Goal: Information Seeking & Learning: Learn about a topic

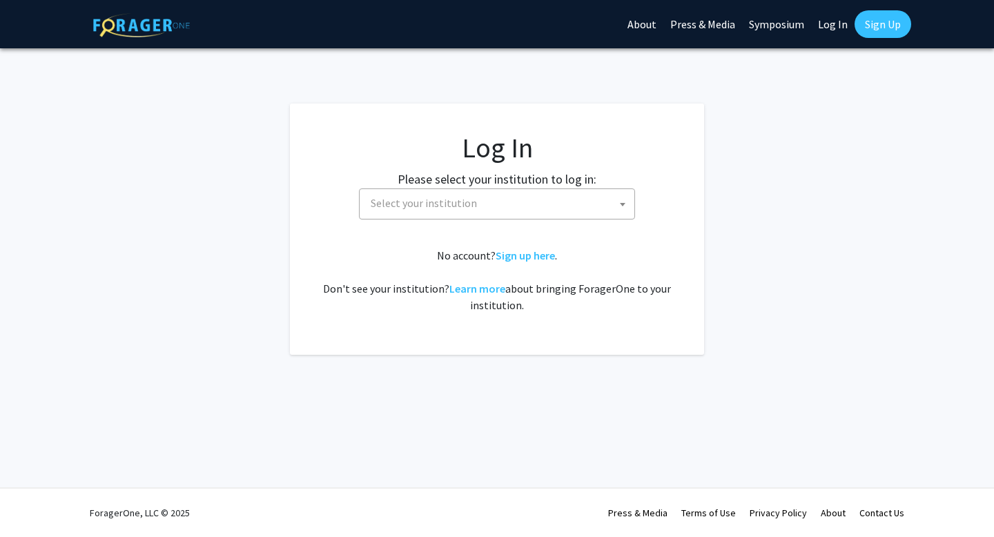
select select
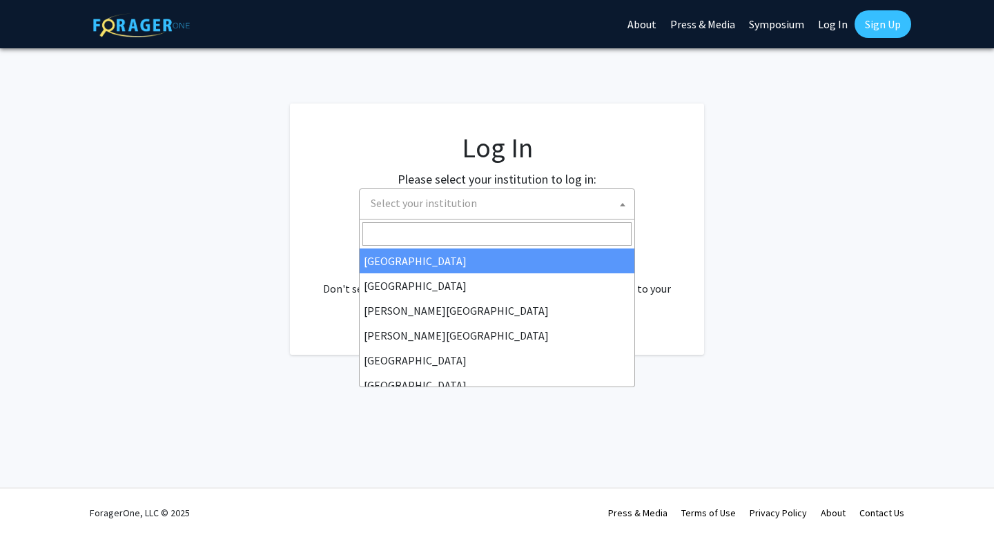
click at [431, 202] on span "Select your institution" at bounding box center [424, 203] width 106 height 14
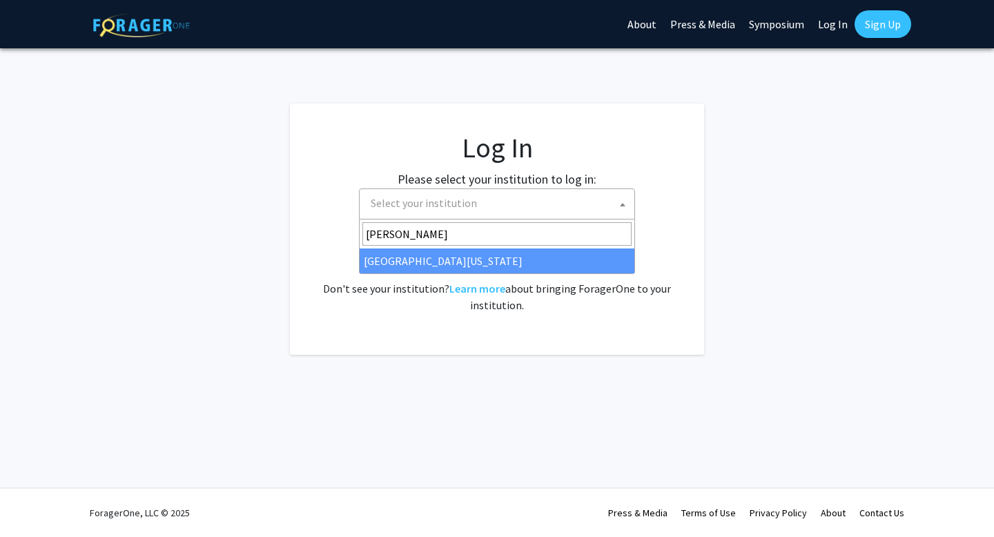
type input "[PERSON_NAME]"
select select "13"
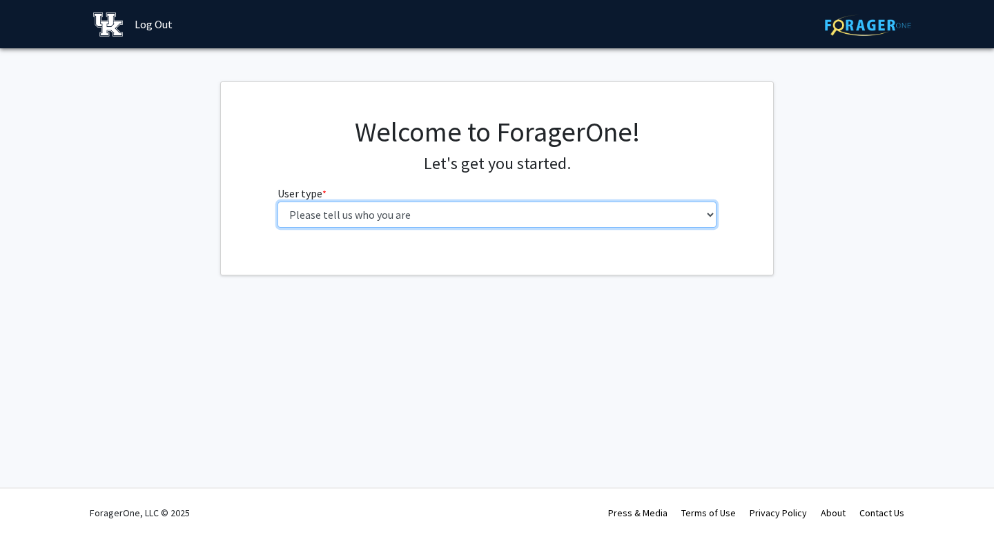
click at [411, 215] on select "Please tell us who you are Undergraduate Student Master's Student Doctoral Cand…" at bounding box center [497, 214] width 440 height 26
select select "1: undergrad"
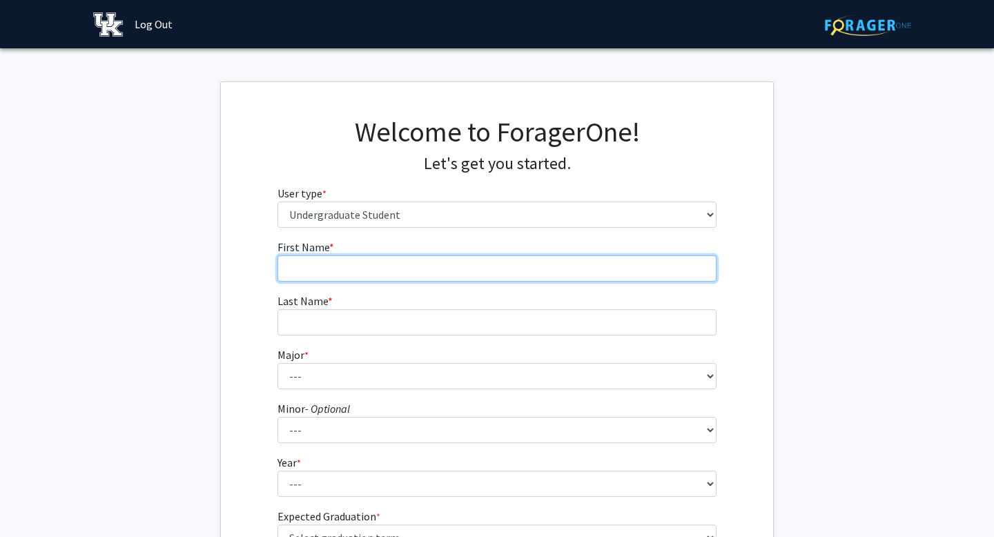
click at [372, 261] on input "First Name * required" at bounding box center [497, 268] width 440 height 26
type input "Grace"
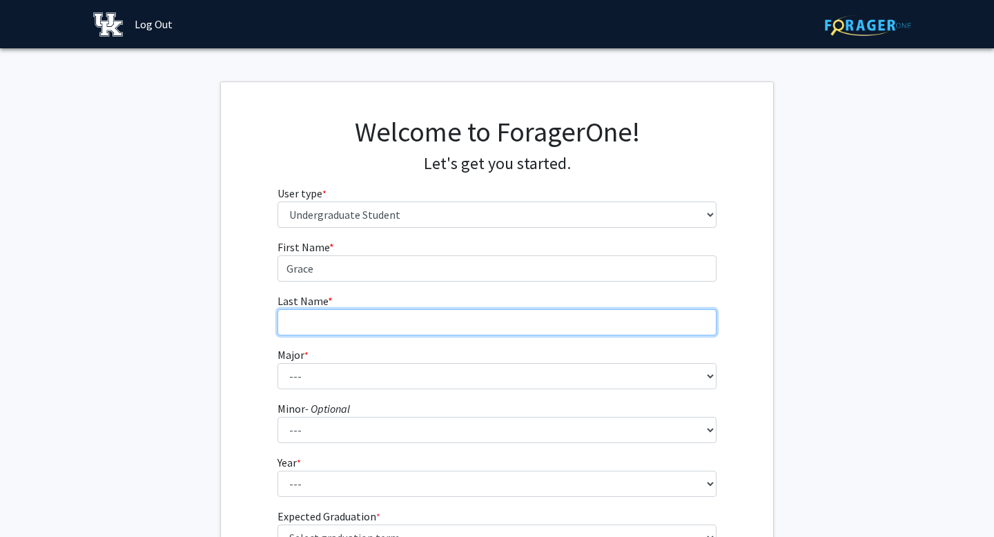
click at [357, 319] on input "Last Name * required" at bounding box center [497, 322] width 440 height 26
type input "Yates"
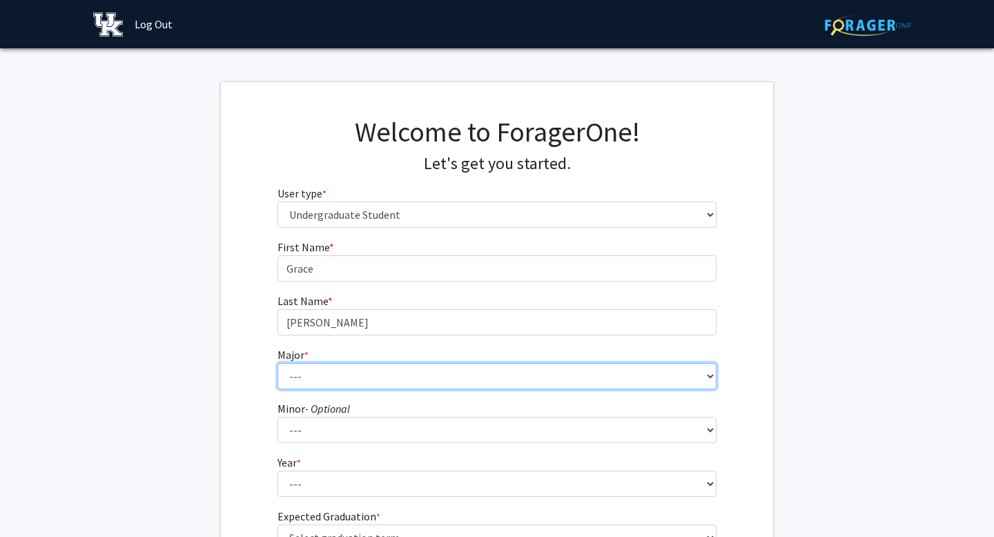
click at [362, 364] on select "--- Accounting Aerospace Engineering African American & Africana Studies Agricu…" at bounding box center [497, 376] width 440 height 26
select select "64: 900"
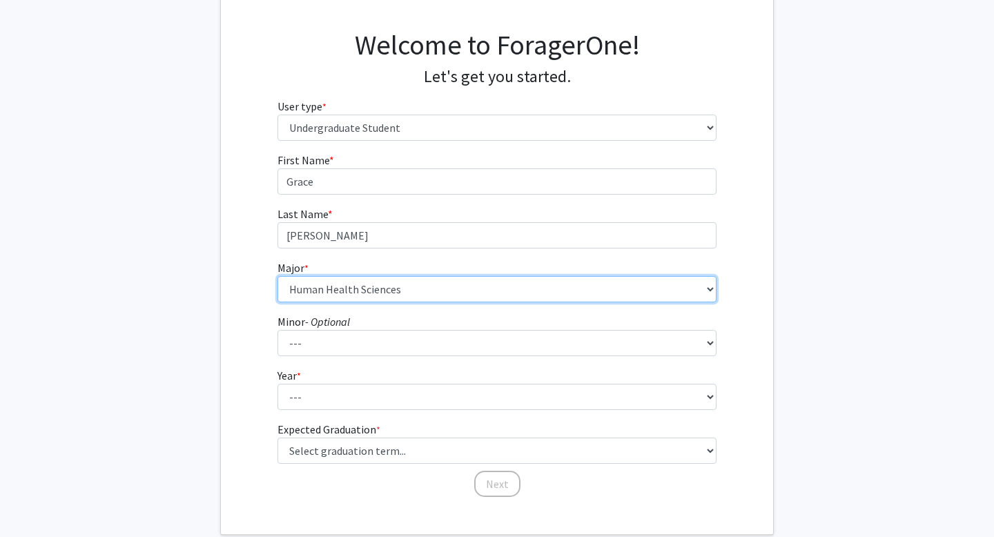
scroll to position [90, 0]
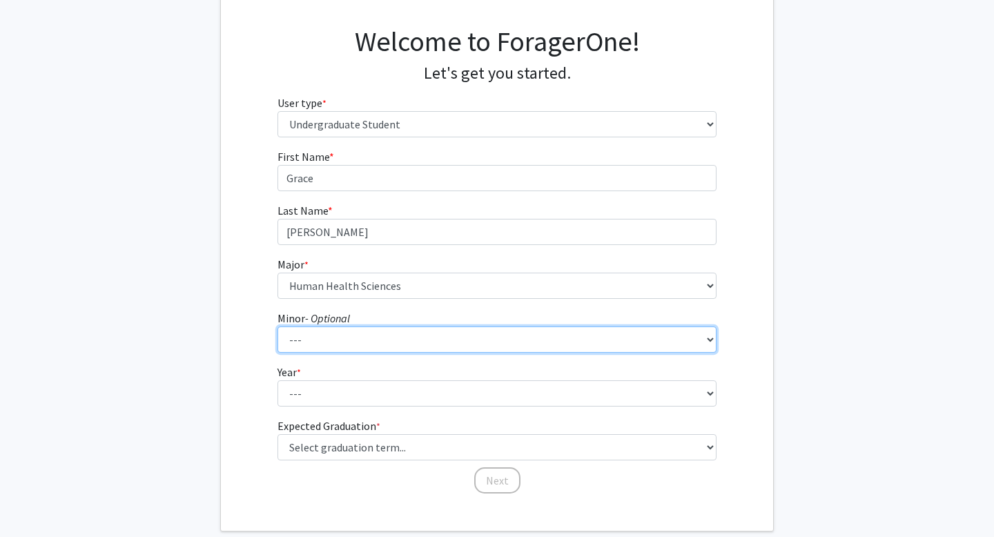
click at [346, 346] on select "--- African American & Africana Studies Agricultural Economics American Studies…" at bounding box center [497, 339] width 440 height 26
select select "52: 704"
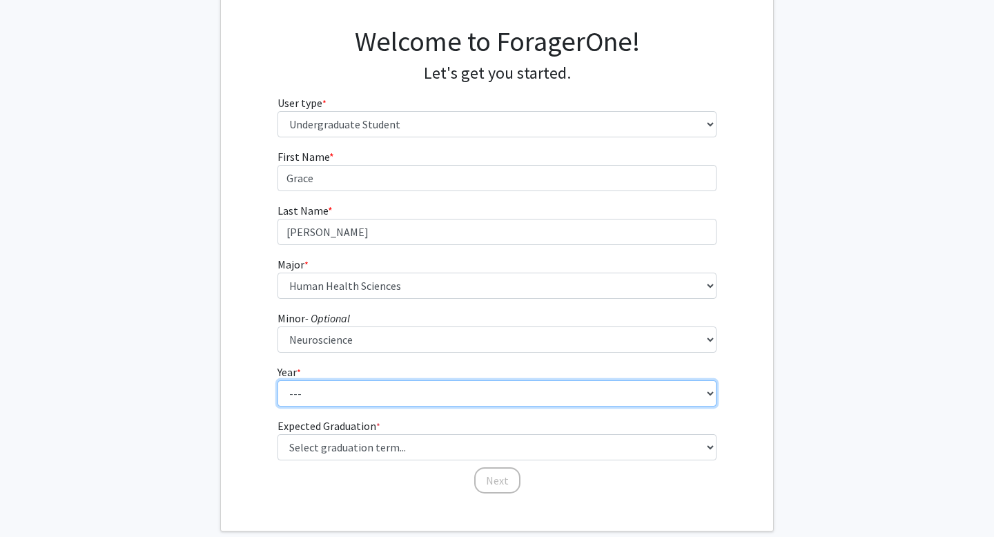
click at [310, 385] on select "--- First-year Sophomore Junior Senior Postbaccalaureate Certificate" at bounding box center [497, 393] width 440 height 26
select select "2: sophomore"
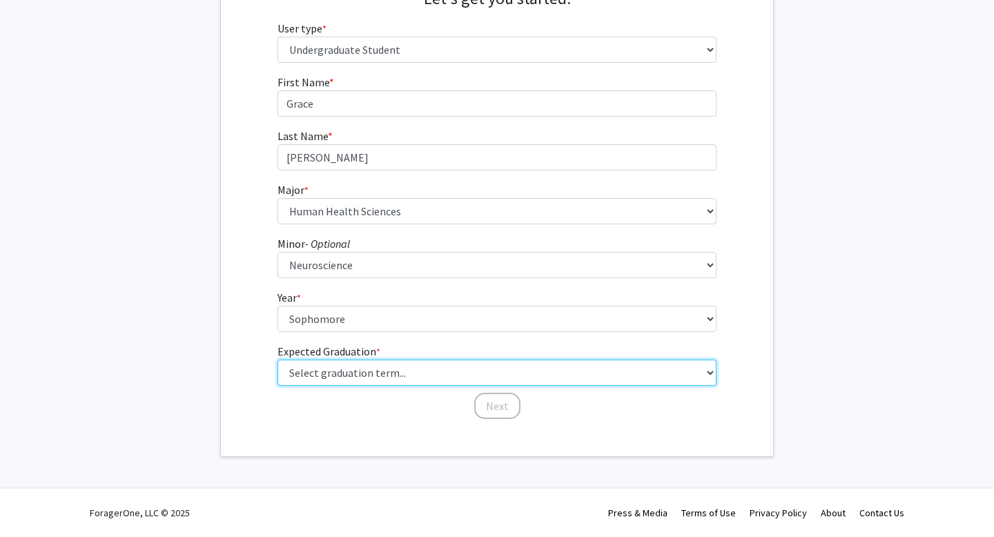
click at [356, 366] on select "Select graduation term... Spring 2025 Summer 2025 Fall 2025 Winter 2025 Spring …" at bounding box center [497, 372] width 440 height 26
select select "13: spring_2028"
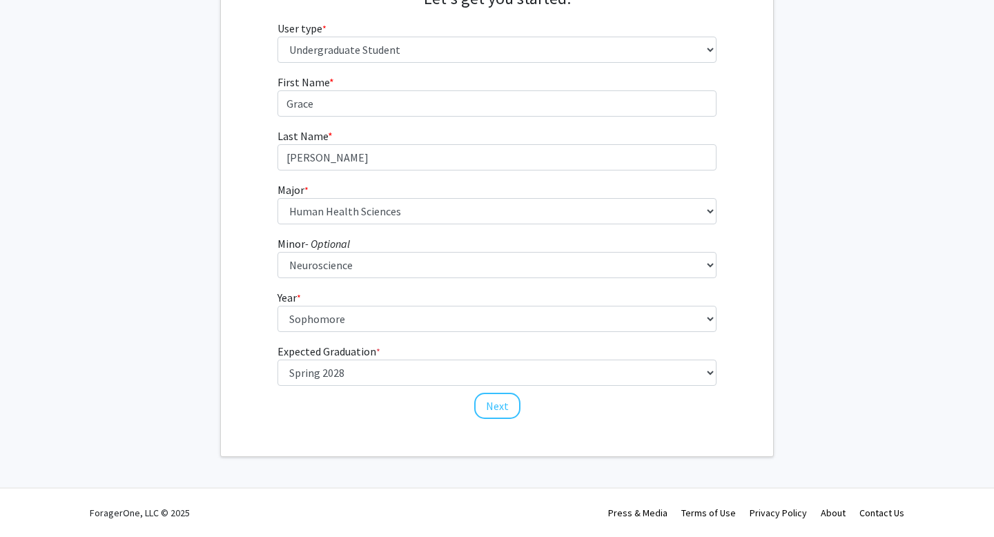
click at [322, 455] on div "Welcome to ForagerOne! Let's get you started. User type * required Please tell …" at bounding box center [497, 186] width 552 height 539
click at [503, 417] on button "Next" at bounding box center [497, 406] width 46 height 26
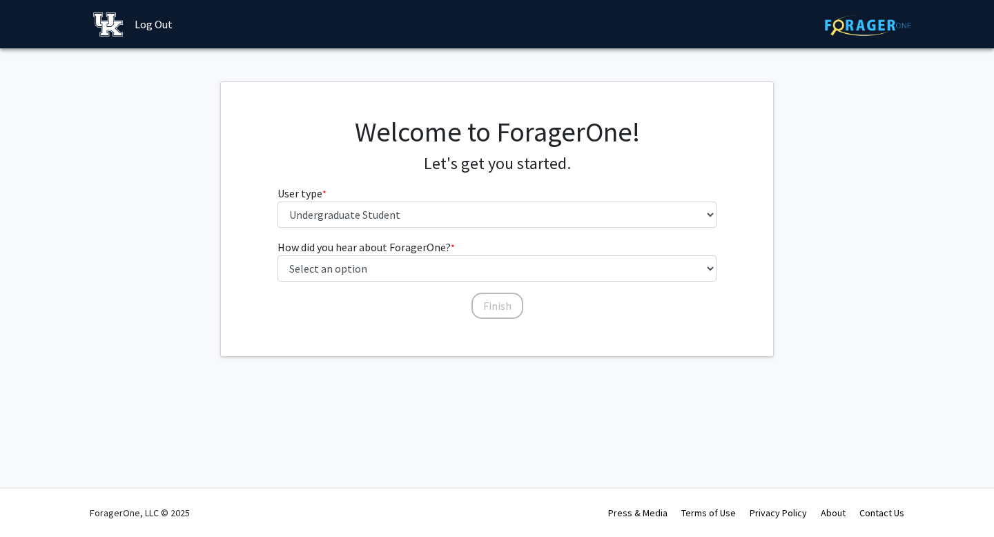
scroll to position [0, 0]
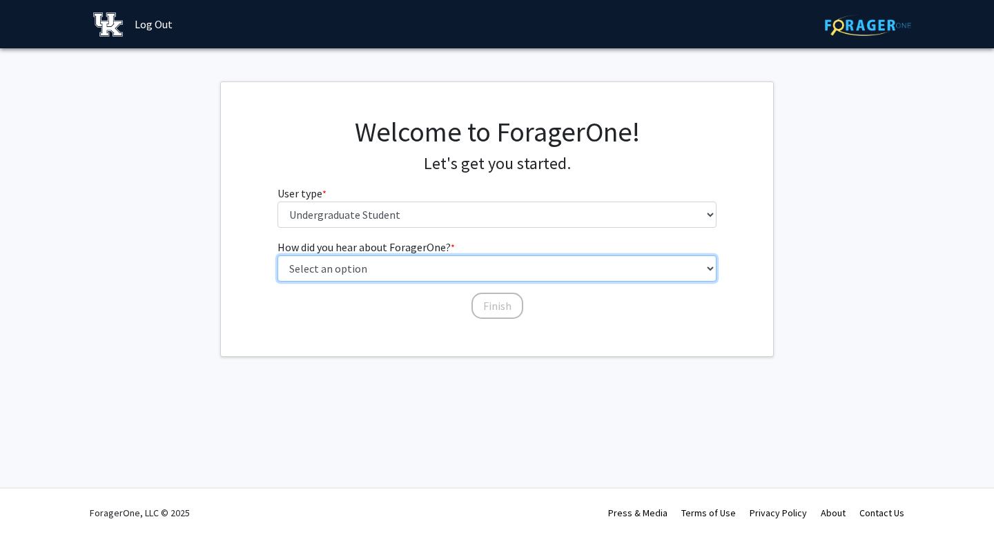
click at [371, 262] on select "Select an option Peer/student recommendation Faculty/staff recommendation Unive…" at bounding box center [497, 268] width 440 height 26
select select "2: faculty_recommendation"
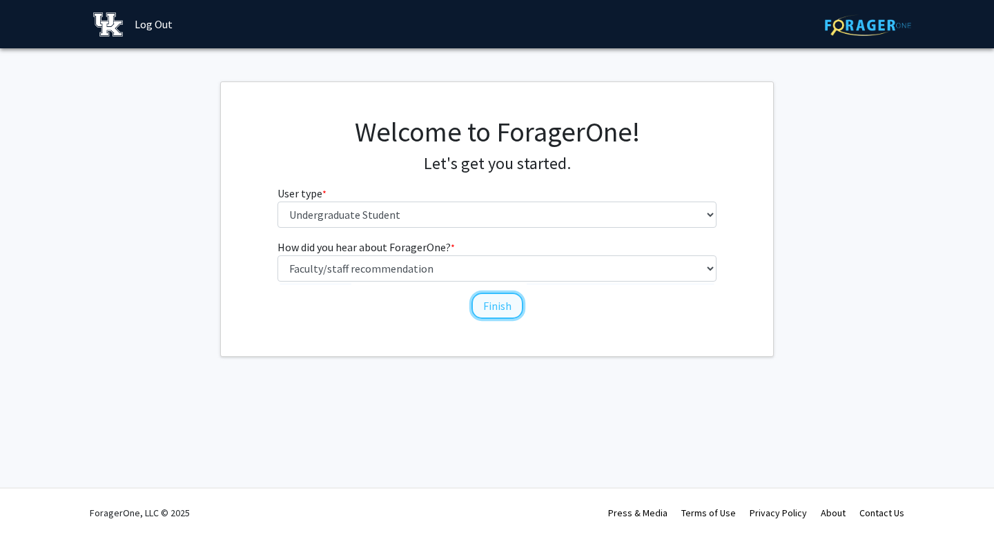
click at [489, 308] on button "Finish" at bounding box center [497, 306] width 52 height 26
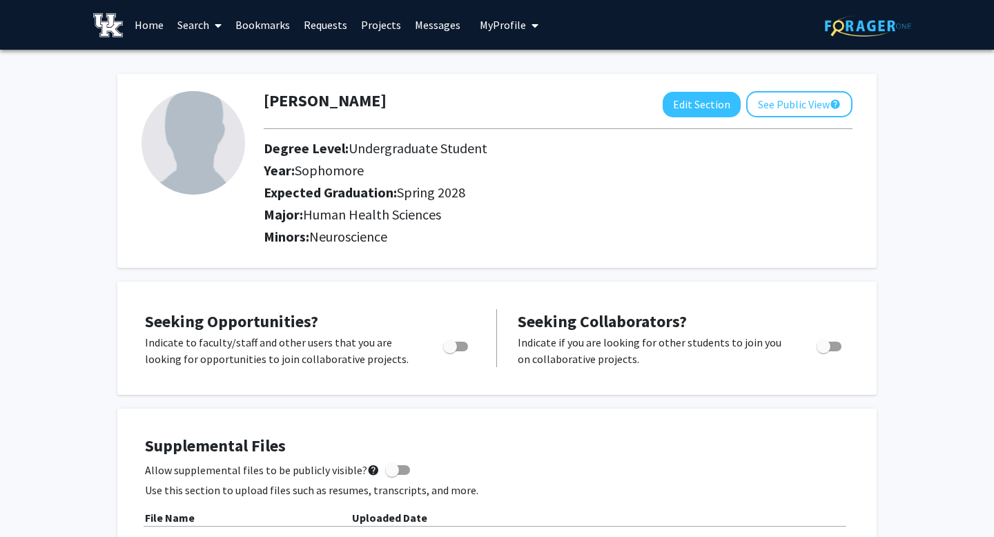
click at [155, 25] on link "Home" at bounding box center [149, 25] width 43 height 48
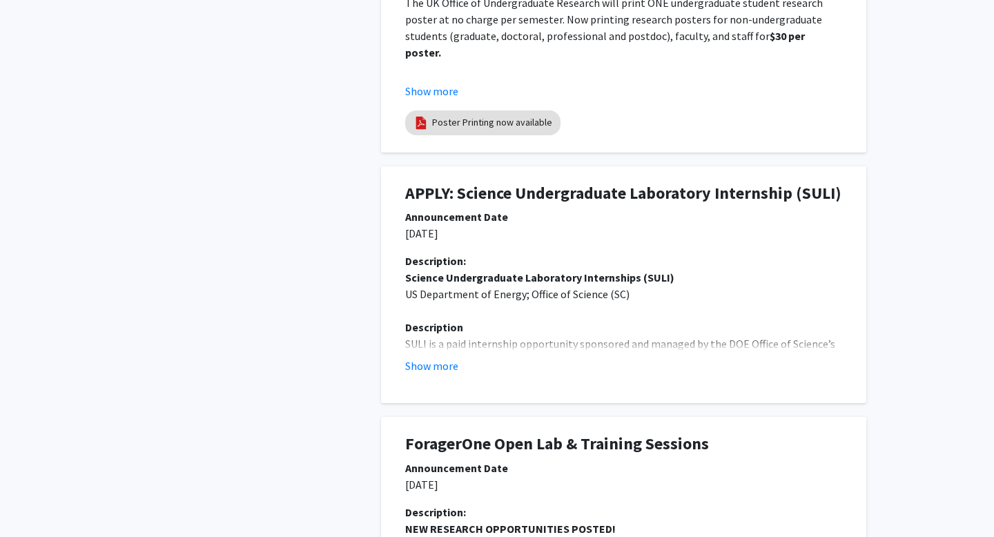
scroll to position [565, 0]
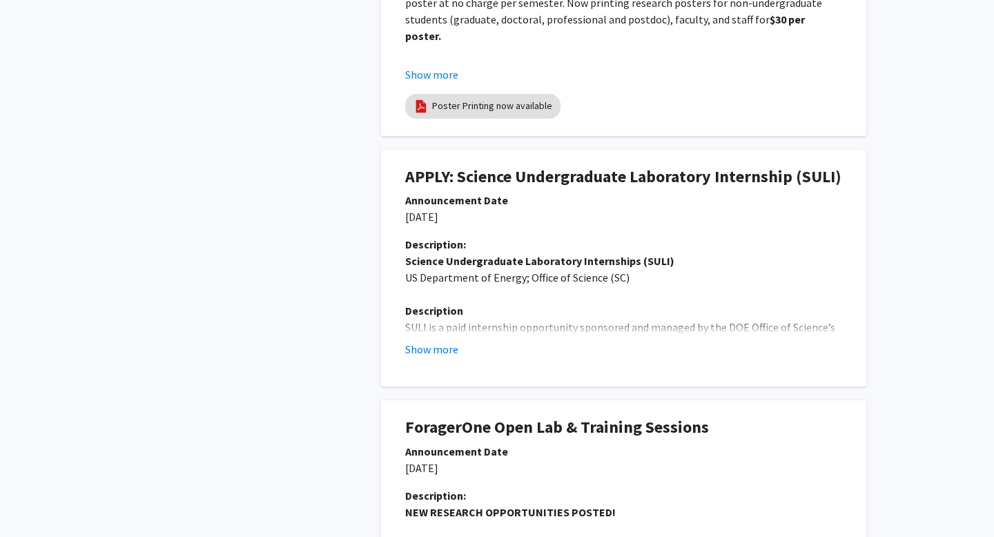
click at [526, 177] on h1 "APPLY: Science Undergraduate Laboratory Internship (SULI)" at bounding box center [623, 177] width 437 height 20
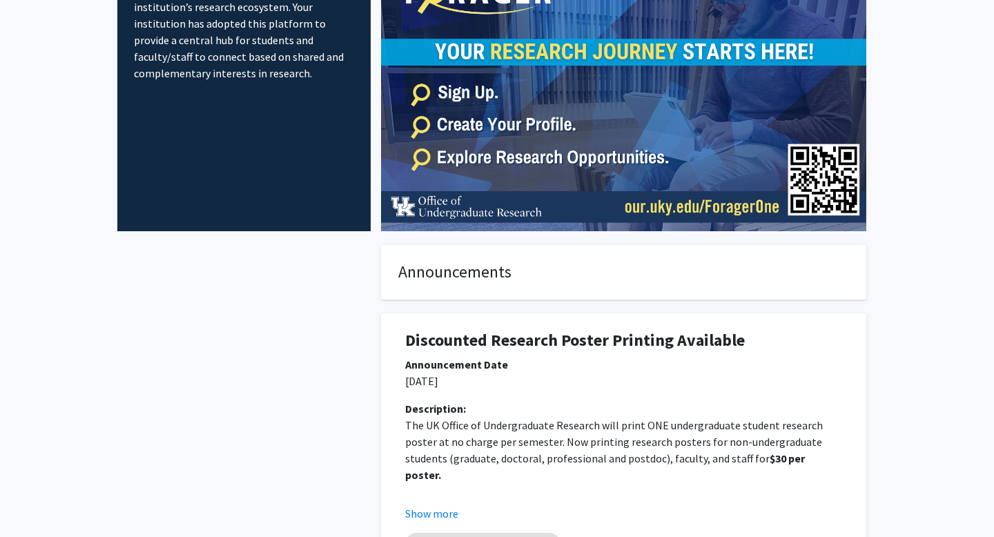
scroll to position [0, 0]
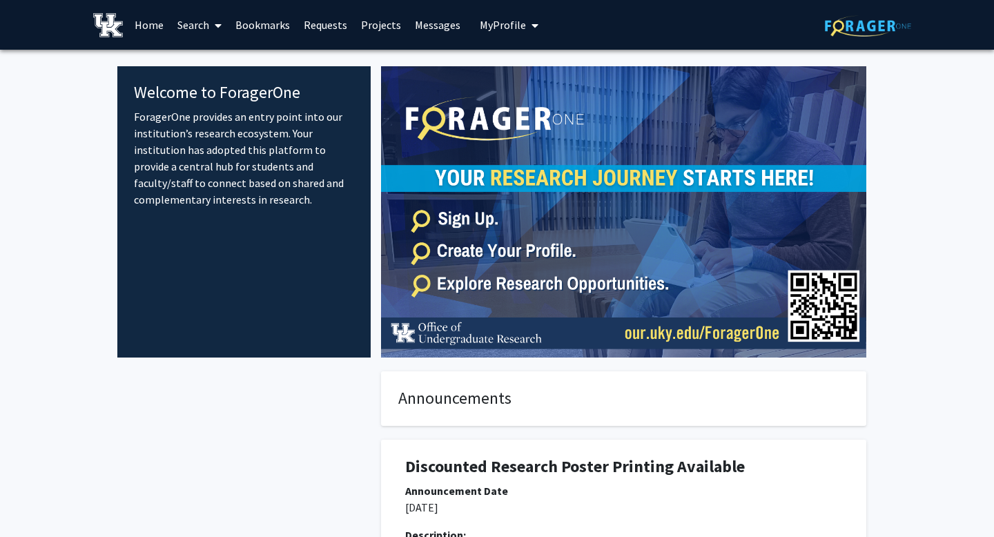
click at [371, 19] on link "Projects" at bounding box center [381, 25] width 54 height 48
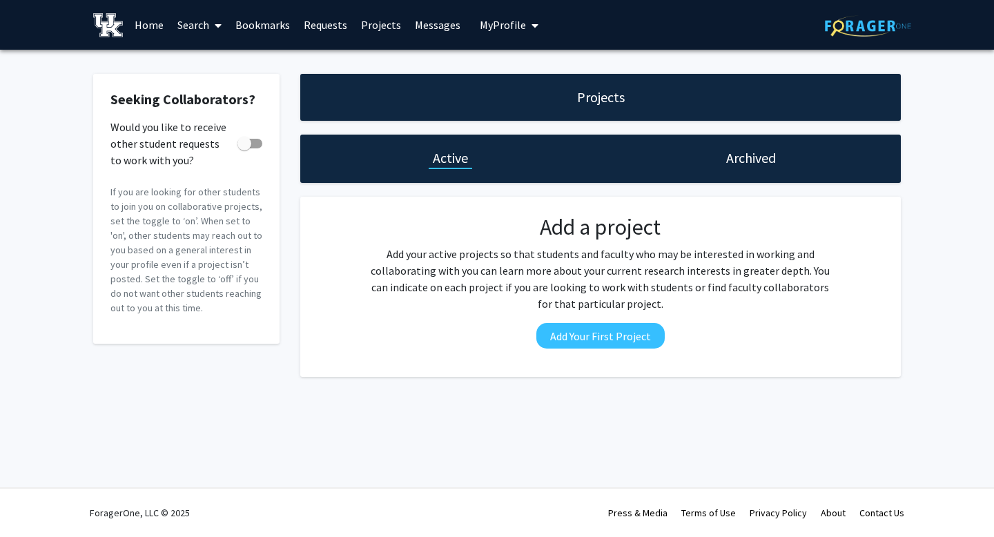
click at [144, 21] on link "Home" at bounding box center [149, 25] width 43 height 48
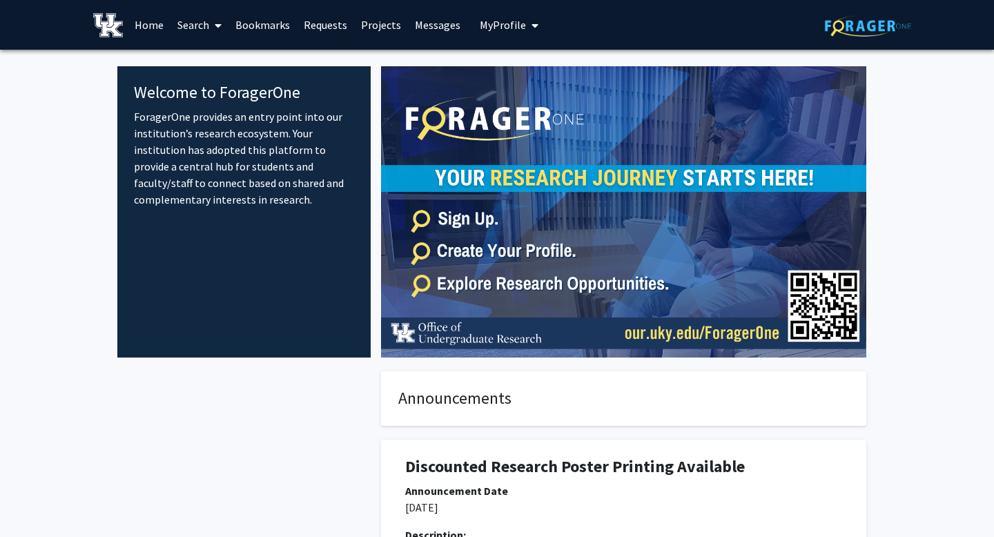
click at [193, 23] on link "Search" at bounding box center [199, 25] width 58 height 48
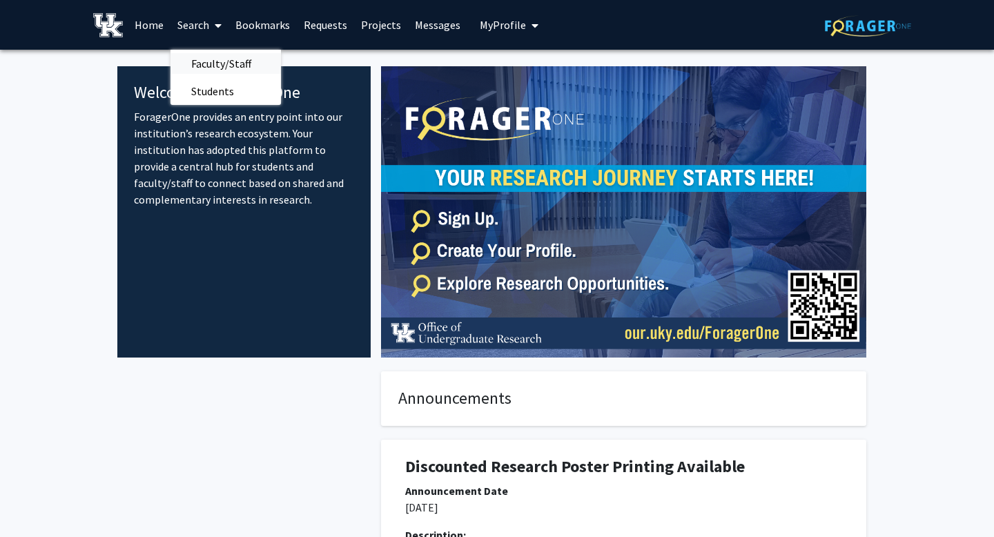
click at [213, 62] on span "Faculty/Staff" at bounding box center [220, 64] width 101 height 28
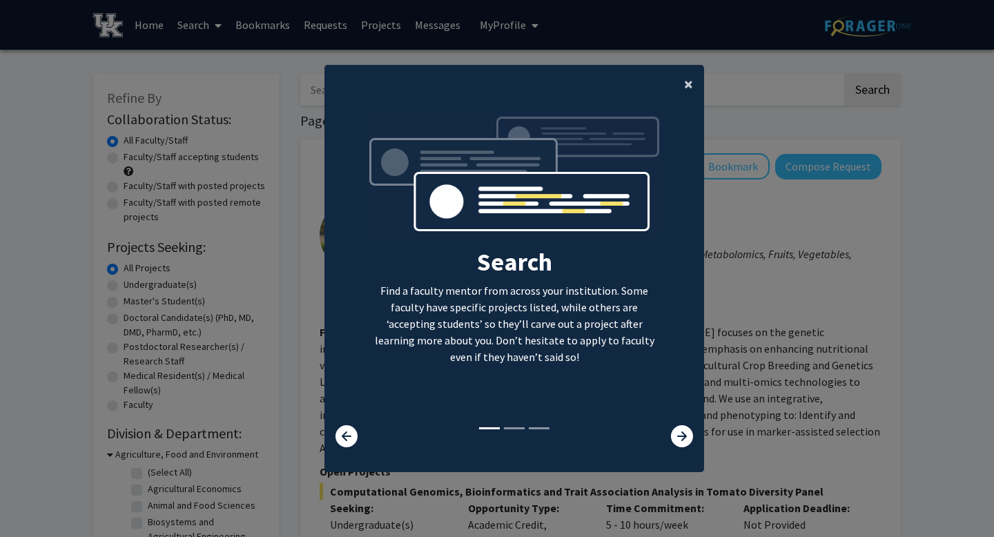
click at [687, 84] on span "×" at bounding box center [688, 83] width 9 height 21
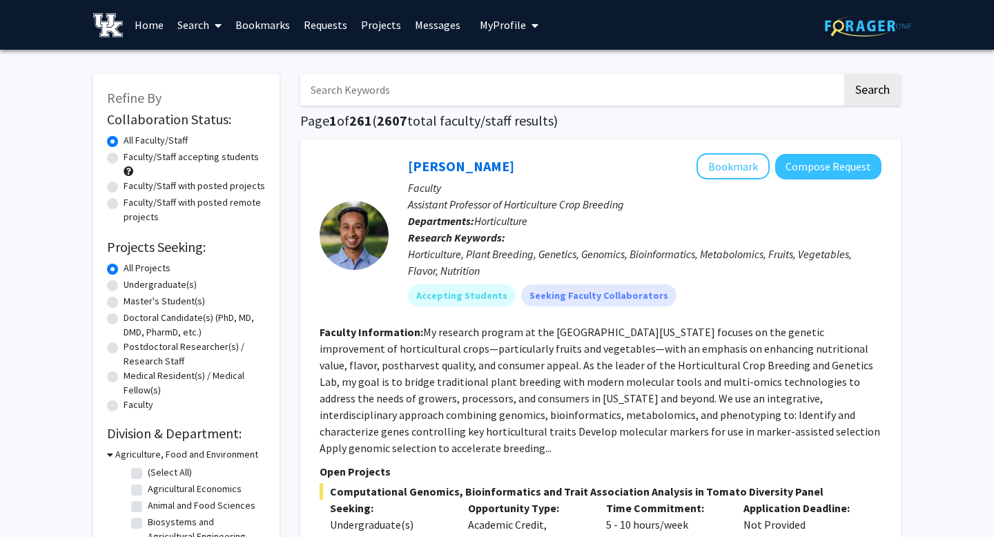
click at [180, 286] on label "Undergraduate(s)" at bounding box center [160, 284] width 73 height 14
click at [132, 286] on input "Undergraduate(s)" at bounding box center [128, 281] width 9 height 9
radio input "true"
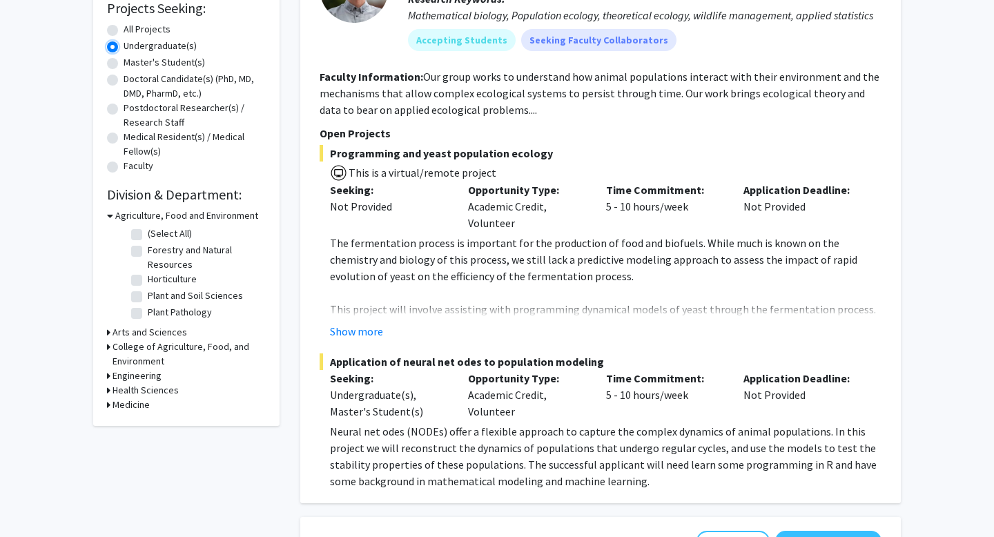
scroll to position [230, 0]
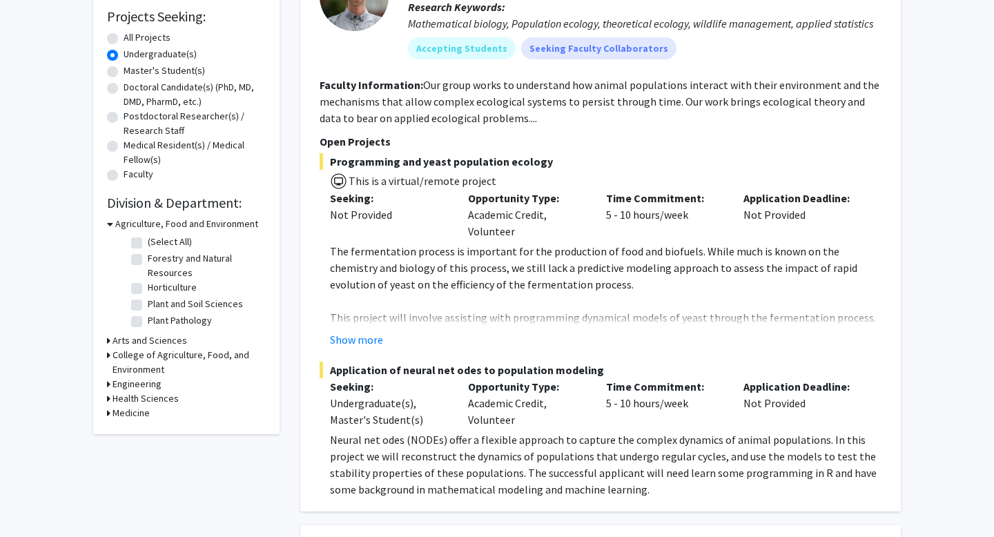
click at [155, 340] on h3 "Arts and Sciences" at bounding box center [149, 340] width 75 height 14
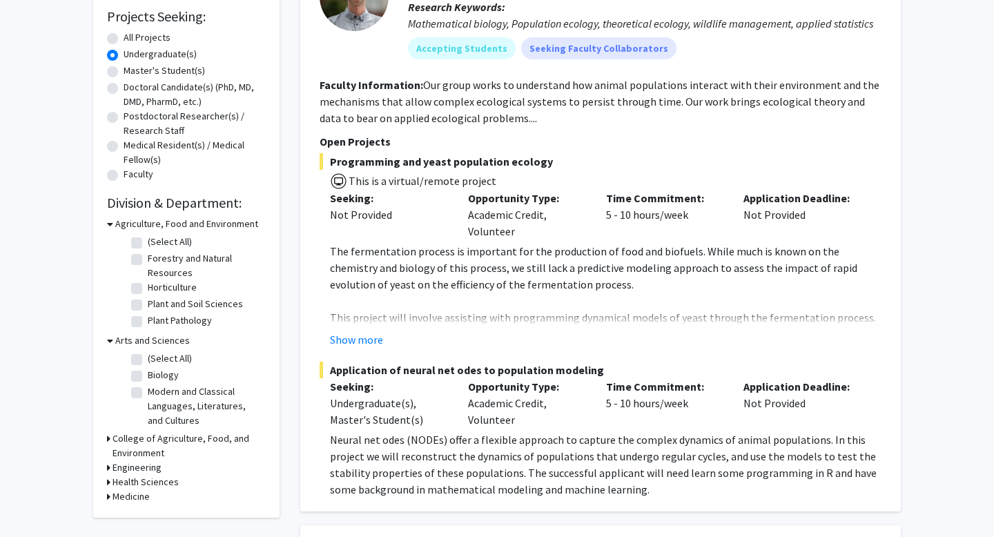
click at [157, 371] on label "Biology" at bounding box center [163, 375] width 31 height 14
click at [157, 371] on input "Biology" at bounding box center [152, 372] width 9 height 9
checkbox input "true"
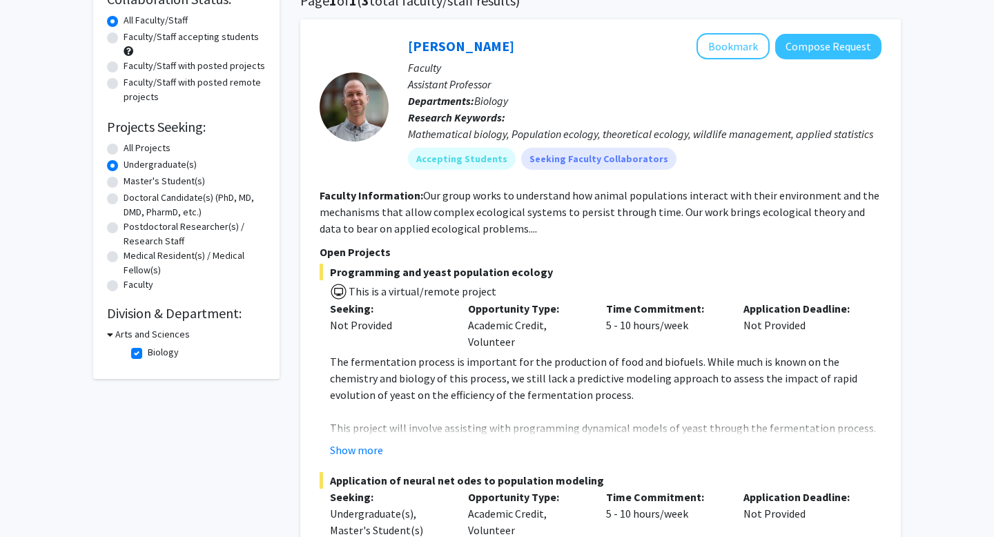
scroll to position [124, 0]
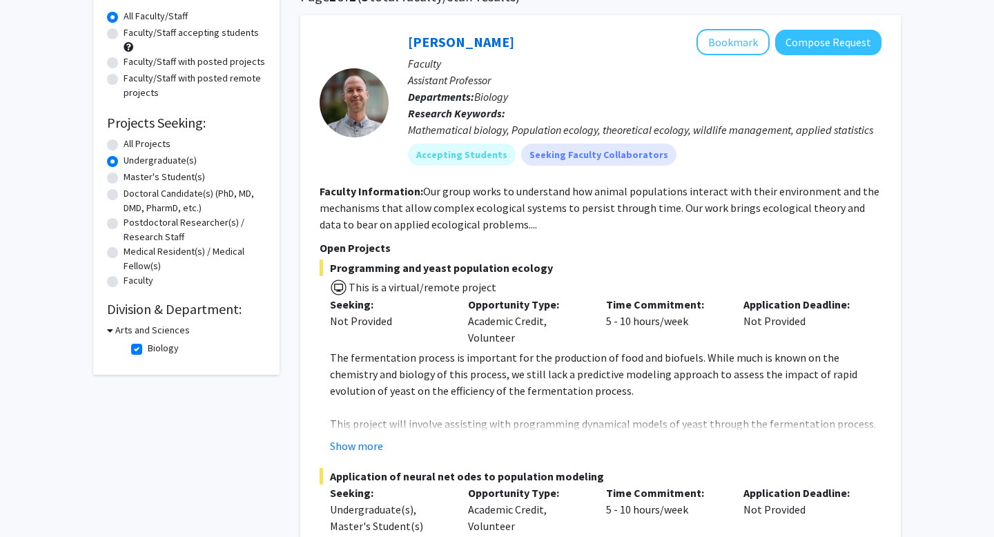
click at [154, 330] on h3 "Arts and Sciences" at bounding box center [152, 330] width 75 height 14
click at [135, 330] on h3 "Arts and Sciences" at bounding box center [149, 330] width 75 height 14
click at [112, 328] on icon at bounding box center [110, 330] width 6 height 14
click at [153, 336] on h3 "Arts and Sciences" at bounding box center [149, 330] width 75 height 14
click at [148, 346] on label "Biology" at bounding box center [163, 348] width 31 height 14
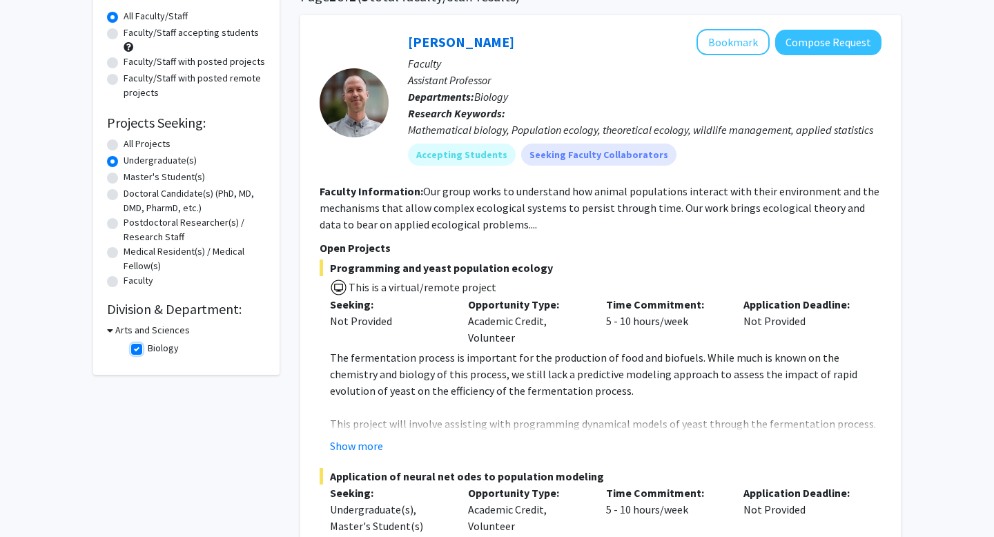
click at [148, 346] on input "Biology" at bounding box center [152, 345] width 9 height 9
checkbox input "false"
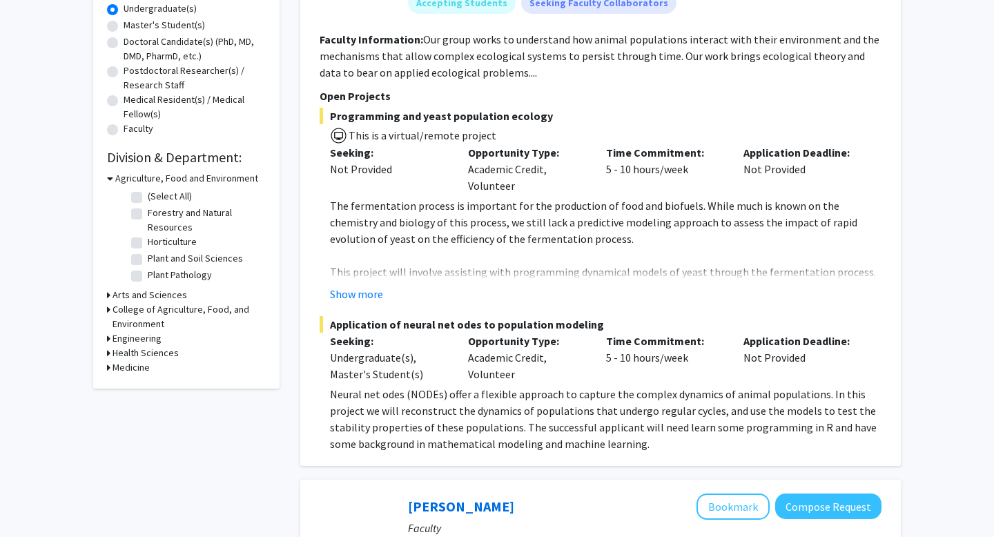
scroll to position [275, 0]
click at [110, 366] on icon at bounding box center [108, 368] width 3 height 14
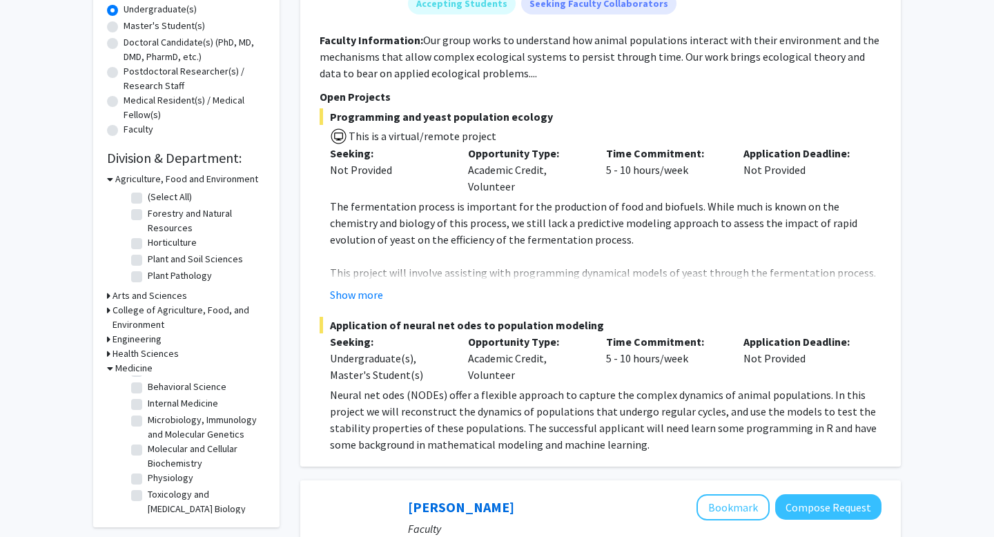
scroll to position [22, 0]
click at [108, 297] on icon at bounding box center [108, 295] width 3 height 14
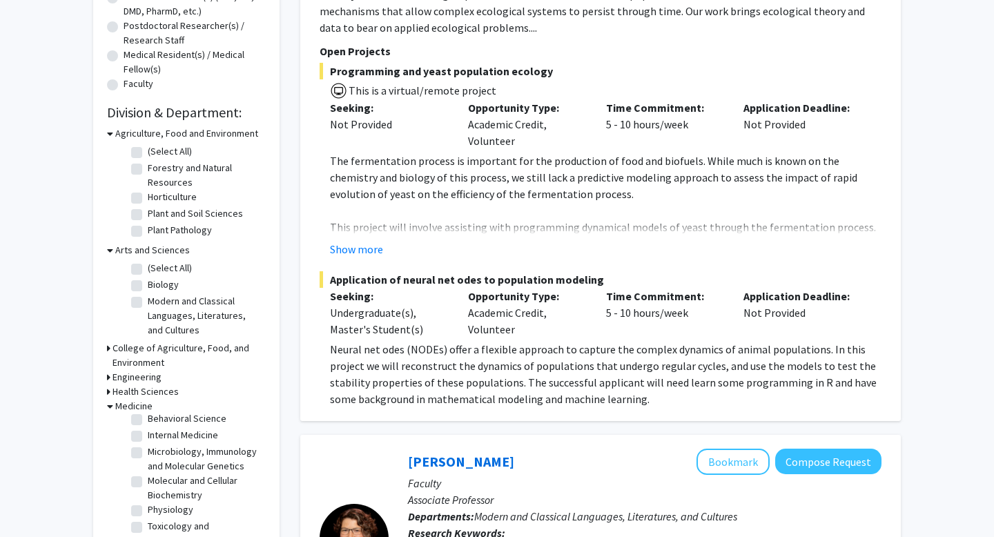
scroll to position [333, 0]
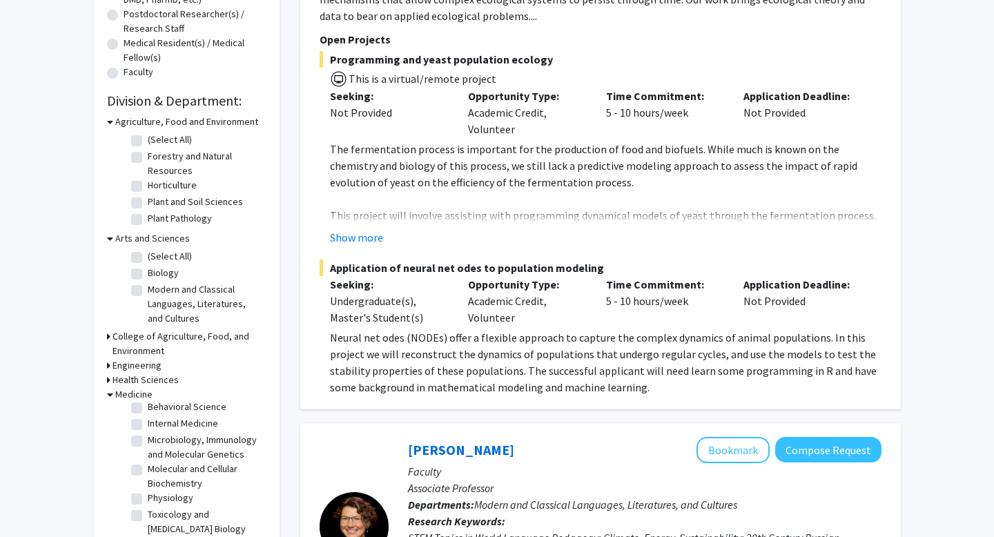
click at [108, 377] on icon at bounding box center [108, 380] width 3 height 14
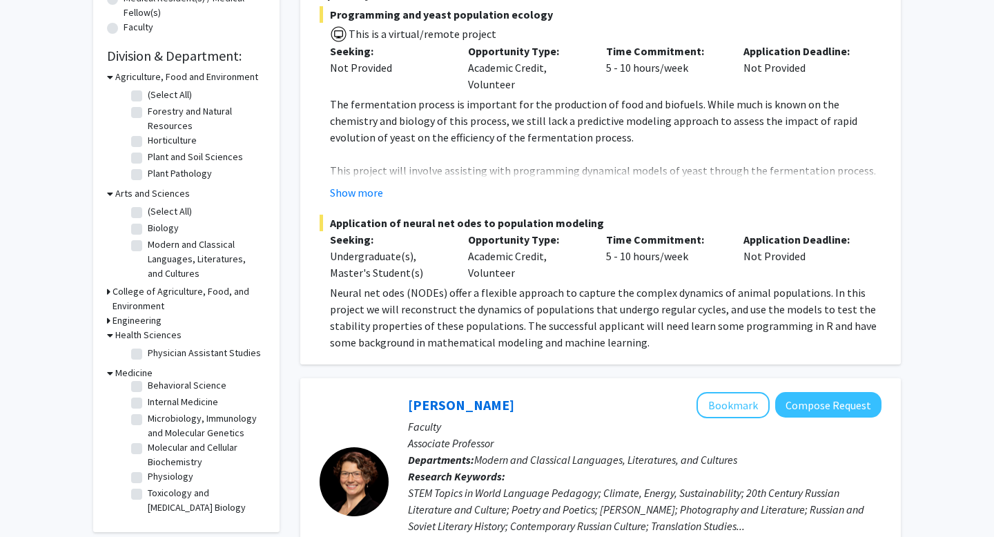
scroll to position [382, 0]
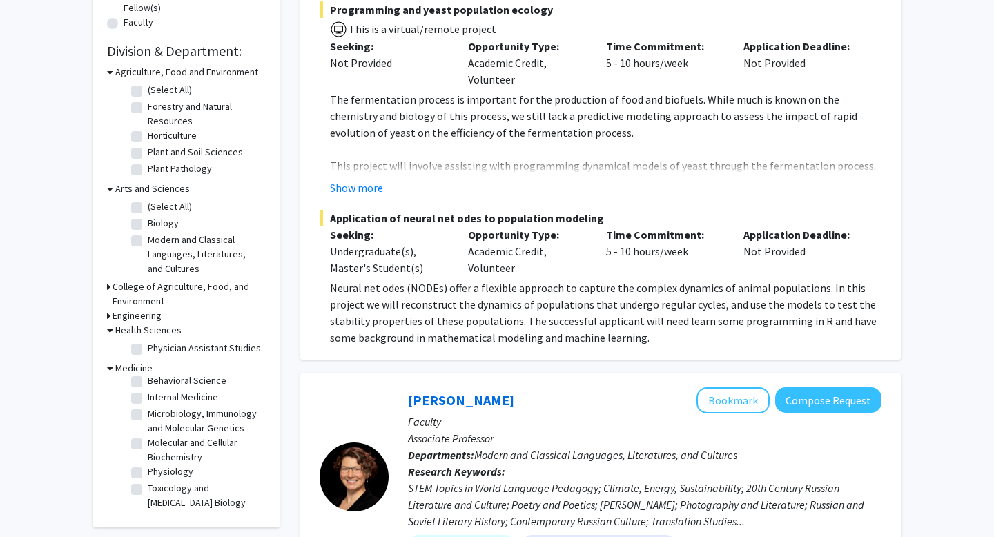
click at [148, 440] on label "Molecular and Cellular Biochemistry" at bounding box center [205, 449] width 115 height 29
click at [148, 440] on input "Molecular and Cellular Biochemistry" at bounding box center [152, 439] width 9 height 9
checkbox input "true"
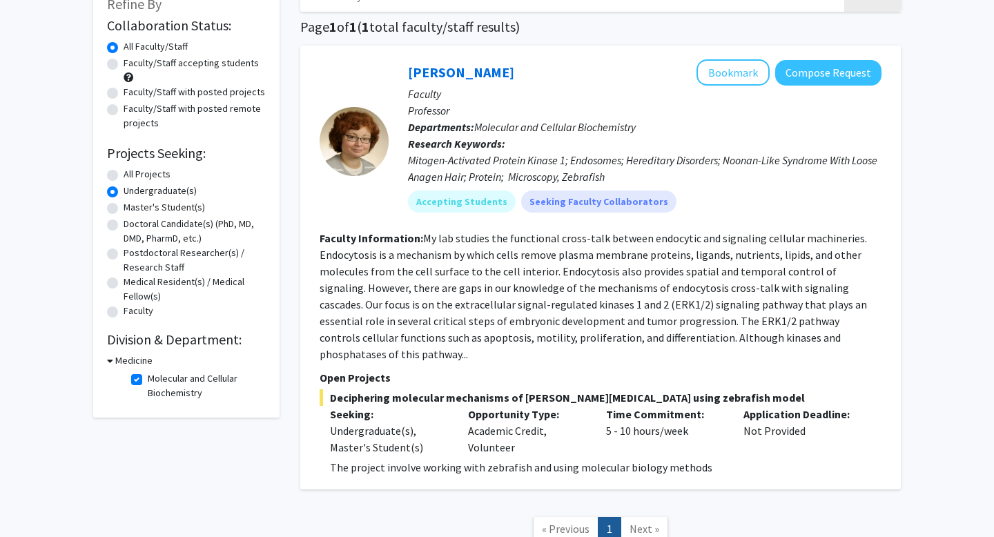
scroll to position [87, 0]
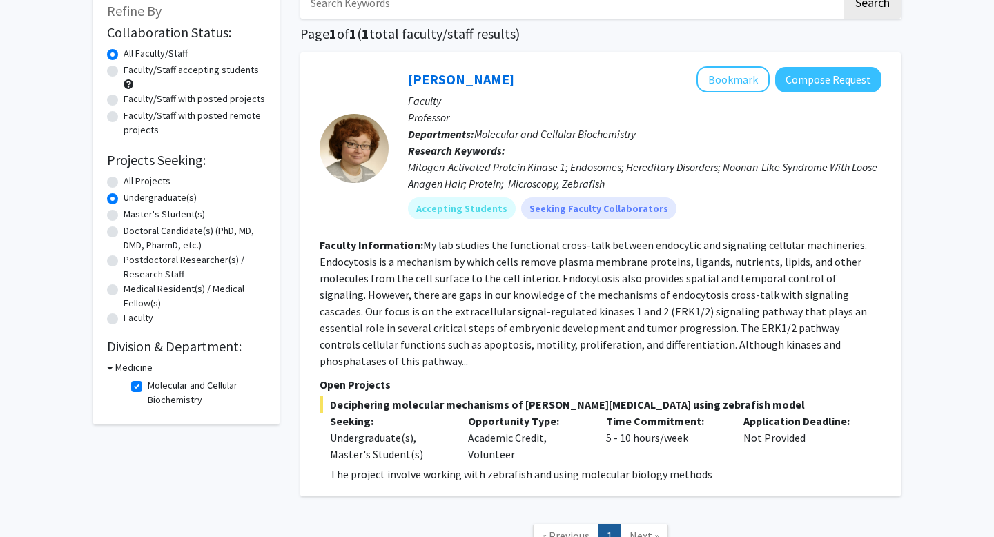
click at [148, 388] on label "Molecular and Cellular Biochemistry" at bounding box center [205, 392] width 115 height 29
click at [148, 387] on input "Molecular and Cellular Biochemistry" at bounding box center [152, 382] width 9 height 9
checkbox input "false"
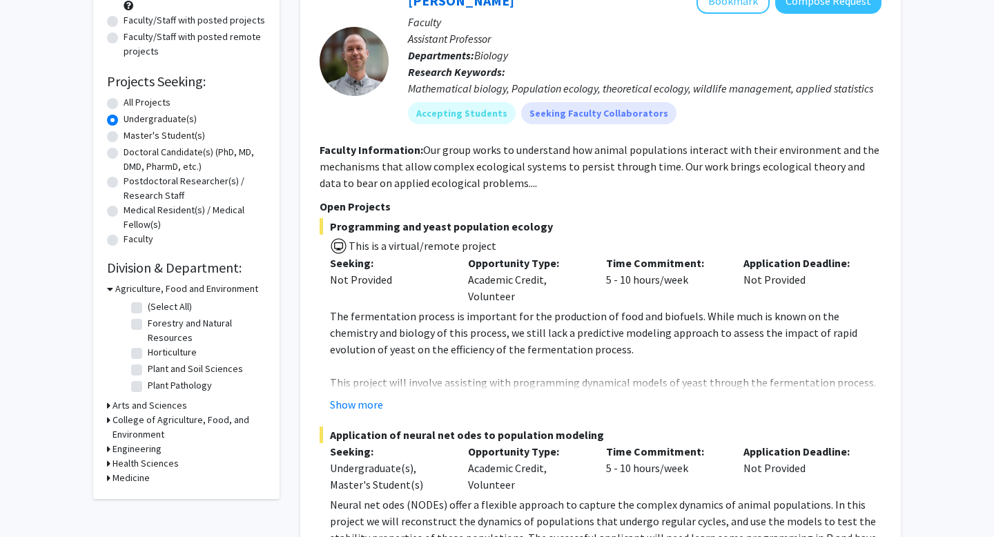
scroll to position [207, 0]
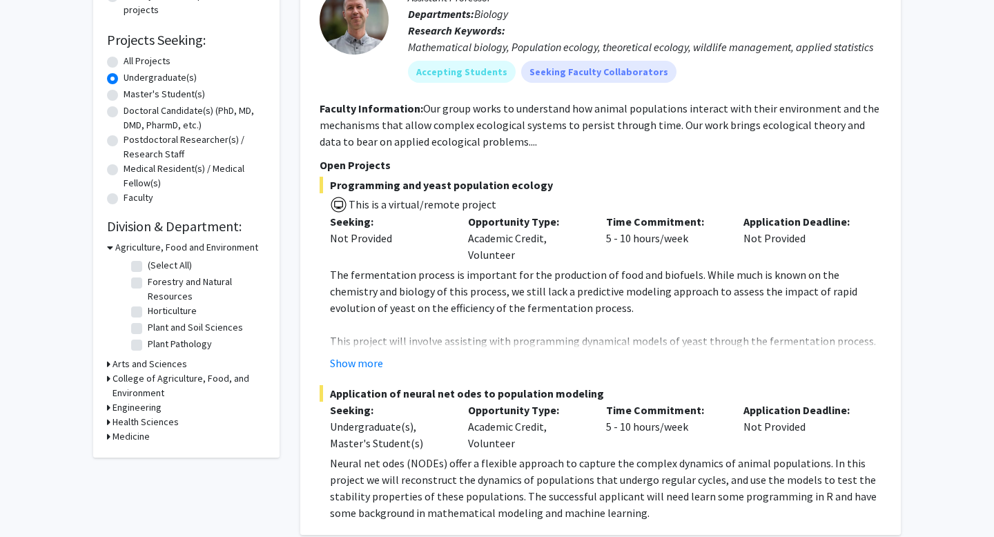
click at [108, 435] on icon at bounding box center [108, 436] width 3 height 14
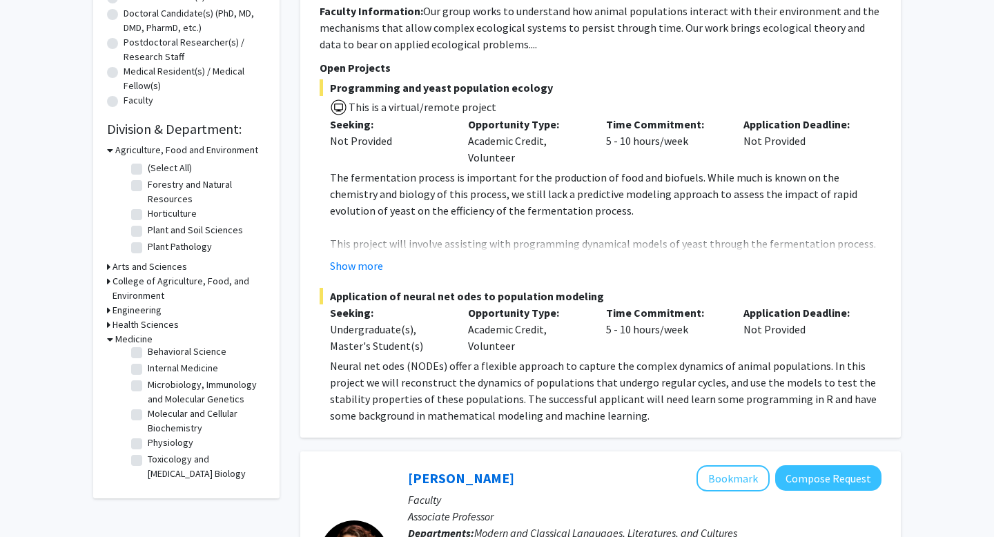
scroll to position [305, 0]
click at [148, 386] on label "Microbiology, Immunology and Molecular Genetics" at bounding box center [205, 391] width 115 height 29
click at [148, 386] on input "Microbiology, Immunology and Molecular Genetics" at bounding box center [152, 381] width 9 height 9
checkbox input "true"
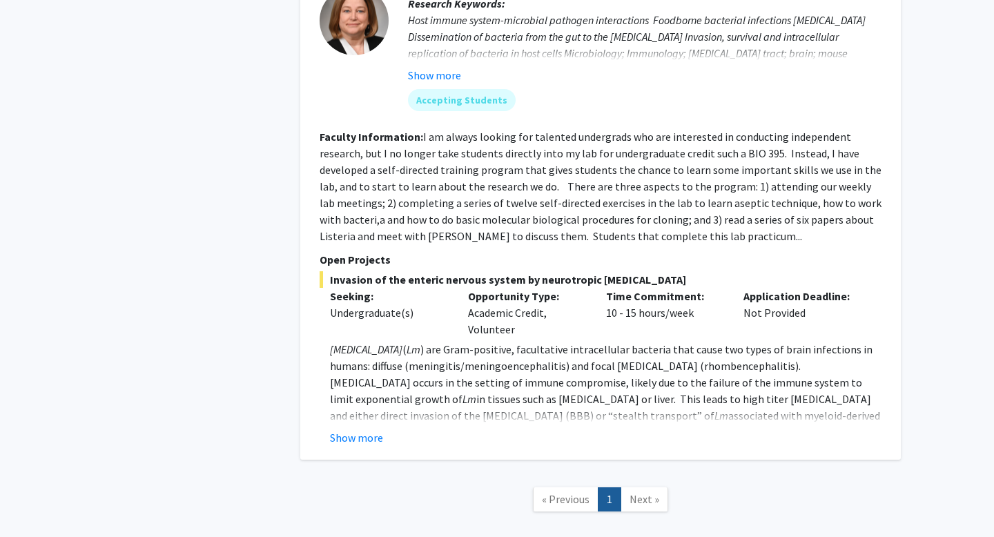
scroll to position [627, 0]
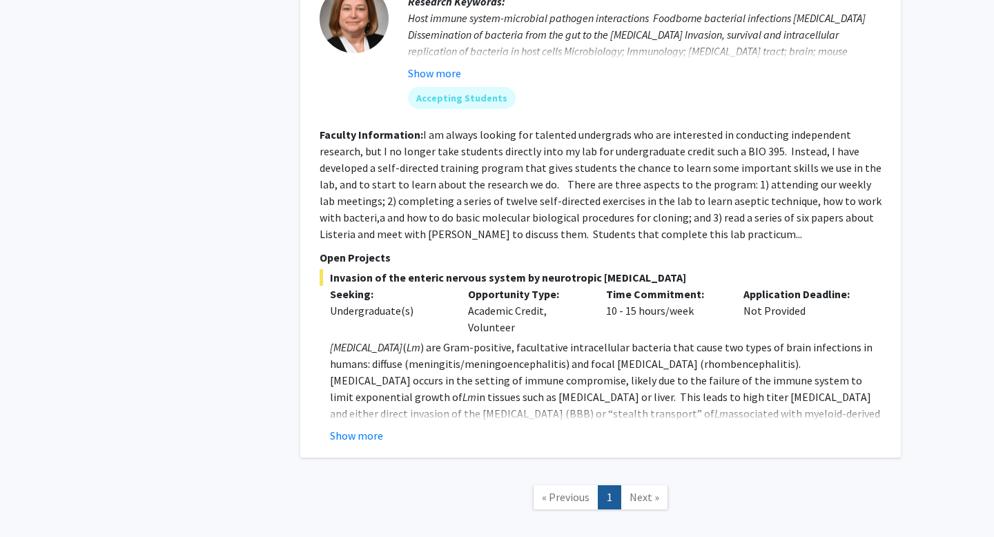
click at [646, 490] on span "Next »" at bounding box center [644, 497] width 30 height 14
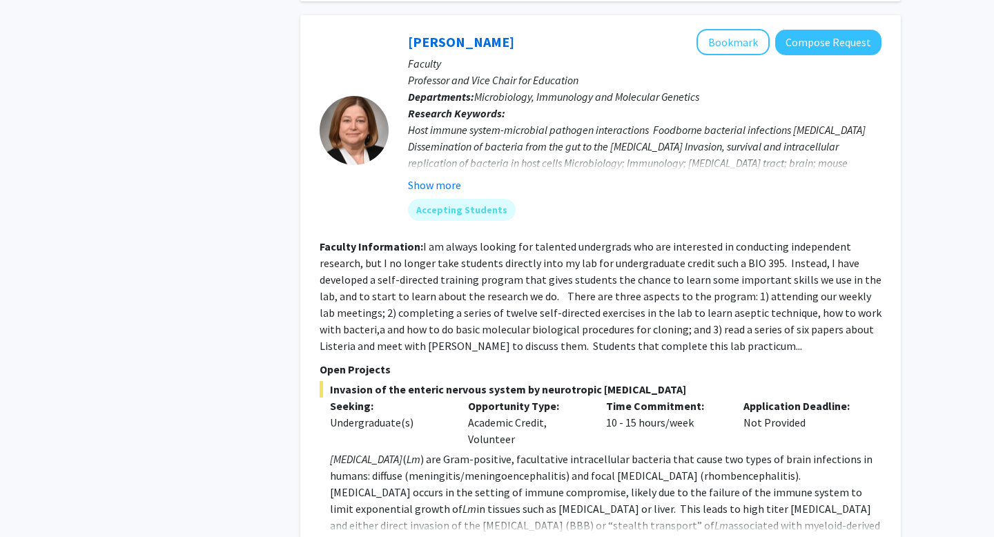
scroll to position [449, 0]
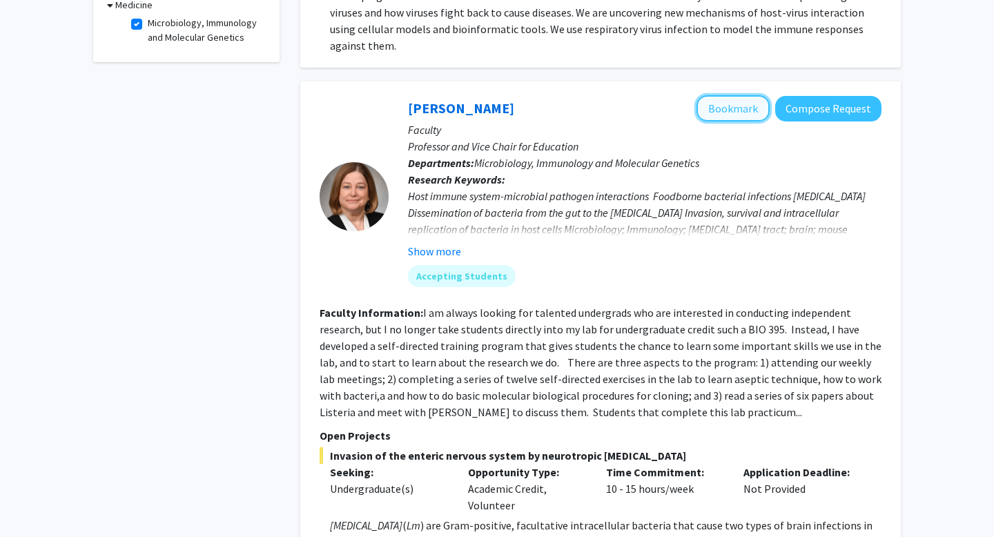
click at [722, 95] on button "Bookmark" at bounding box center [732, 108] width 73 height 26
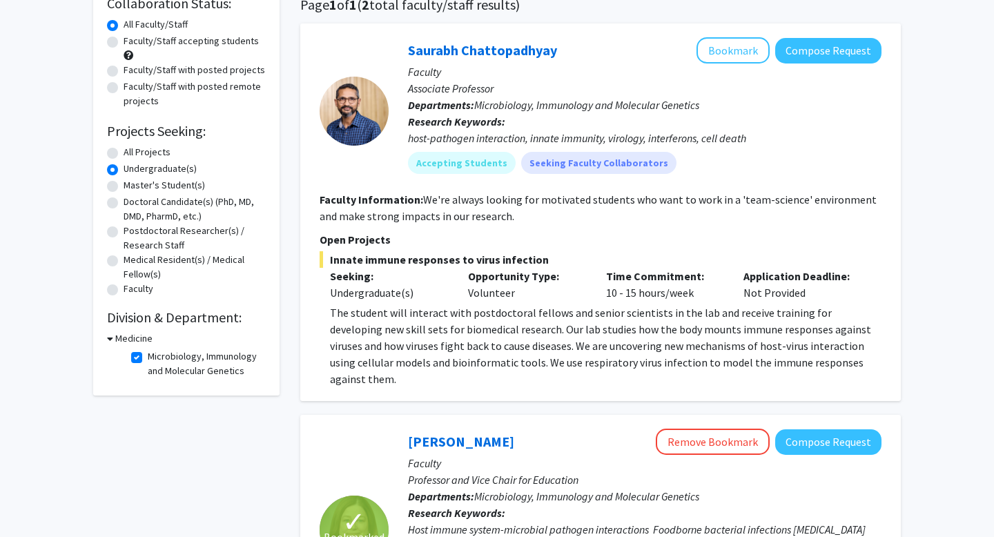
scroll to position [84, 0]
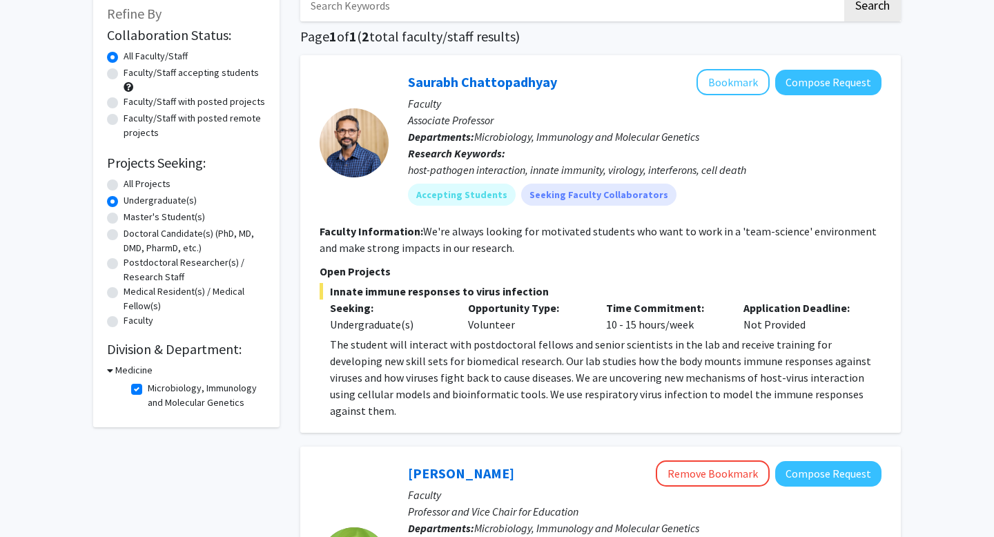
click at [142, 393] on fg-checkbox "Microbiology, Immunology and Molecular Genetics Microbiology, Immunology and Mo…" at bounding box center [196, 395] width 131 height 29
click at [148, 390] on label "Microbiology, Immunology and Molecular Genetics" at bounding box center [205, 395] width 115 height 29
click at [148, 390] on input "Microbiology, Immunology and Molecular Genetics" at bounding box center [152, 385] width 9 height 9
checkbox input "false"
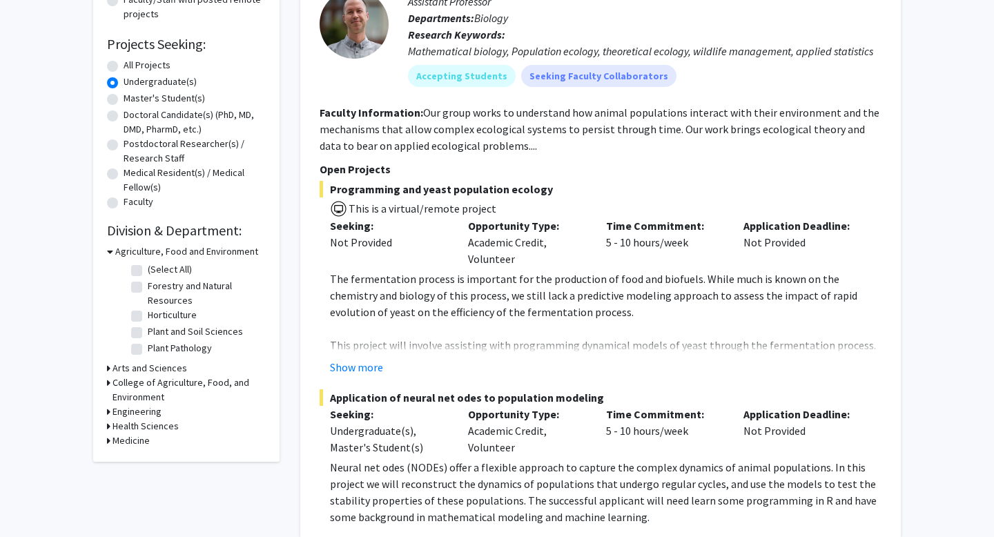
scroll to position [206, 0]
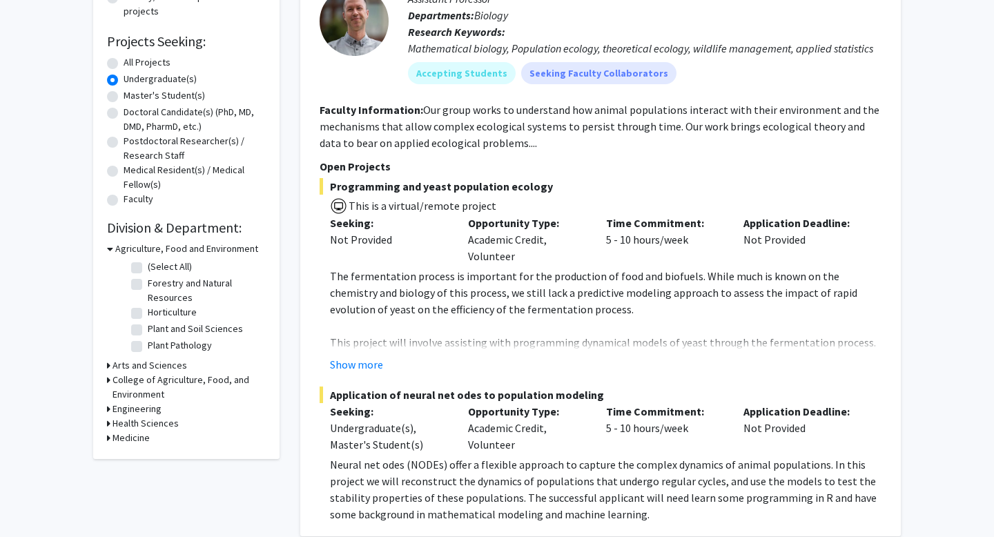
click at [106, 380] on div "Refine By Collaboration Status: Collaboration Status All Faculty/Staff Collabor…" at bounding box center [186, 163] width 186 height 591
click at [110, 379] on div "College of Agriculture, Food, and Environment" at bounding box center [186, 387] width 159 height 29
click at [109, 377] on icon at bounding box center [108, 380] width 3 height 14
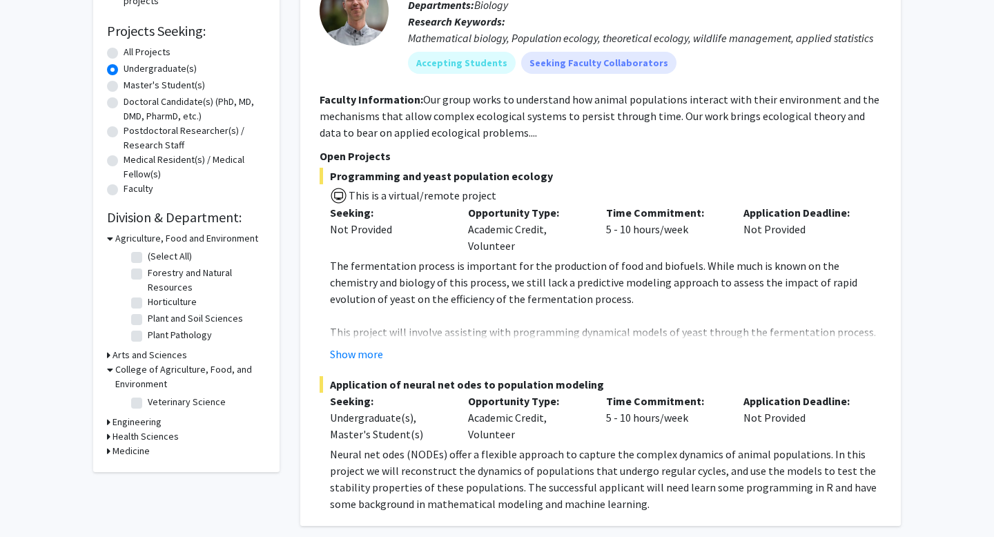
scroll to position [218, 0]
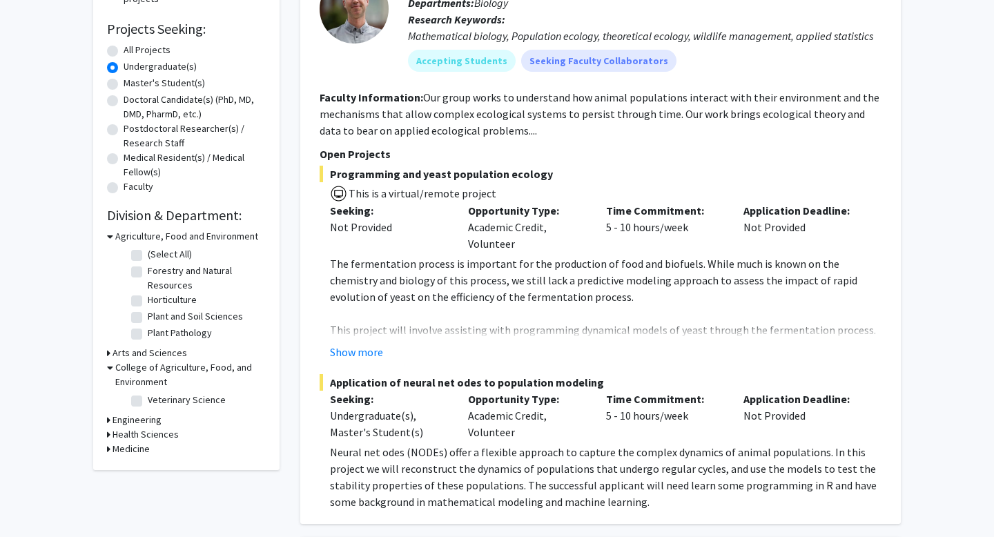
click at [110, 348] on div "Arts and Sciences" at bounding box center [186, 353] width 159 height 14
click at [111, 349] on div "Arts and Sciences" at bounding box center [186, 353] width 159 height 14
click at [110, 351] on div "Arts and Sciences" at bounding box center [186, 353] width 159 height 14
click at [107, 353] on icon at bounding box center [108, 353] width 3 height 14
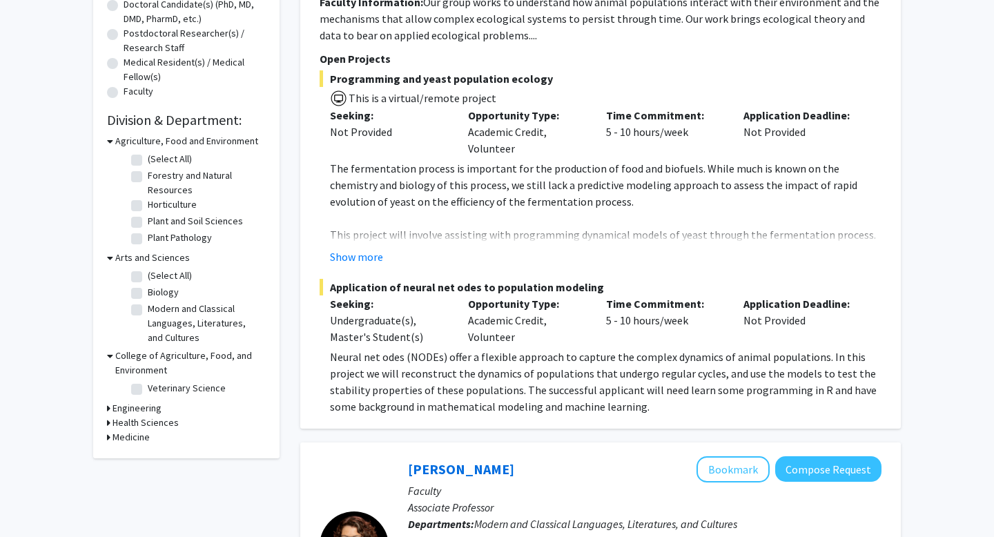
scroll to position [324, 0]
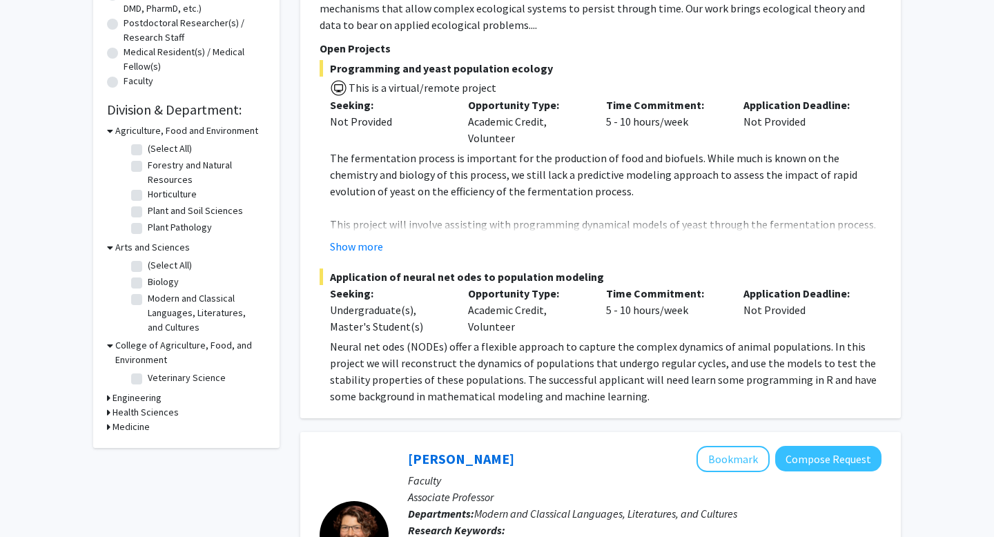
click at [110, 411] on icon at bounding box center [108, 412] width 3 height 14
click at [148, 431] on label "Physician Assistant Studies" at bounding box center [204, 430] width 113 height 14
click at [148, 431] on input "Physician Assistant Studies" at bounding box center [152, 427] width 9 height 9
checkbox input "true"
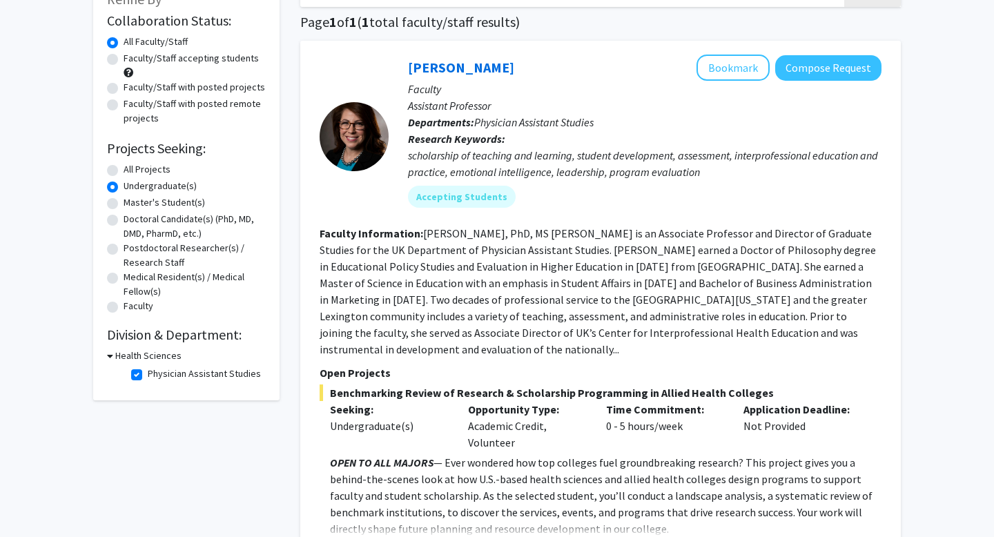
scroll to position [113, 0]
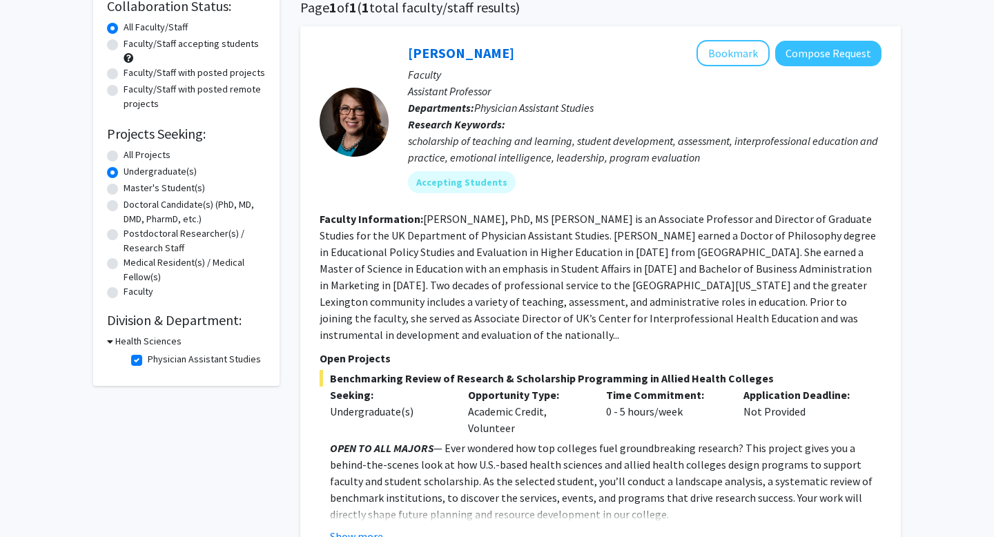
click at [148, 360] on label "Physician Assistant Studies" at bounding box center [204, 359] width 113 height 14
click at [148, 360] on input "Physician Assistant Studies" at bounding box center [152, 356] width 9 height 9
checkbox input "false"
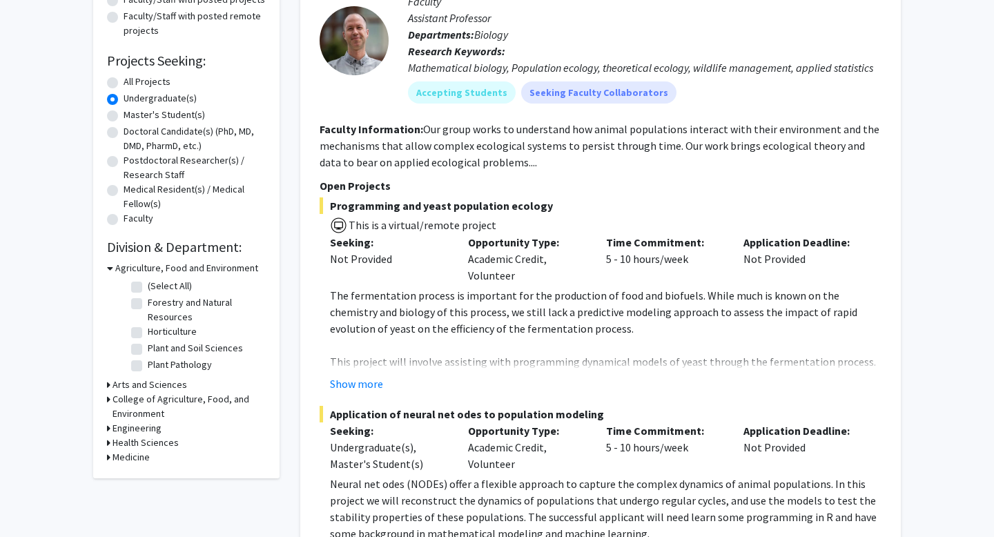
scroll to position [190, 0]
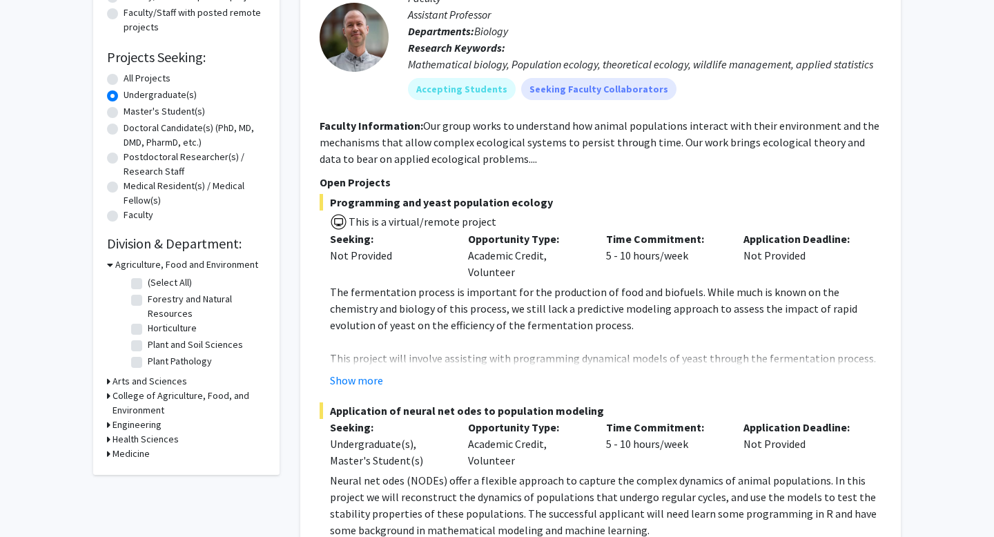
click at [108, 454] on icon at bounding box center [108, 453] width 3 height 14
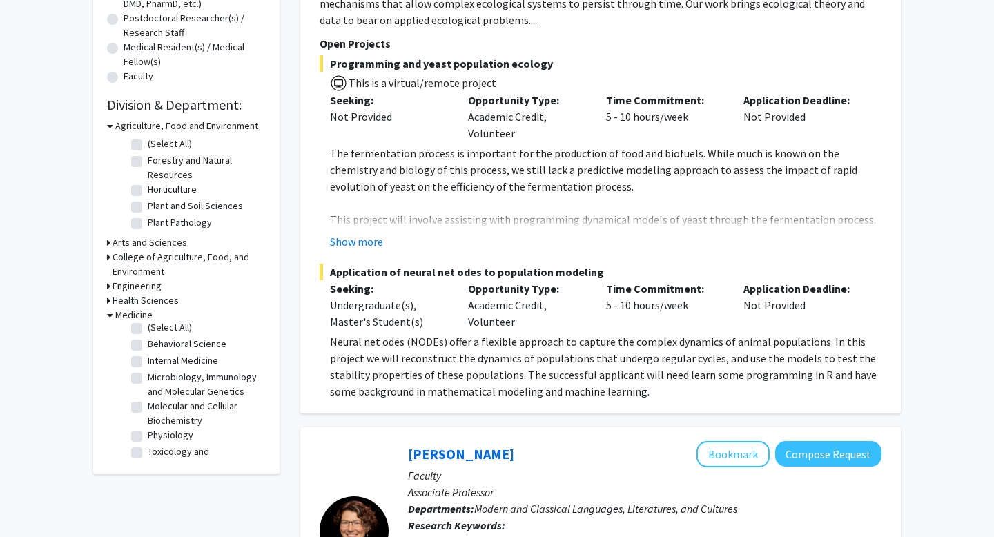
scroll to position [3, 0]
click at [148, 440] on label "Physiology" at bounding box center [171, 438] width 46 height 14
click at [148, 440] on input "Physiology" at bounding box center [152, 435] width 9 height 9
checkbox input "true"
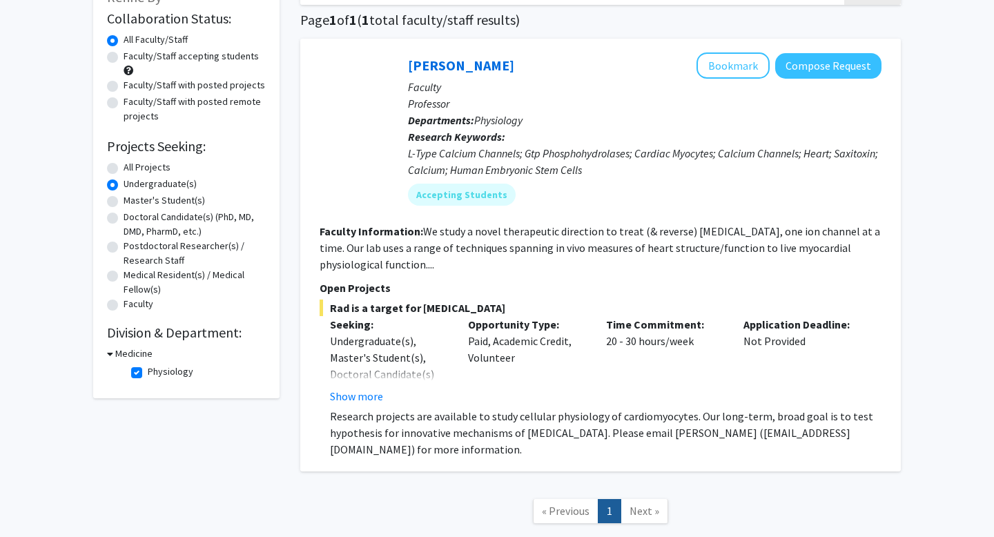
scroll to position [105, 0]
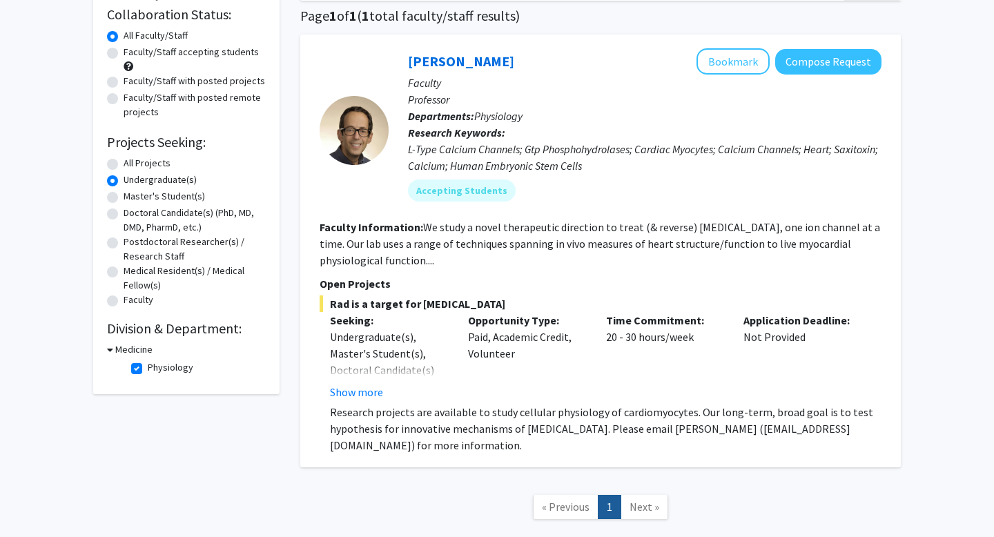
click at [148, 370] on label "Physiology" at bounding box center [171, 367] width 46 height 14
click at [148, 369] on input "Physiology" at bounding box center [152, 364] width 9 height 9
checkbox input "false"
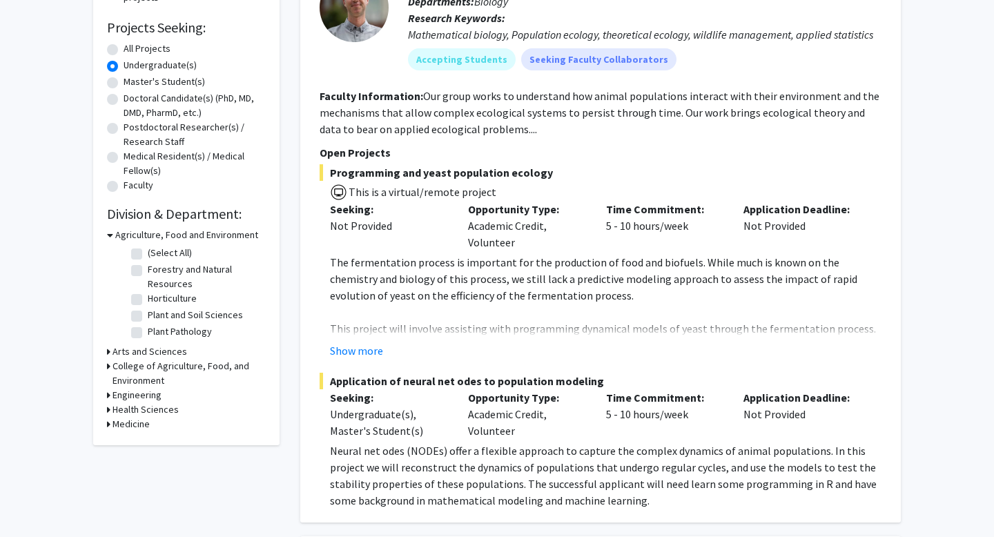
scroll to position [228, 0]
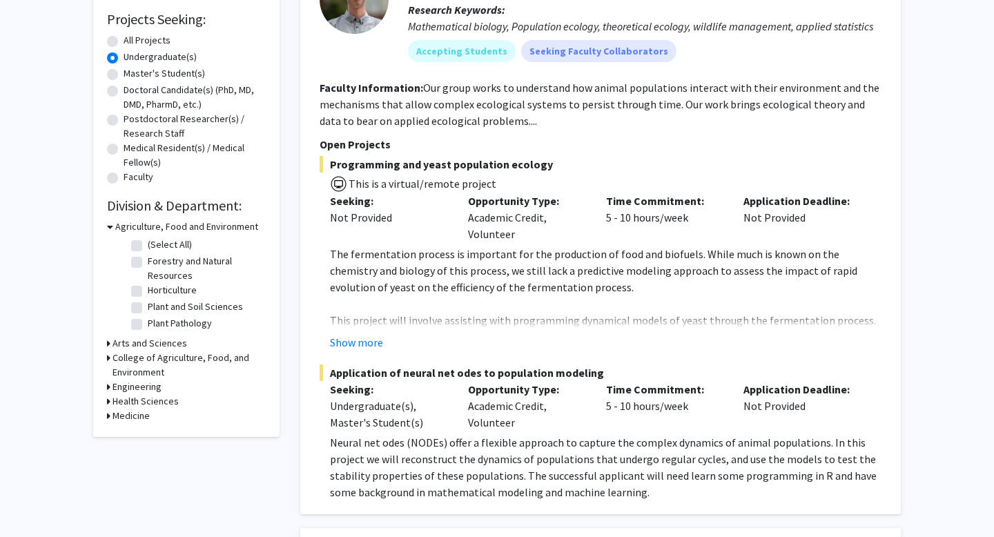
click at [108, 339] on icon at bounding box center [108, 343] width 3 height 14
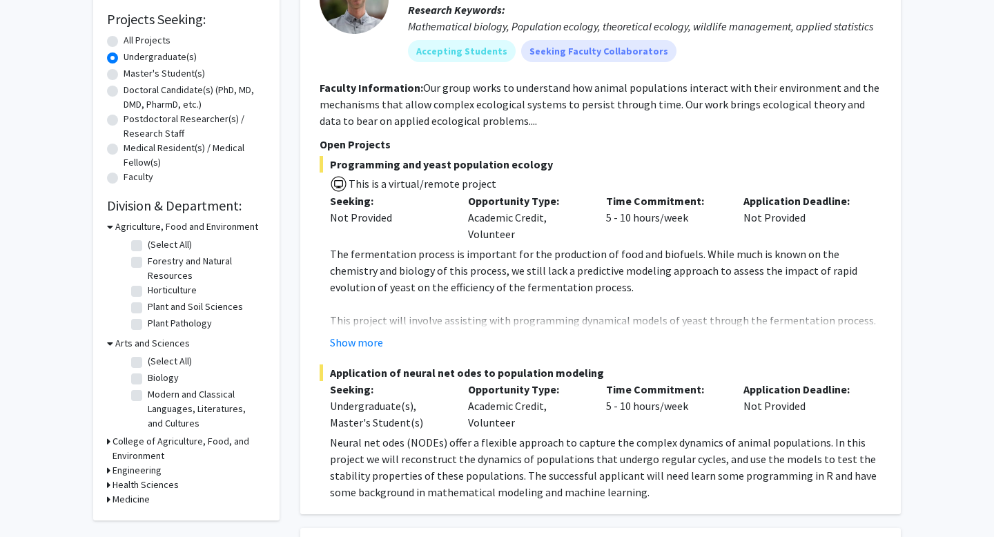
click at [148, 364] on label "(Select All)" at bounding box center [170, 361] width 44 height 14
click at [148, 363] on input "(Select All)" at bounding box center [152, 358] width 9 height 9
checkbox input "true"
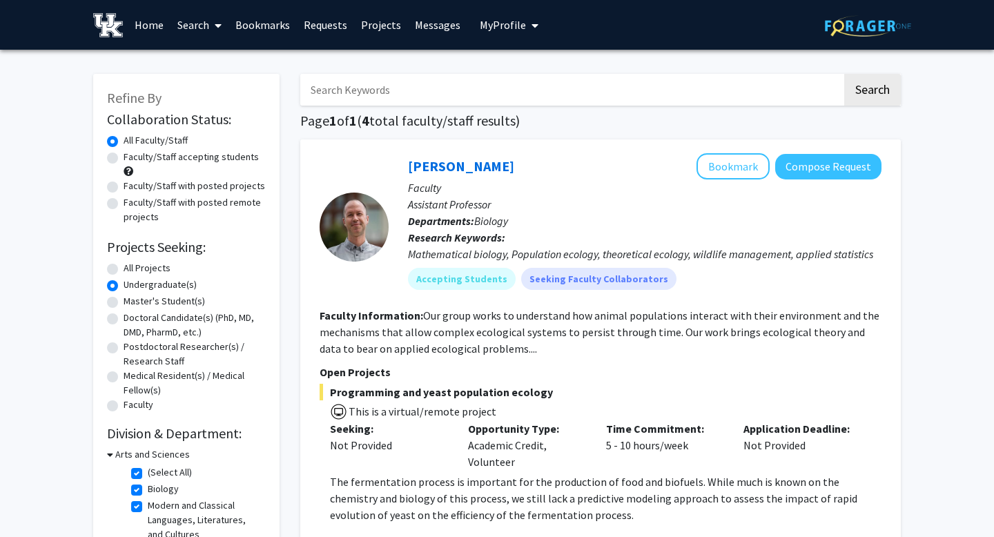
click at [516, 81] on input "Search Keywords" at bounding box center [571, 90] width 542 height 32
type input "neuroscience"
click at [844, 74] on button "Search" at bounding box center [872, 90] width 57 height 32
radio input "true"
checkbox input "false"
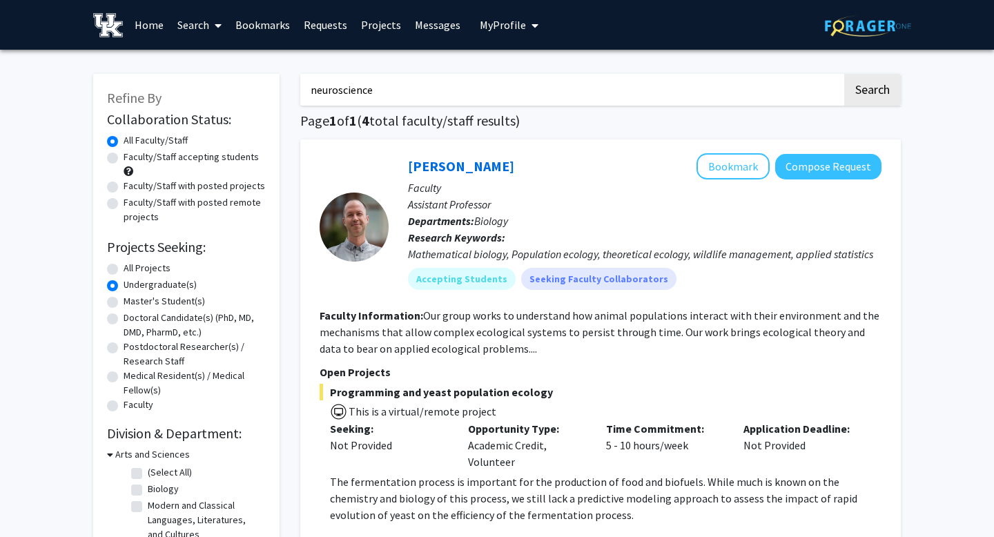
checkbox input "false"
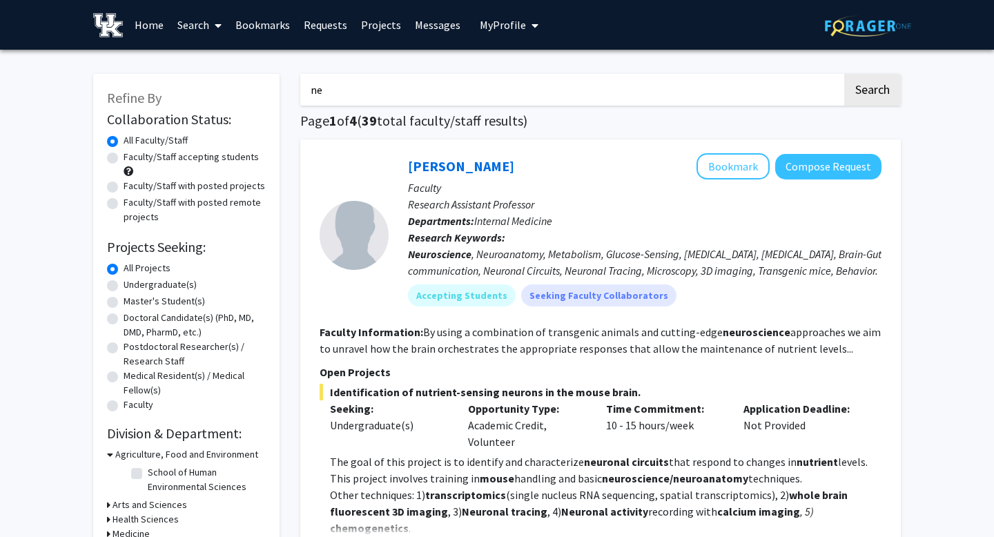
type input "n"
click at [844, 74] on button "Search" at bounding box center [872, 90] width 57 height 32
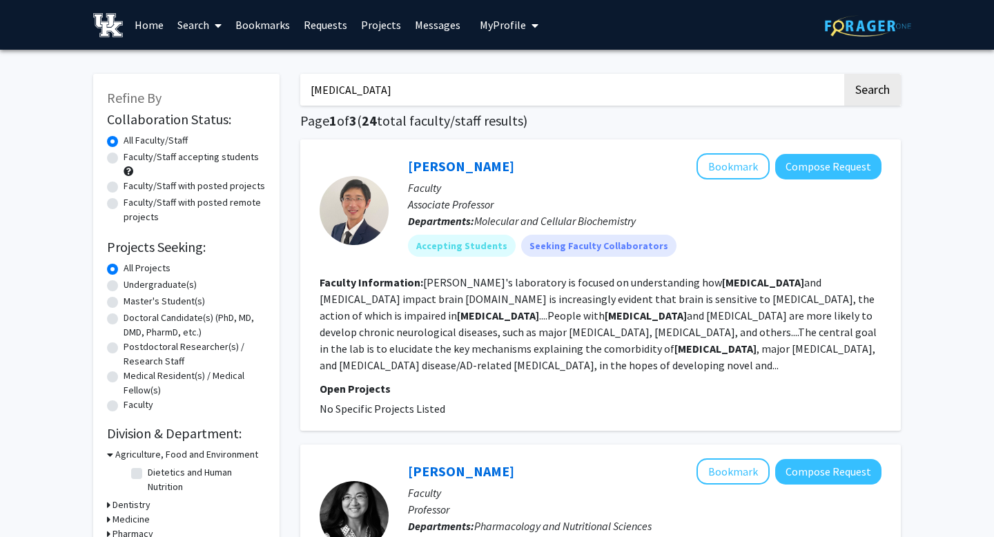
drag, startPoint x: 620, startPoint y: 78, endPoint x: 273, endPoint y: 96, distance: 348.2
click at [362, 98] on input "diabetes" at bounding box center [571, 90] width 542 height 32
type input "d"
type input "neuroscience"
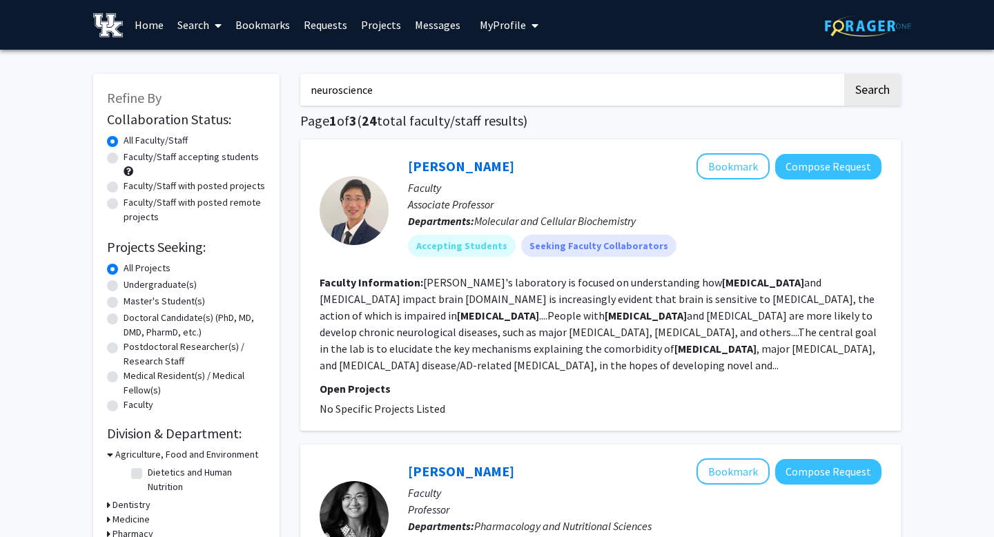
click at [844, 74] on button "Search" at bounding box center [872, 90] width 57 height 32
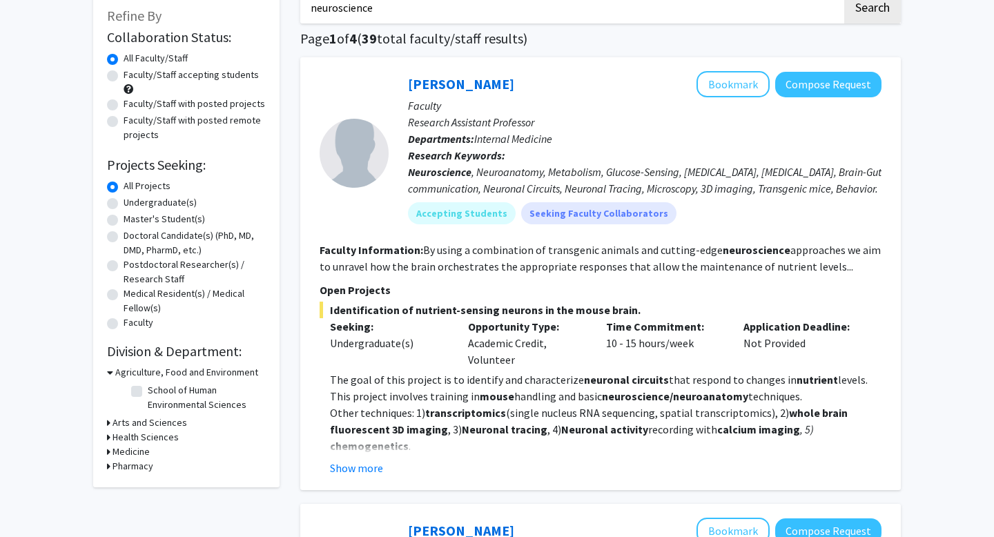
scroll to position [95, 0]
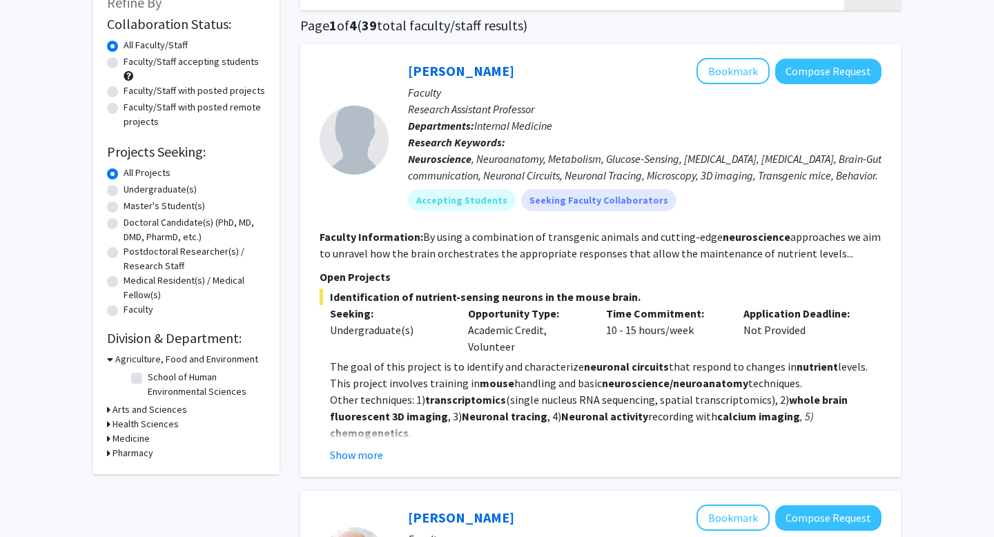
click at [124, 192] on label "Undergraduate(s)" at bounding box center [160, 189] width 73 height 14
click at [124, 191] on input "Undergraduate(s)" at bounding box center [128, 186] width 9 height 9
radio input "true"
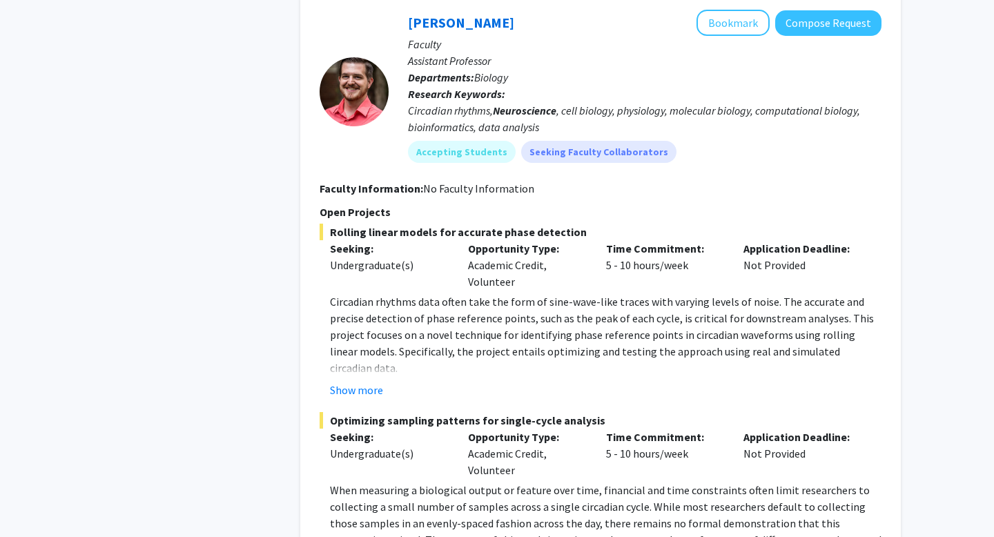
scroll to position [618, 0]
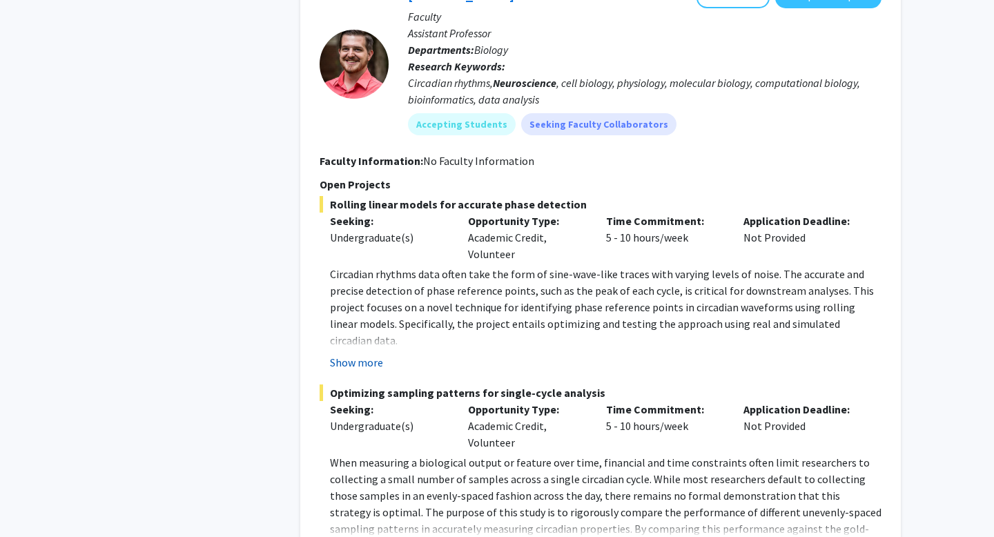
click at [367, 362] on button "Show more" at bounding box center [356, 362] width 53 height 17
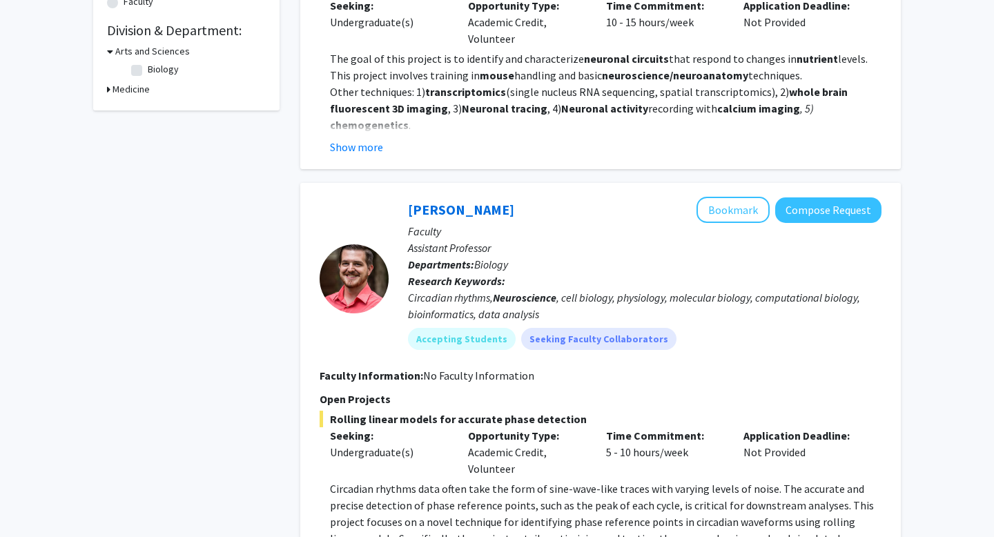
scroll to position [0, 0]
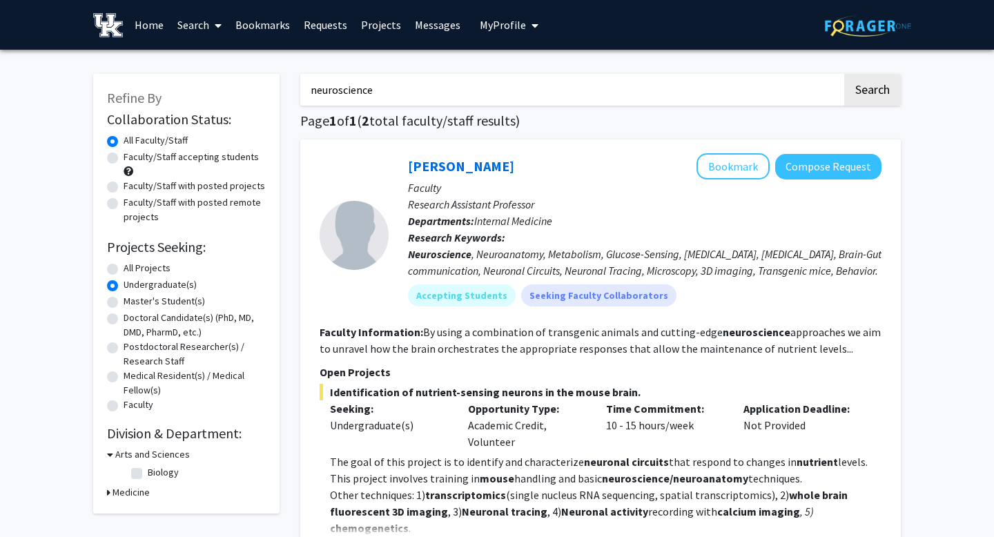
click at [148, 472] on label "Biology" at bounding box center [163, 472] width 31 height 14
click at [148, 472] on input "Biology" at bounding box center [152, 469] width 9 height 9
checkbox input "true"
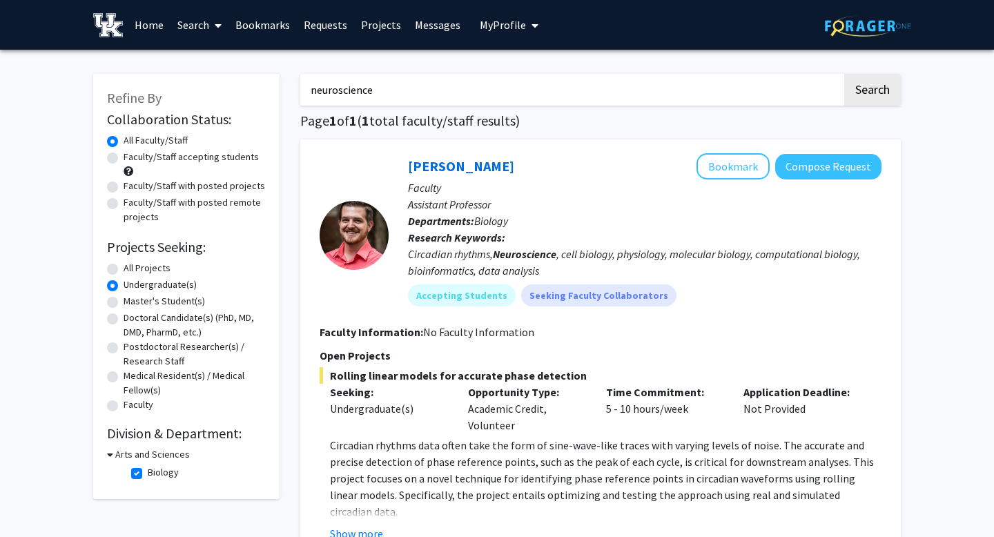
scroll to position [17, 0]
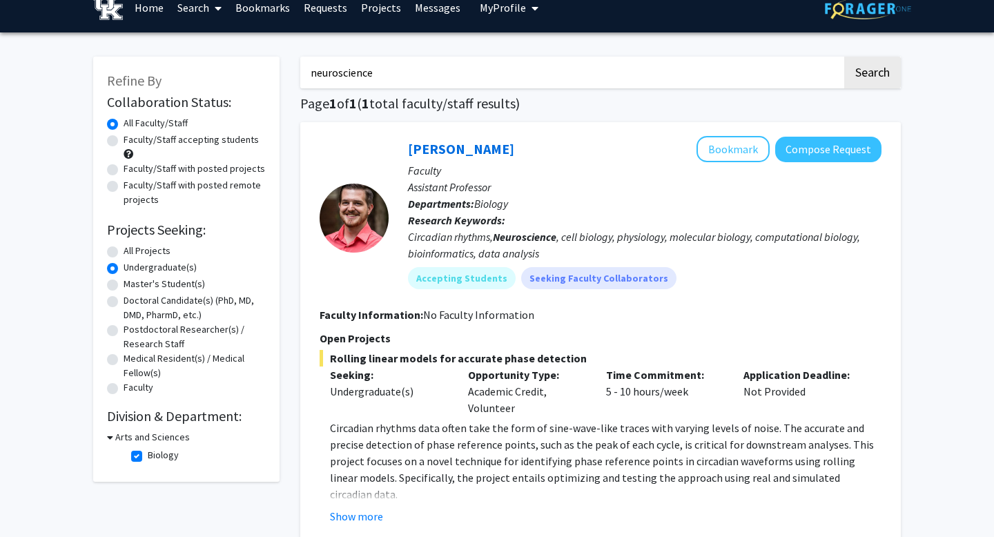
drag, startPoint x: 762, startPoint y: 65, endPoint x: 384, endPoint y: 94, distance: 379.2
click at [384, 94] on div "neuroscience Search Page 1 of 1 ( 1 total faculty/staff results) Michael Tacken…" at bounding box center [600, 425] width 621 height 764
click at [844, 57] on button "Search" at bounding box center [872, 73] width 57 height 32
radio input "true"
checkbox input "false"
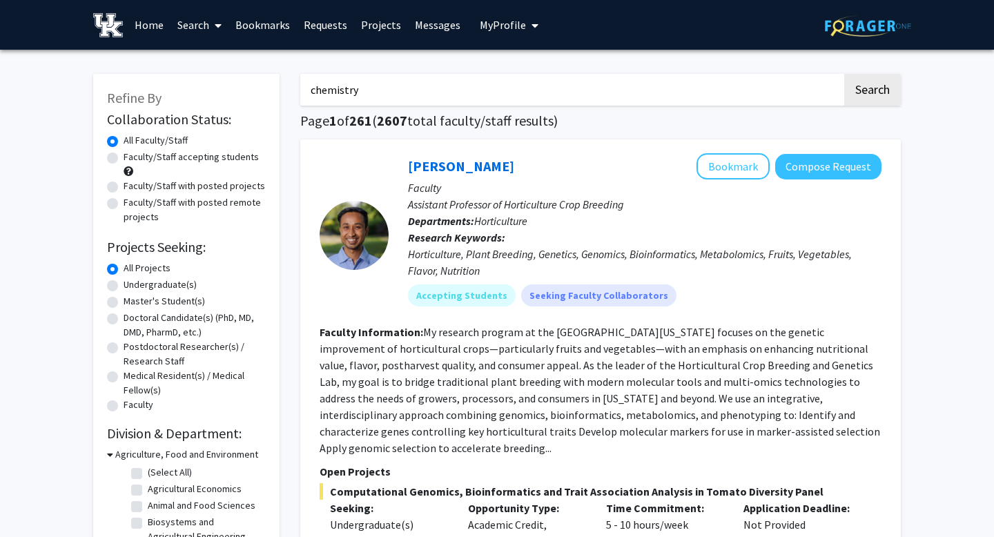
type input "chemistry"
click at [844, 74] on button "Search" at bounding box center [872, 90] width 57 height 32
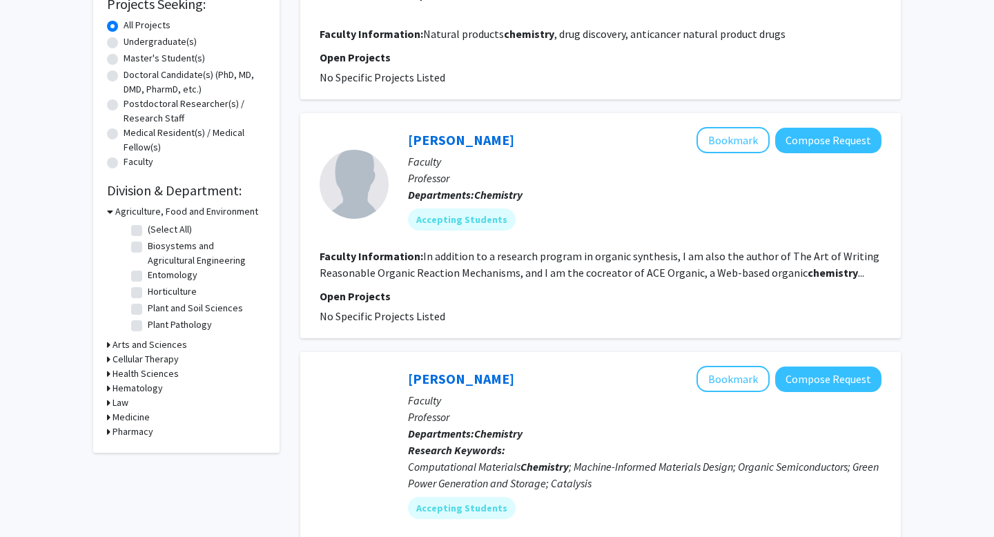
scroll to position [258, 0]
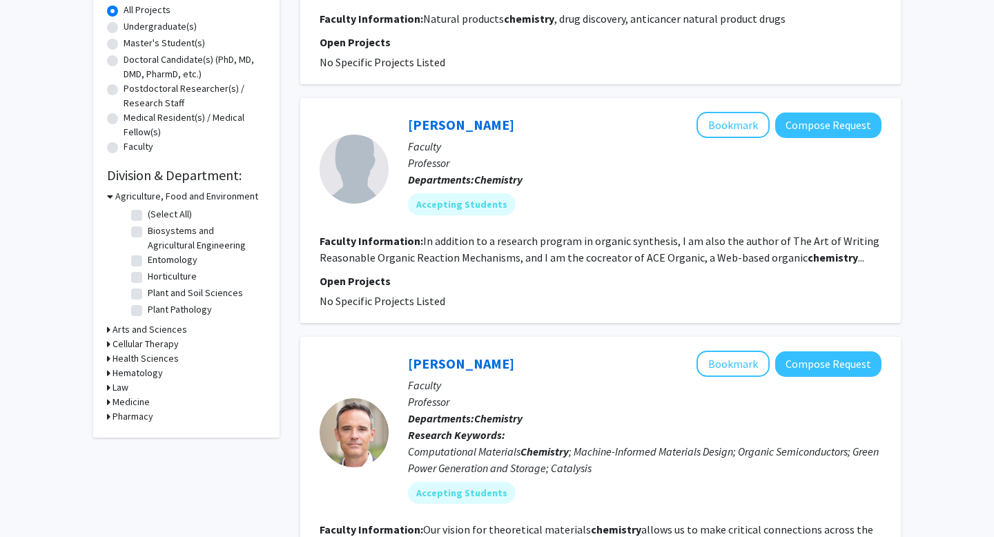
click at [124, 32] on label "Undergraduate(s)" at bounding box center [160, 26] width 73 height 14
click at [124, 28] on input "Undergraduate(s)" at bounding box center [128, 23] width 9 height 9
radio input "true"
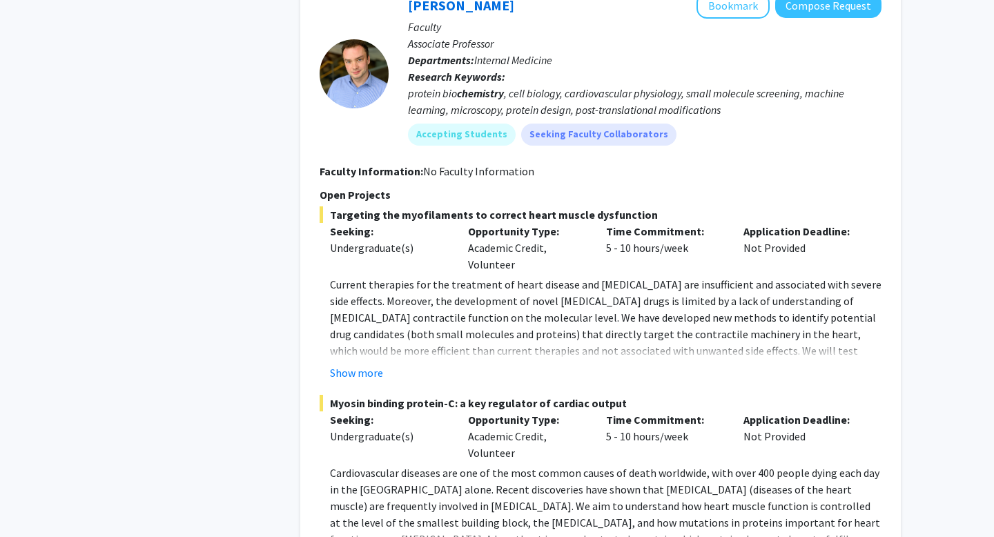
scroll to position [778, 0]
click at [366, 371] on button "Show more" at bounding box center [356, 372] width 53 height 17
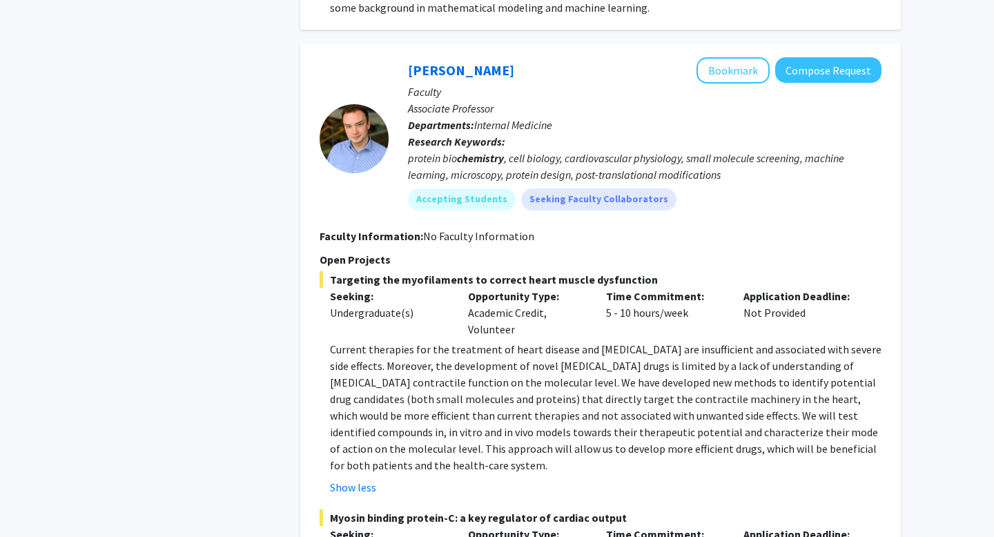
scroll to position [711, 0]
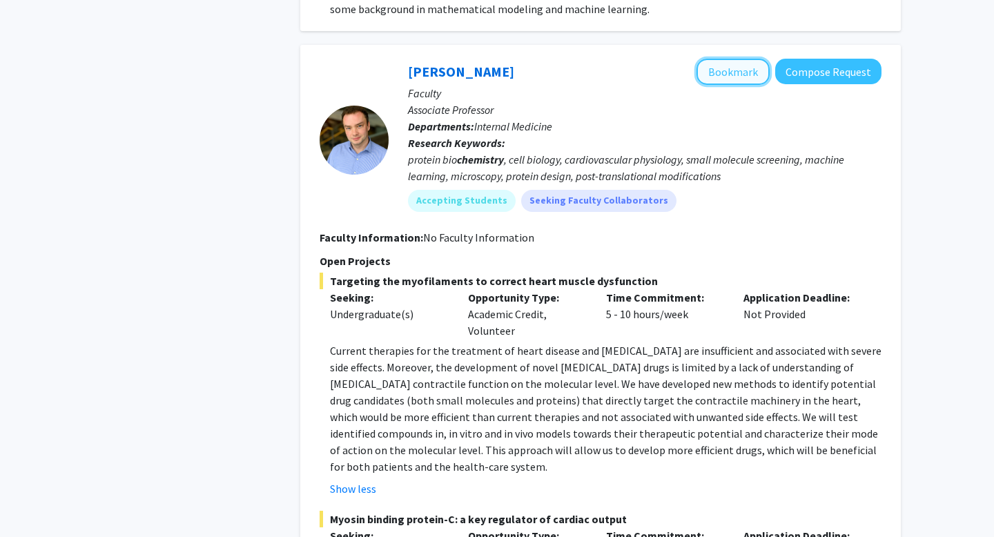
click at [727, 73] on button "Bookmark" at bounding box center [732, 72] width 73 height 26
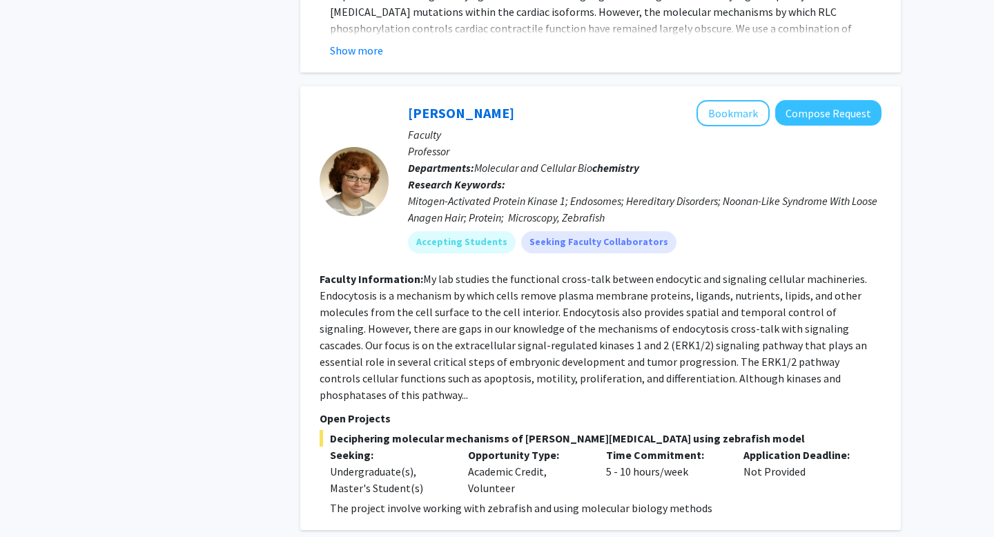
scroll to position [1528, 0]
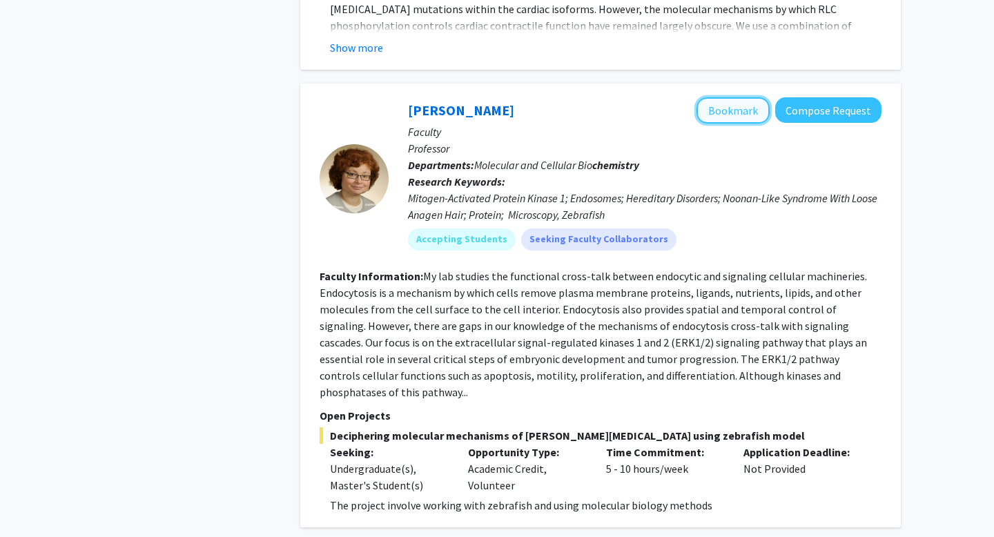
click at [740, 100] on button "Bookmark" at bounding box center [732, 110] width 73 height 26
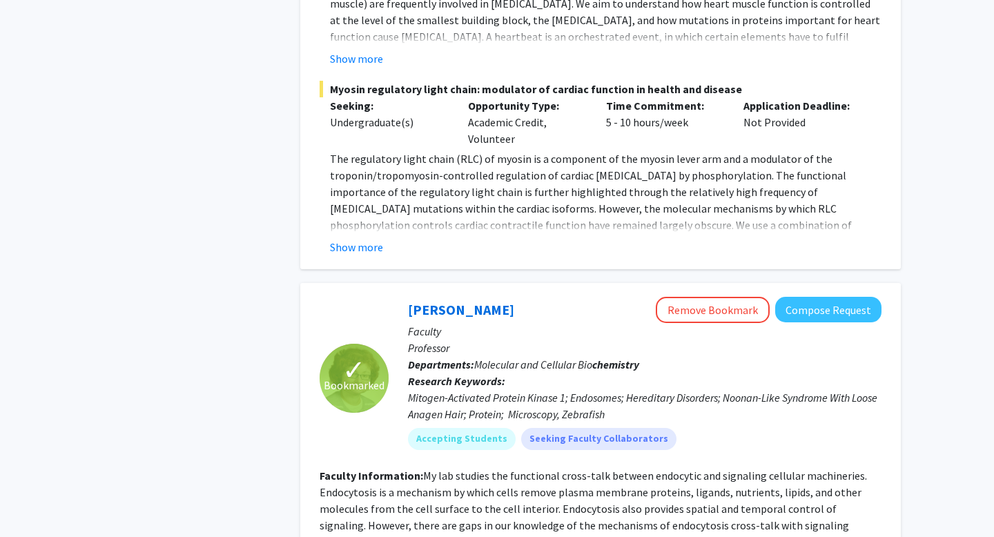
scroll to position [1313, 0]
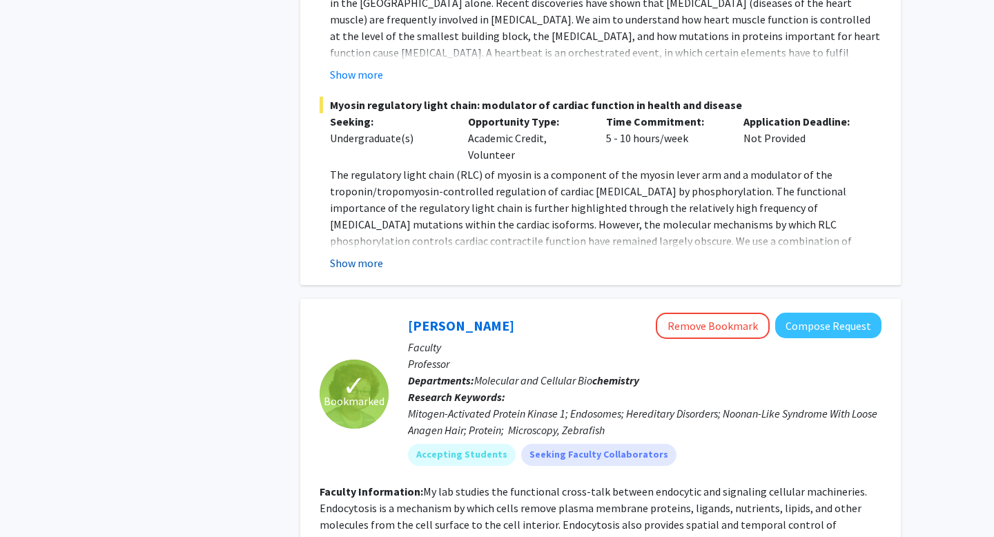
click at [365, 263] on button "Show more" at bounding box center [356, 263] width 53 height 17
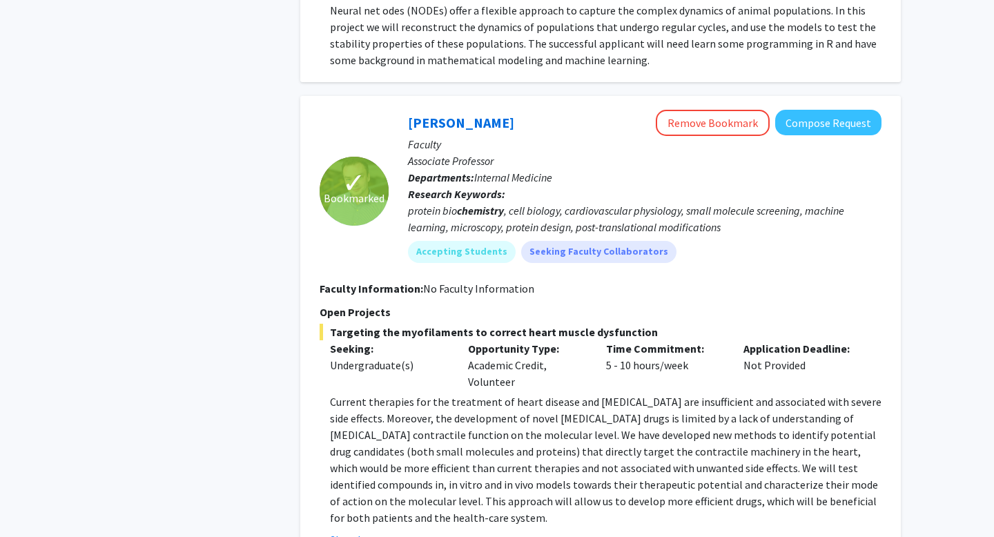
scroll to position [660, 0]
click at [462, 120] on link "Thomas Kampourakis" at bounding box center [461, 121] width 106 height 17
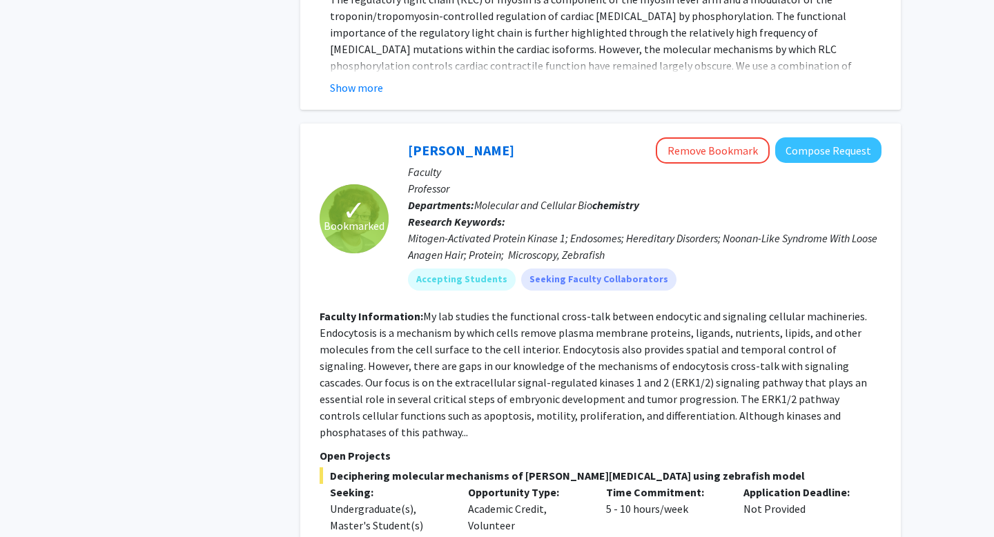
scroll to position [1442, 0]
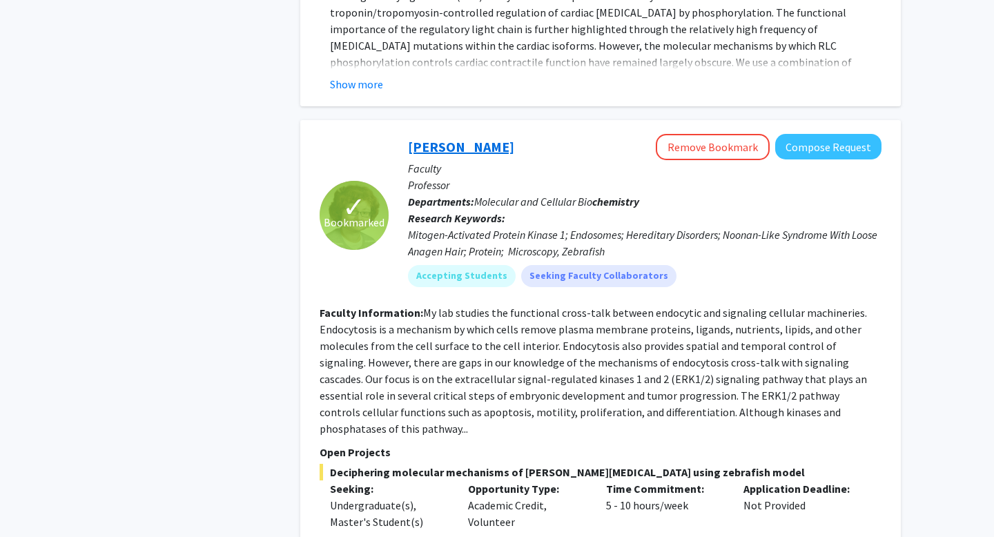
click at [437, 148] on link "Emilia Galperin" at bounding box center [461, 146] width 106 height 17
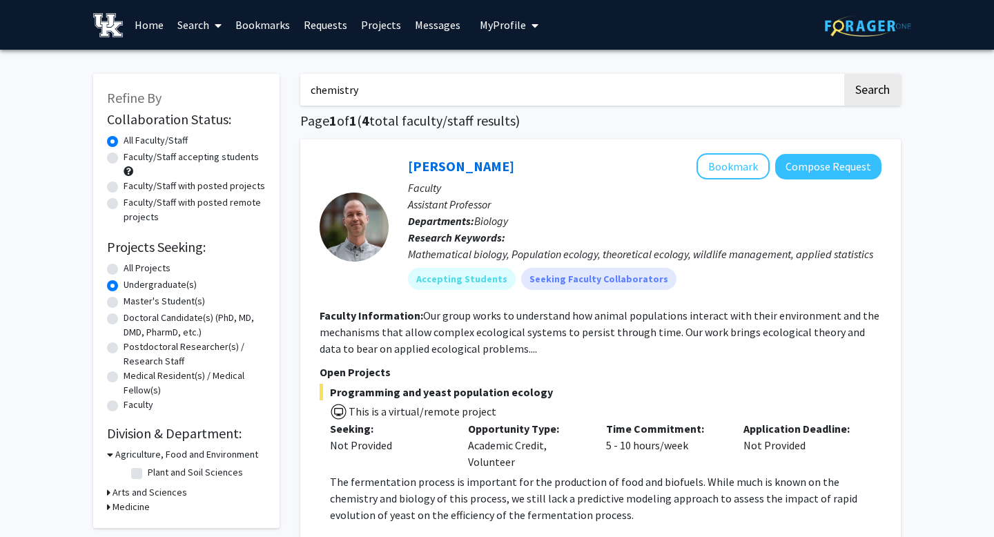
click at [313, 90] on input "chemistry" at bounding box center [571, 90] width 542 height 32
type input "organic chemistry"
click at [844, 74] on button "Search" at bounding box center [872, 90] width 57 height 32
radio input "true"
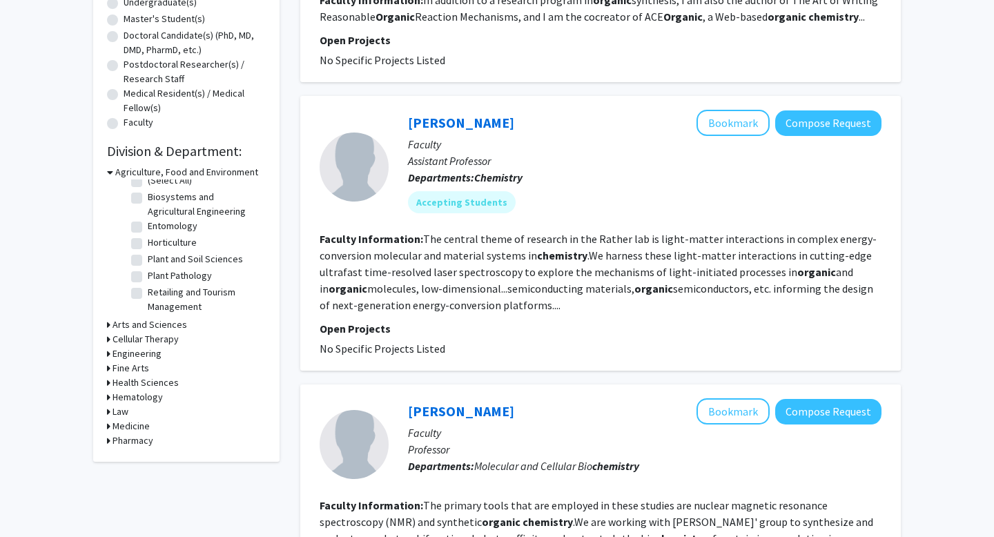
scroll to position [283, 0]
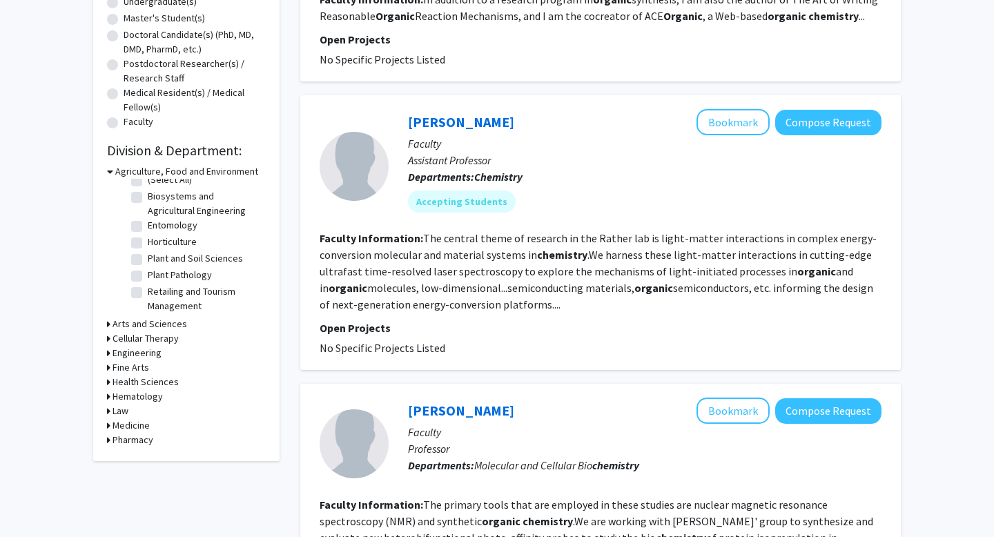
click at [108, 351] on icon at bounding box center [108, 353] width 3 height 14
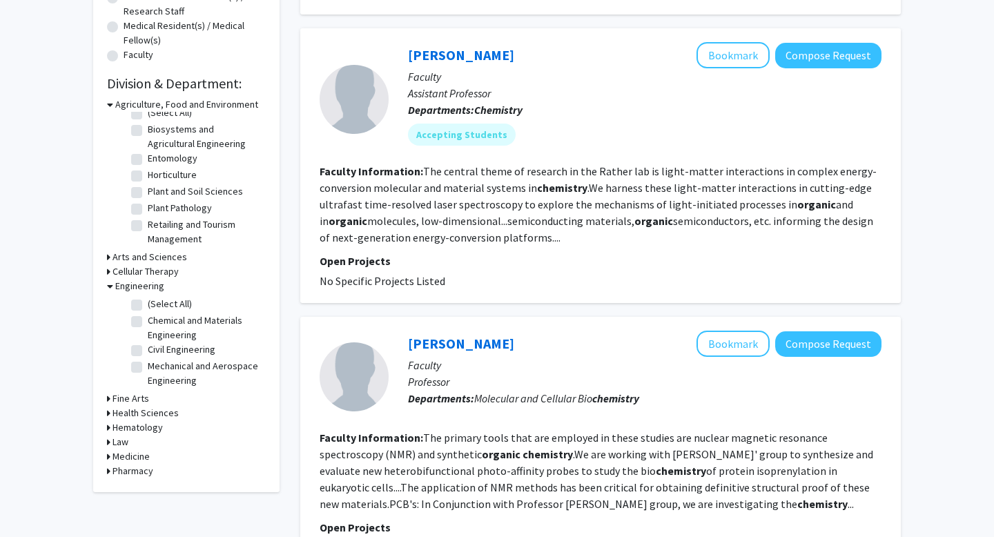
scroll to position [351, 0]
click at [106, 427] on div "Refine By Collaboration Status: Collaboration Status All Faculty/Staff Collabor…" at bounding box center [186, 107] width 186 height 768
click at [109, 424] on icon at bounding box center [108, 427] width 3 height 14
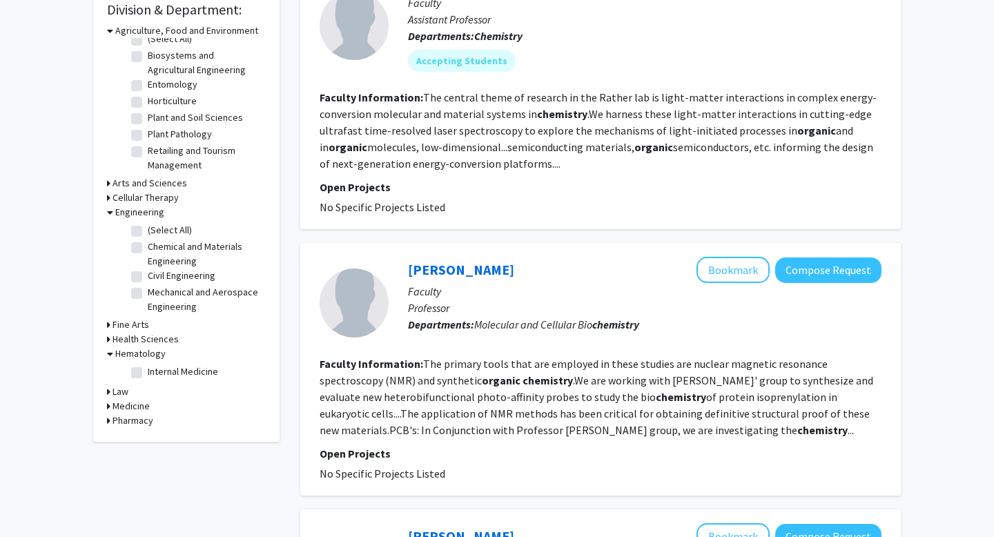
scroll to position [433, 0]
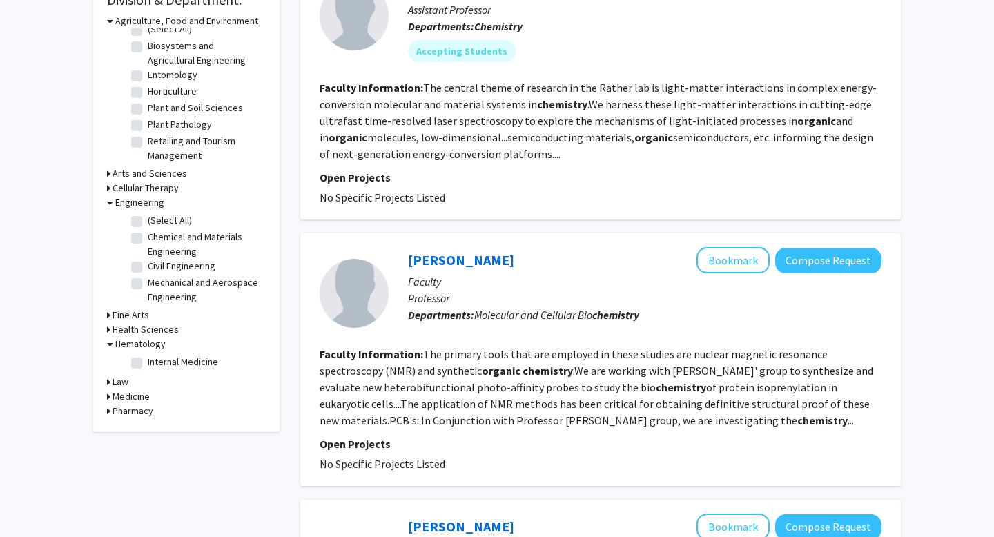
click at [148, 359] on label "Internal Medicine" at bounding box center [183, 362] width 70 height 14
click at [148, 359] on input "Internal Medicine" at bounding box center [152, 359] width 9 height 9
checkbox input "true"
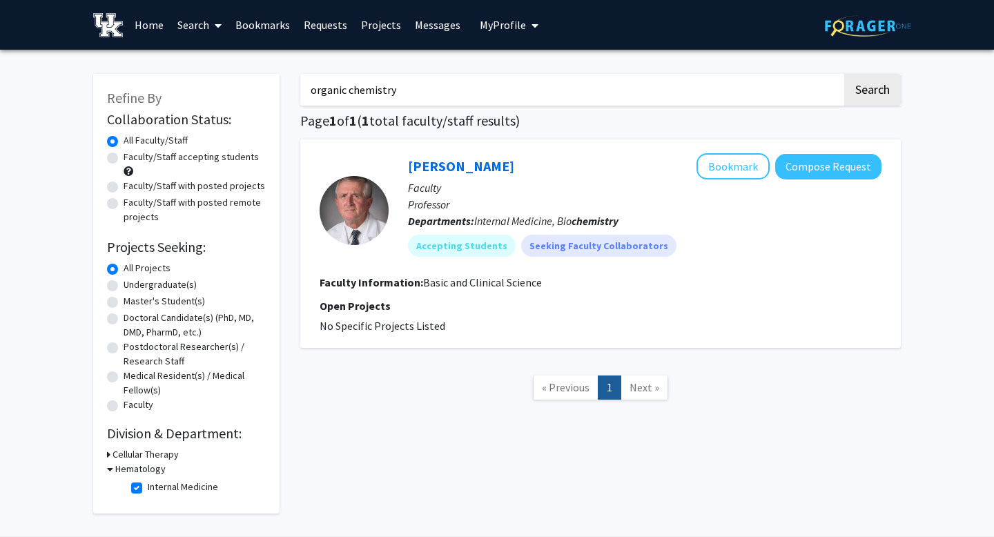
click at [124, 285] on label "Undergraduate(s)" at bounding box center [160, 284] width 73 height 14
click at [124, 285] on input "Undergraduate(s)" at bounding box center [128, 281] width 9 height 9
radio input "true"
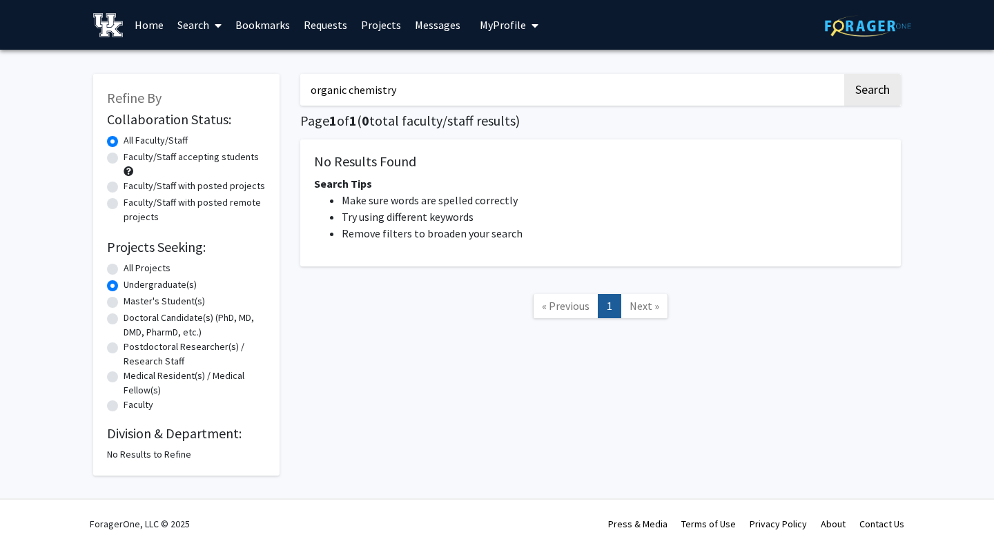
drag, startPoint x: 664, startPoint y: 92, endPoint x: 304, endPoint y: 88, distance: 360.2
click at [304, 88] on input "organic chemistry" at bounding box center [571, 90] width 542 height 32
click at [844, 74] on button "Search" at bounding box center [872, 90] width 57 height 32
radio input "true"
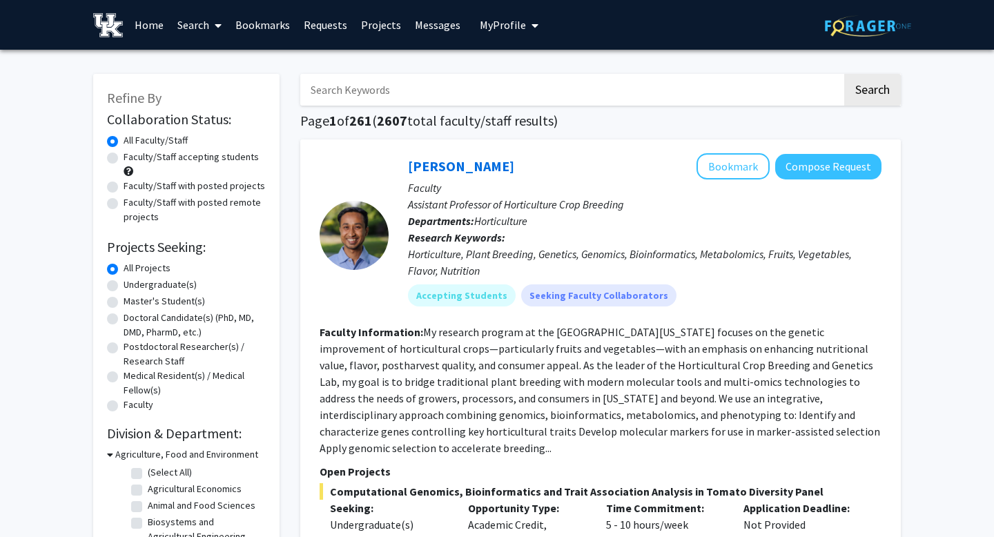
click at [148, 284] on label "Undergraduate(s)" at bounding box center [160, 284] width 73 height 14
click at [132, 284] on input "Undergraduate(s)" at bounding box center [128, 281] width 9 height 9
radio input "true"
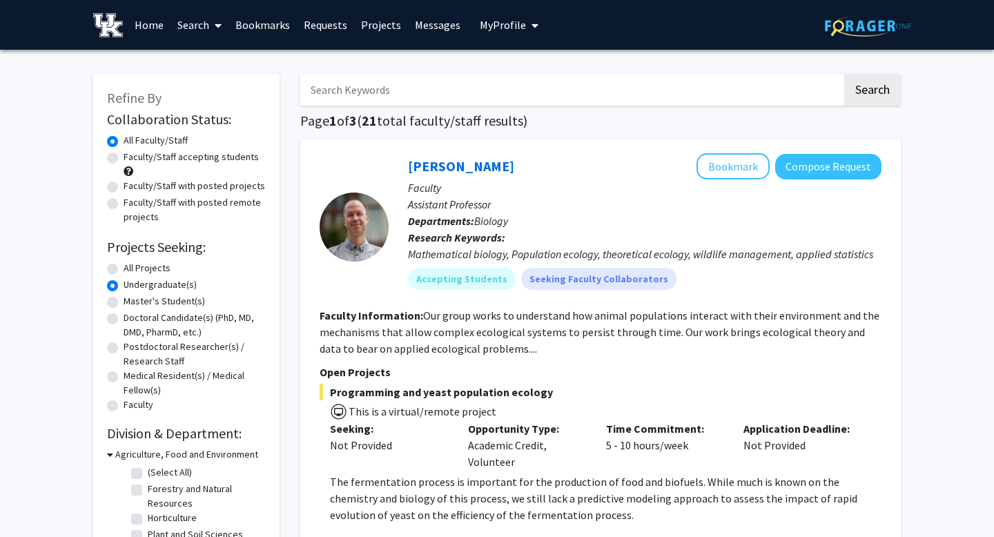
click at [150, 270] on label "All Projects" at bounding box center [147, 268] width 47 height 14
click at [132, 270] on input "All Projects" at bounding box center [128, 265] width 9 height 9
radio input "true"
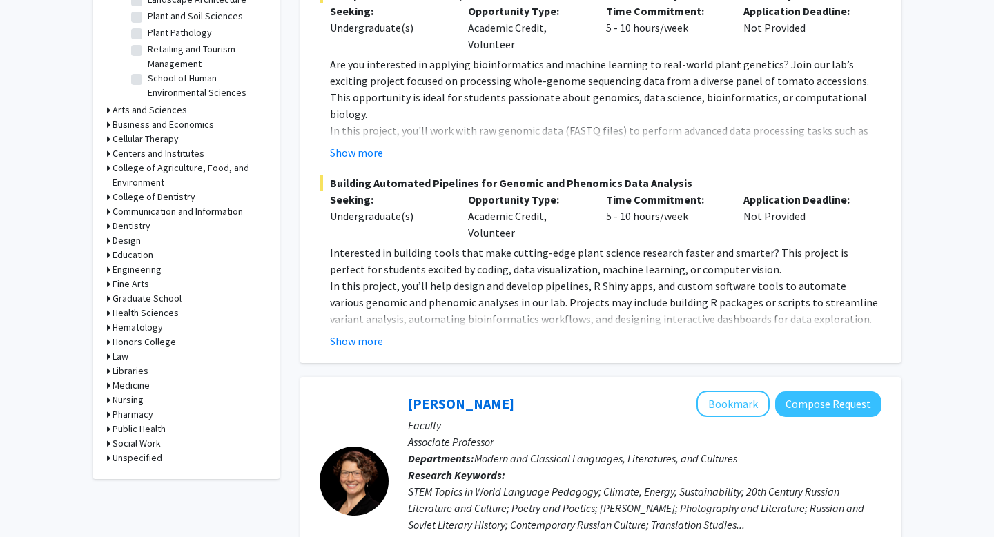
scroll to position [511, 0]
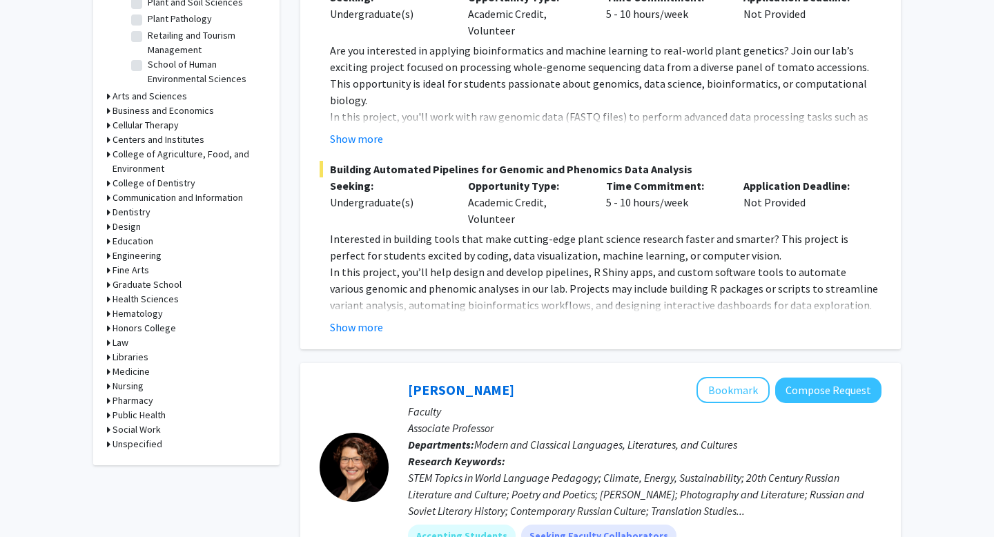
click at [108, 297] on icon at bounding box center [108, 299] width 3 height 14
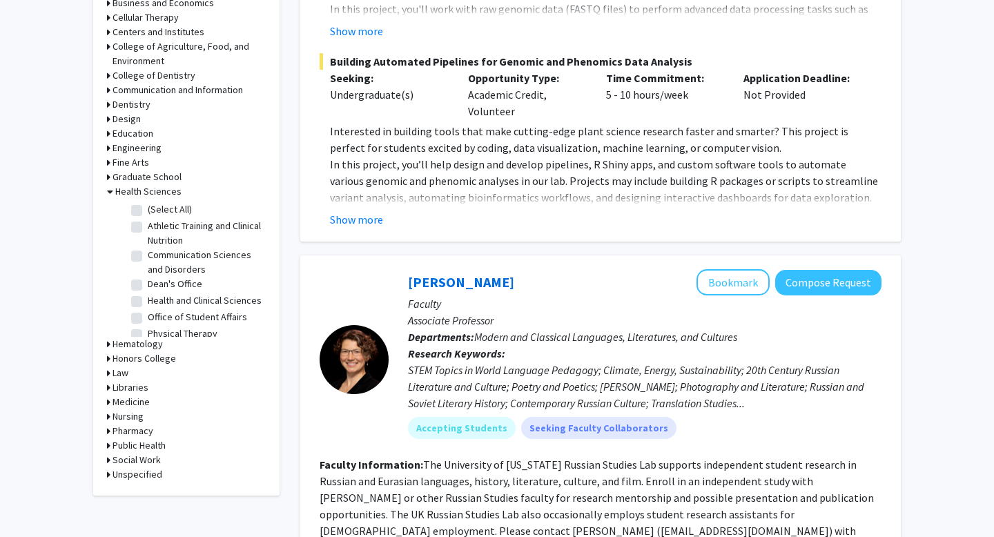
scroll to position [622, 0]
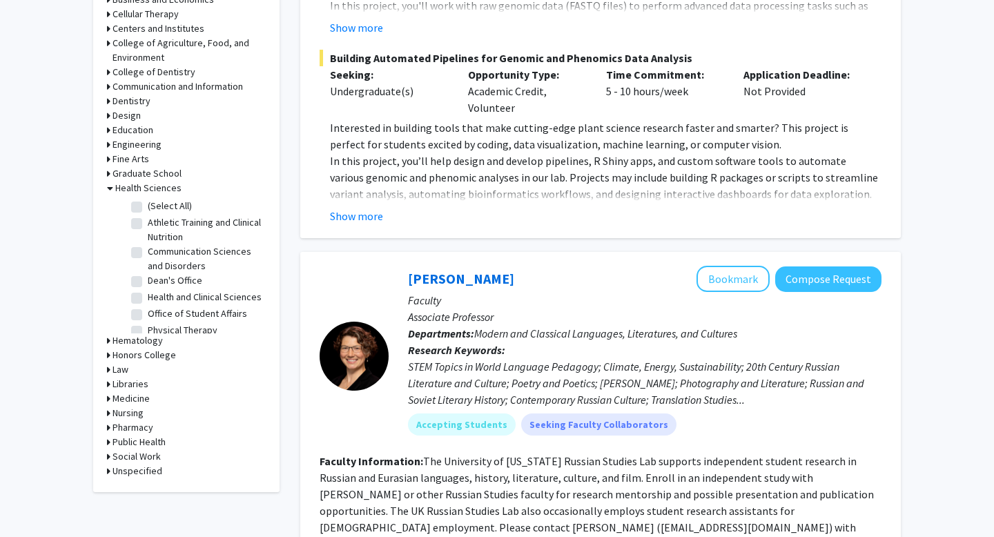
click at [107, 399] on icon at bounding box center [108, 398] width 3 height 14
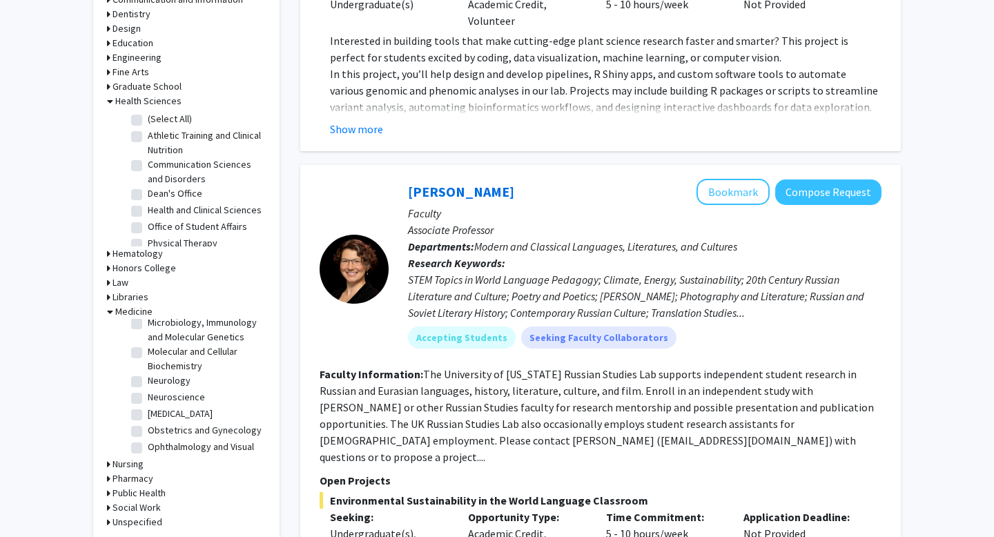
scroll to position [179, 0]
click at [171, 387] on label "Neuroscience" at bounding box center [176, 394] width 57 height 14
click at [157, 387] on input "Neuroscience" at bounding box center [152, 391] width 9 height 9
checkbox input "true"
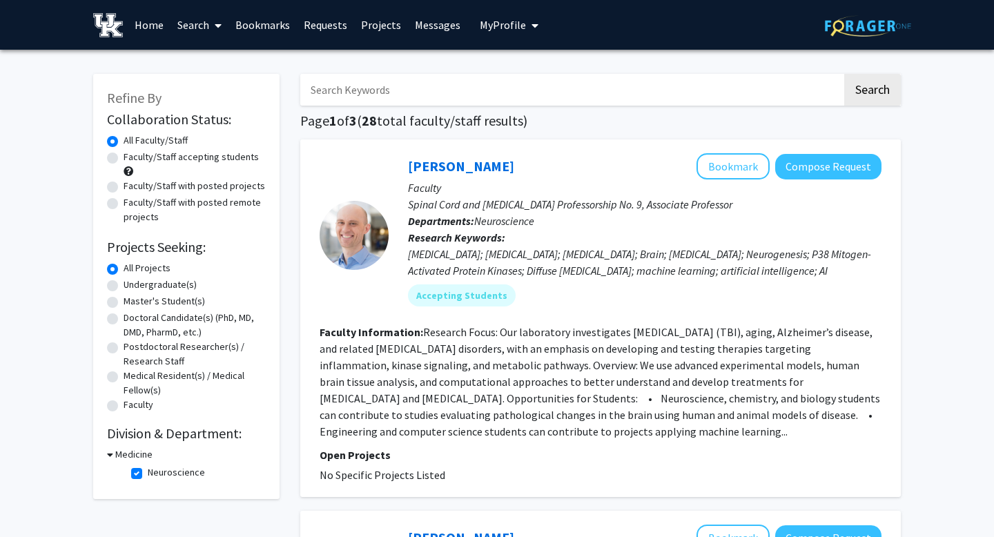
click at [148, 468] on label "Neuroscience" at bounding box center [176, 472] width 57 height 14
click at [148, 468] on input "Neuroscience" at bounding box center [152, 469] width 9 height 9
checkbox input "false"
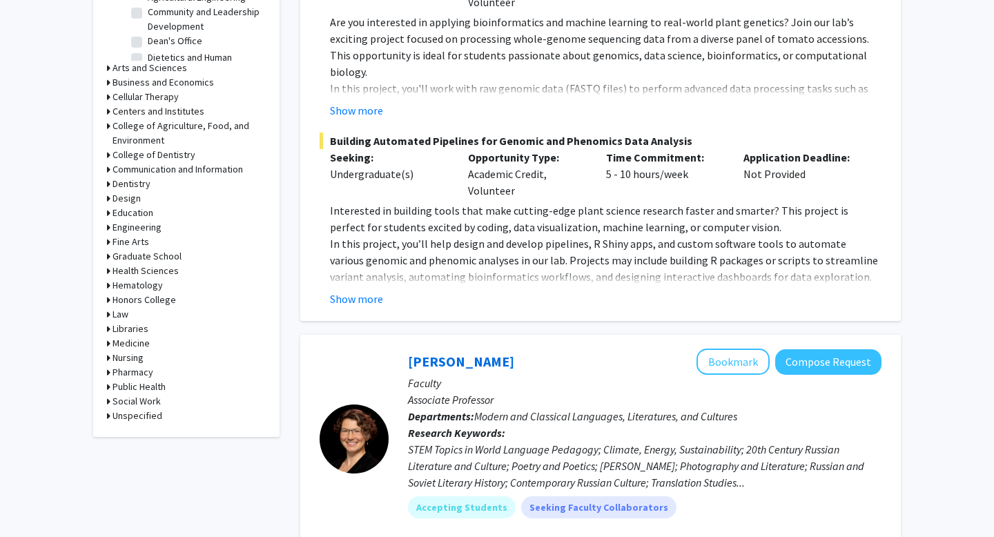
scroll to position [500, 0]
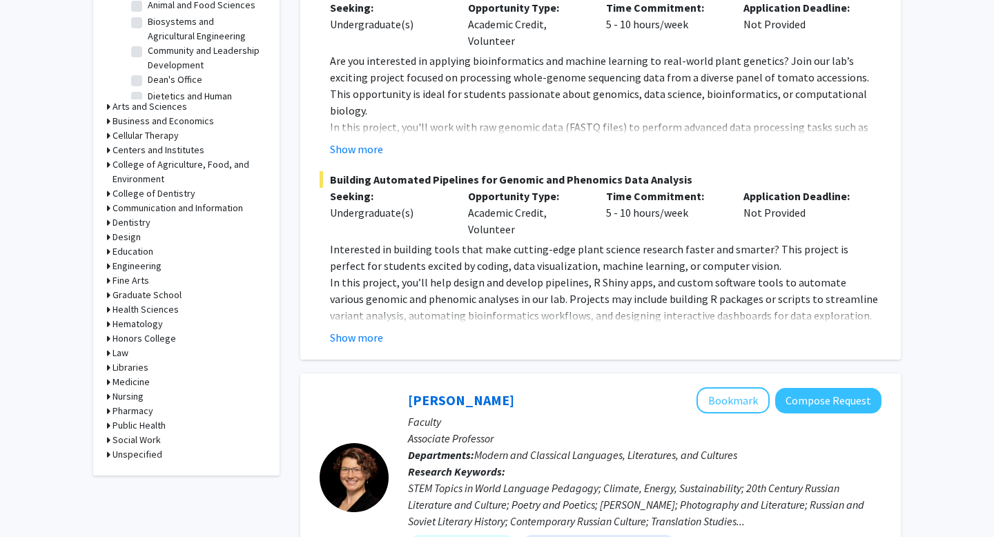
click at [108, 106] on icon at bounding box center [108, 106] width 3 height 14
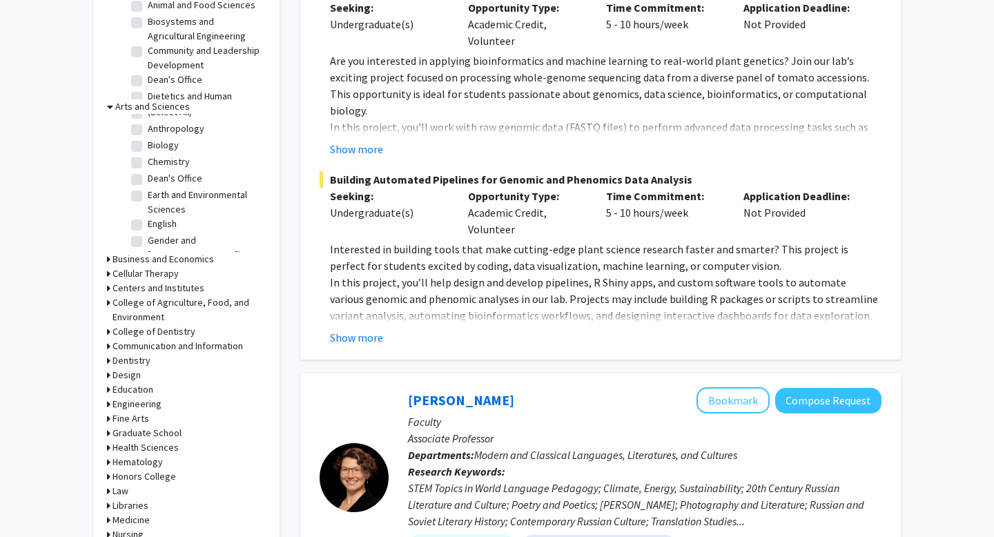
scroll to position [10, 0]
click at [162, 159] on label "Chemistry" at bounding box center [169, 164] width 42 height 14
click at [157, 159] on input "Chemistry" at bounding box center [152, 161] width 9 height 9
checkbox input "true"
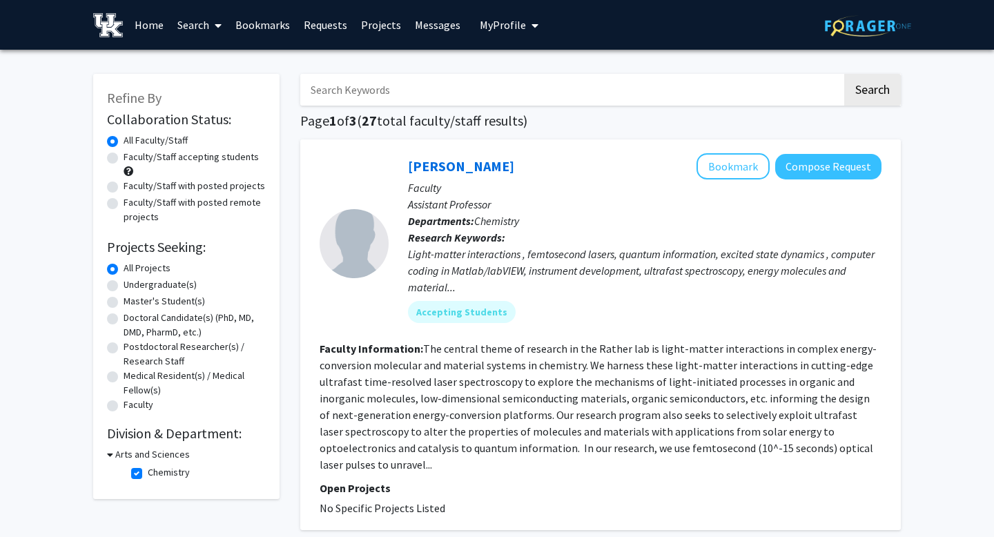
click at [259, 23] on link "Bookmarks" at bounding box center [262, 25] width 68 height 48
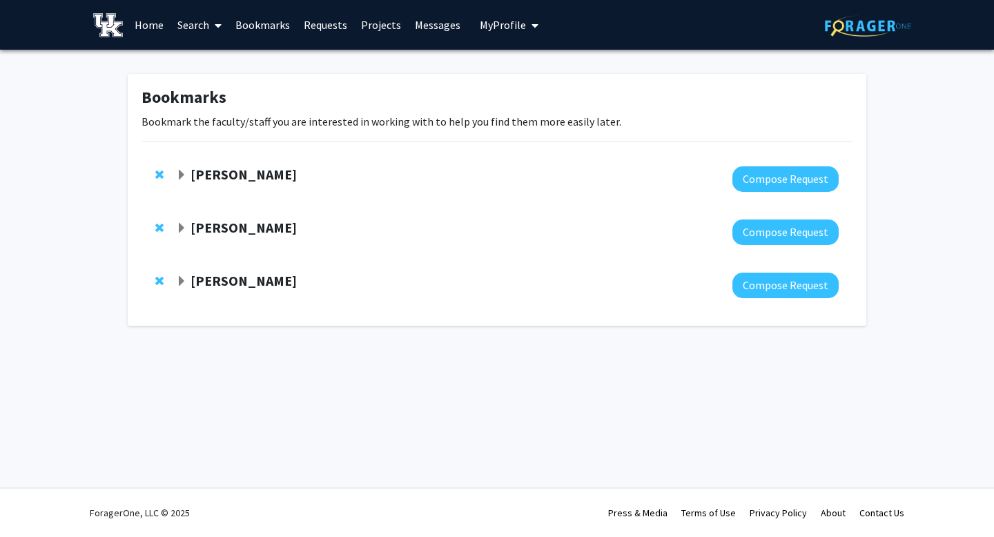
click at [248, 225] on strong "Thomas Kampourakis" at bounding box center [243, 227] width 106 height 17
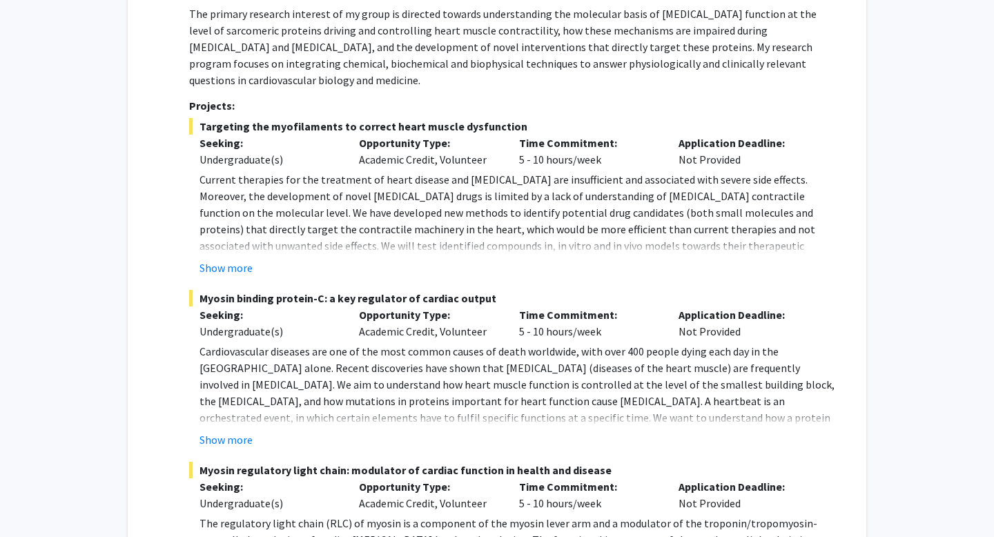
scroll to position [199, 0]
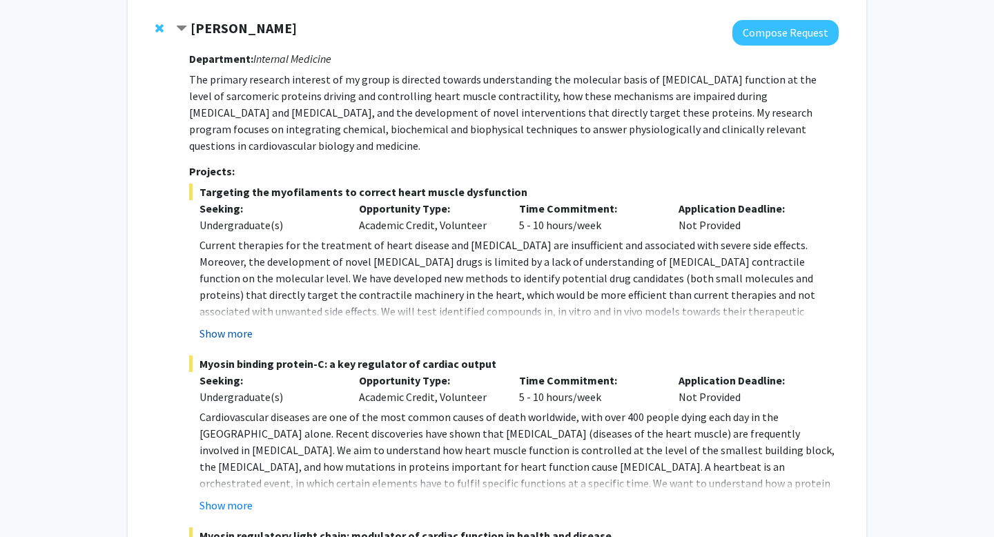
click at [231, 335] on button "Show more" at bounding box center [225, 333] width 53 height 17
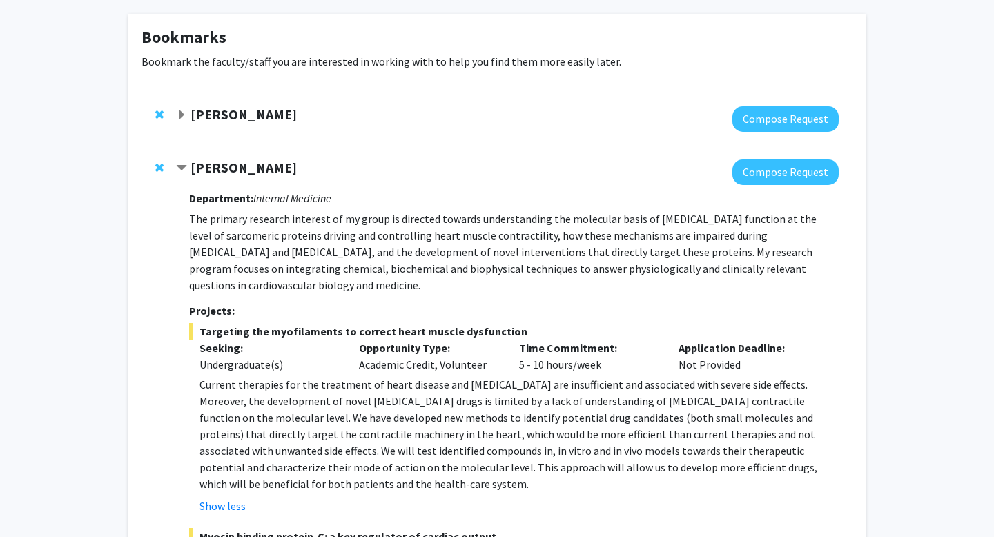
scroll to position [65, 0]
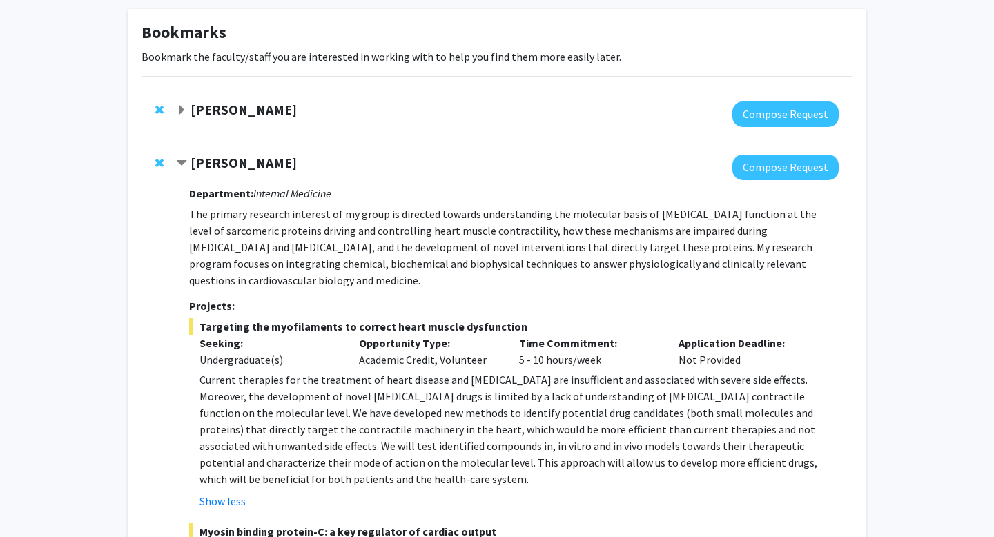
click at [212, 109] on strong "Sarah D'Orazio" at bounding box center [243, 109] width 106 height 17
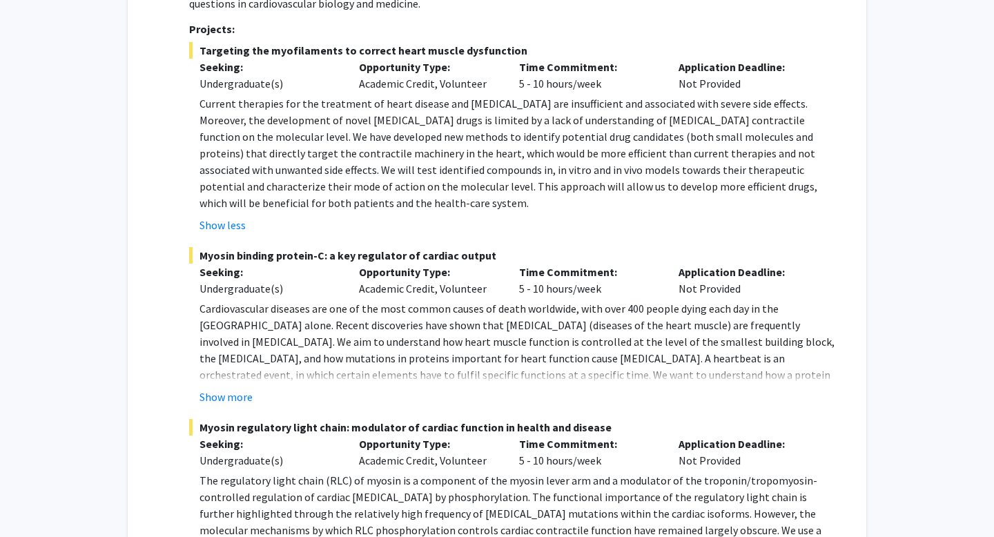
scroll to position [975, 0]
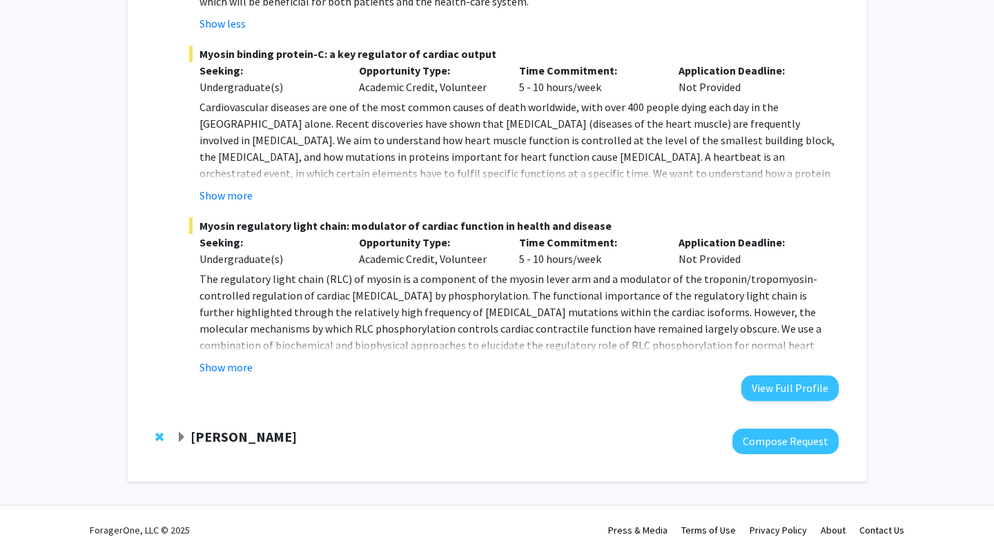
click at [219, 428] on strong "Emilia Galperin" at bounding box center [243, 436] width 106 height 17
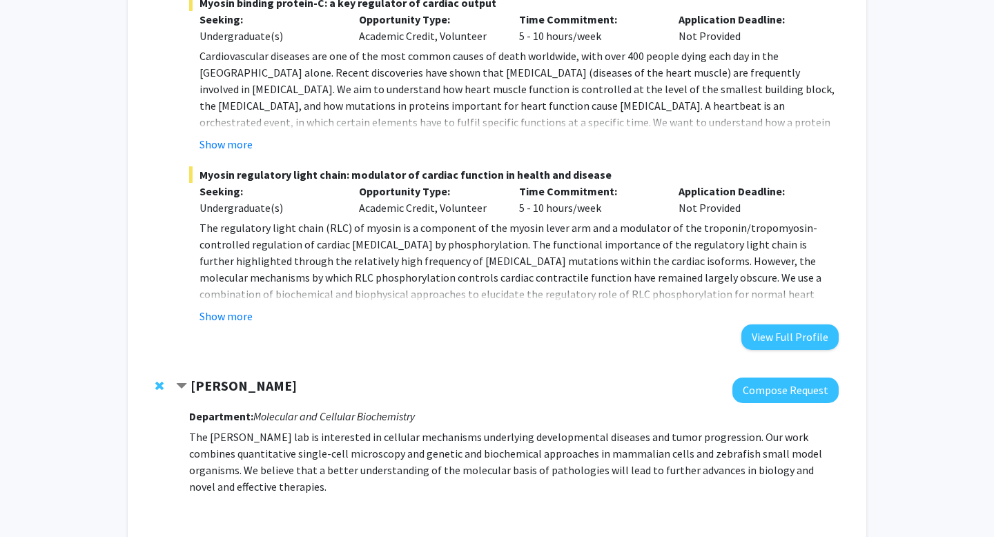
scroll to position [1022, 0]
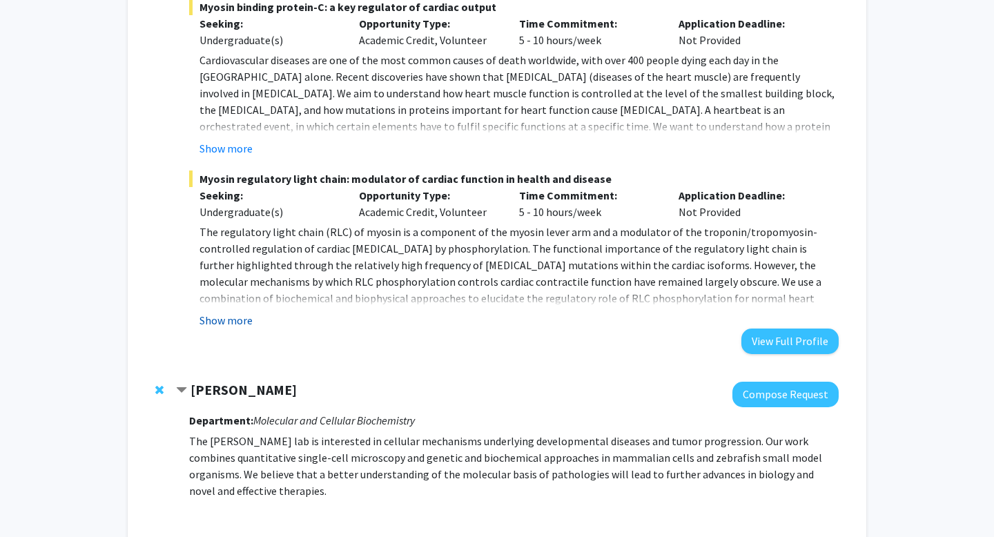
click at [233, 312] on button "Show more" at bounding box center [225, 320] width 53 height 17
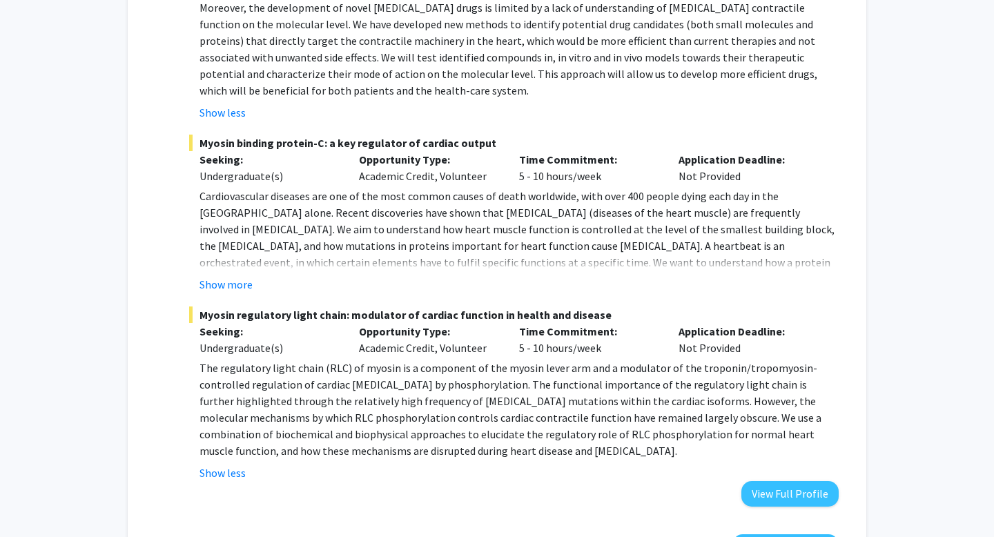
scroll to position [884, 0]
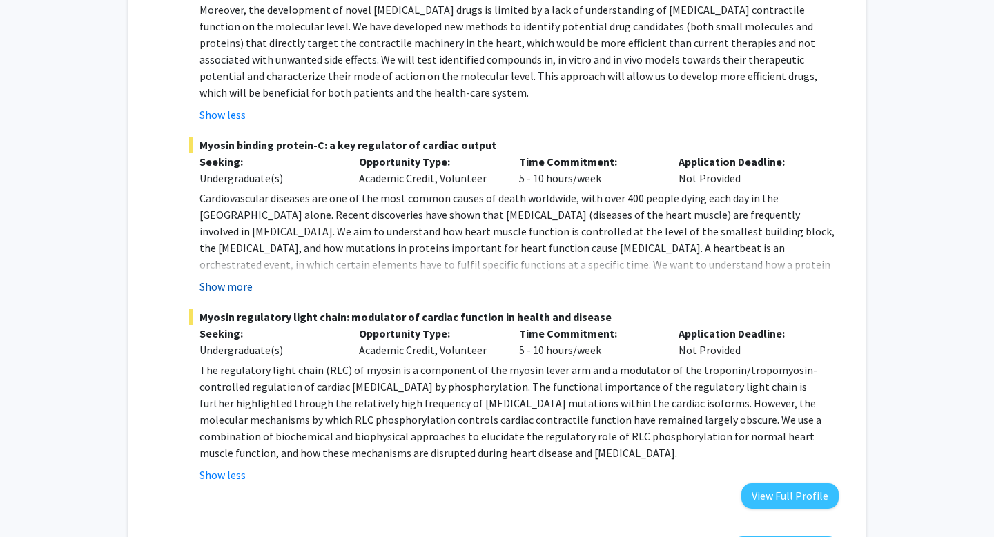
click at [235, 278] on button "Show more" at bounding box center [225, 286] width 53 height 17
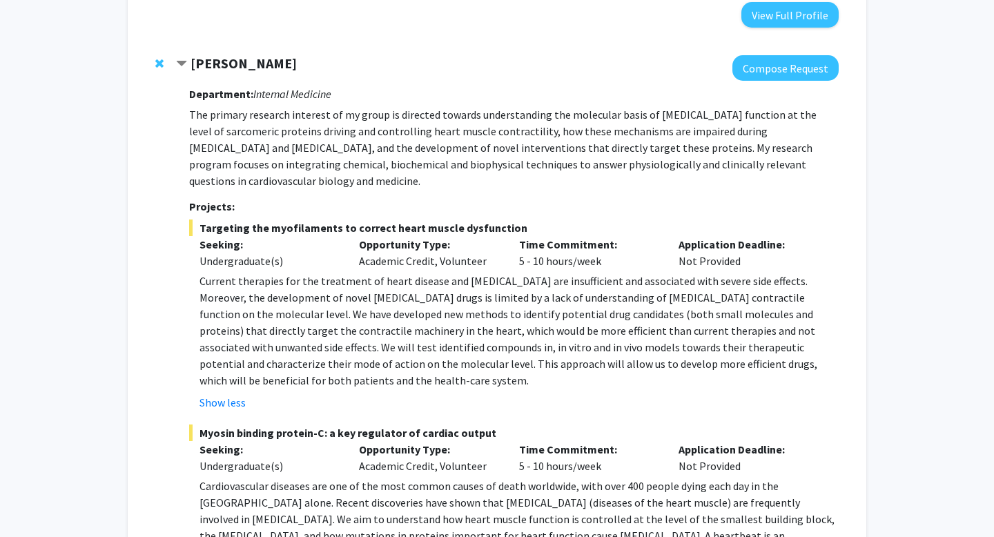
scroll to position [604, 0]
